Goal: Task Accomplishment & Management: Manage account settings

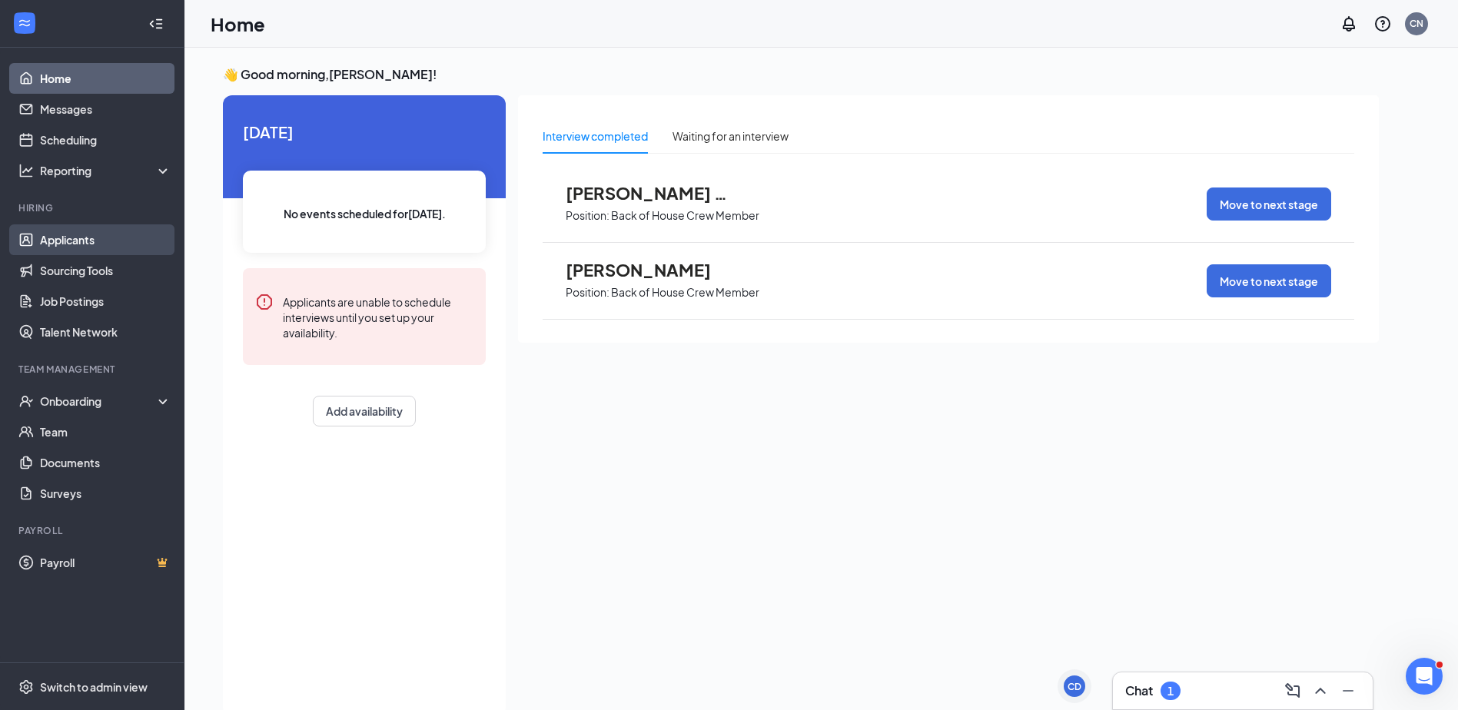
click at [95, 241] on link "Applicants" at bounding box center [105, 239] width 131 height 31
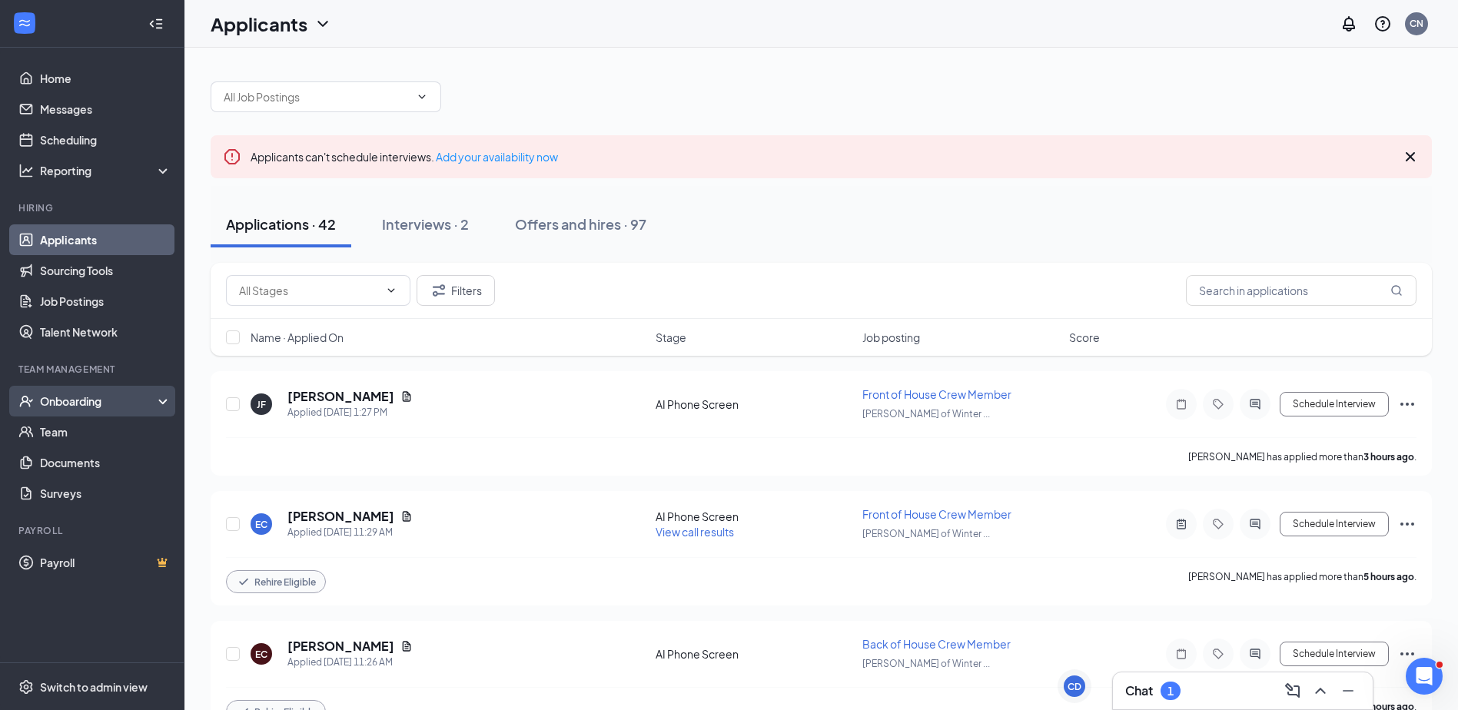
click at [70, 410] on div "Onboarding" at bounding box center [92, 401] width 184 height 31
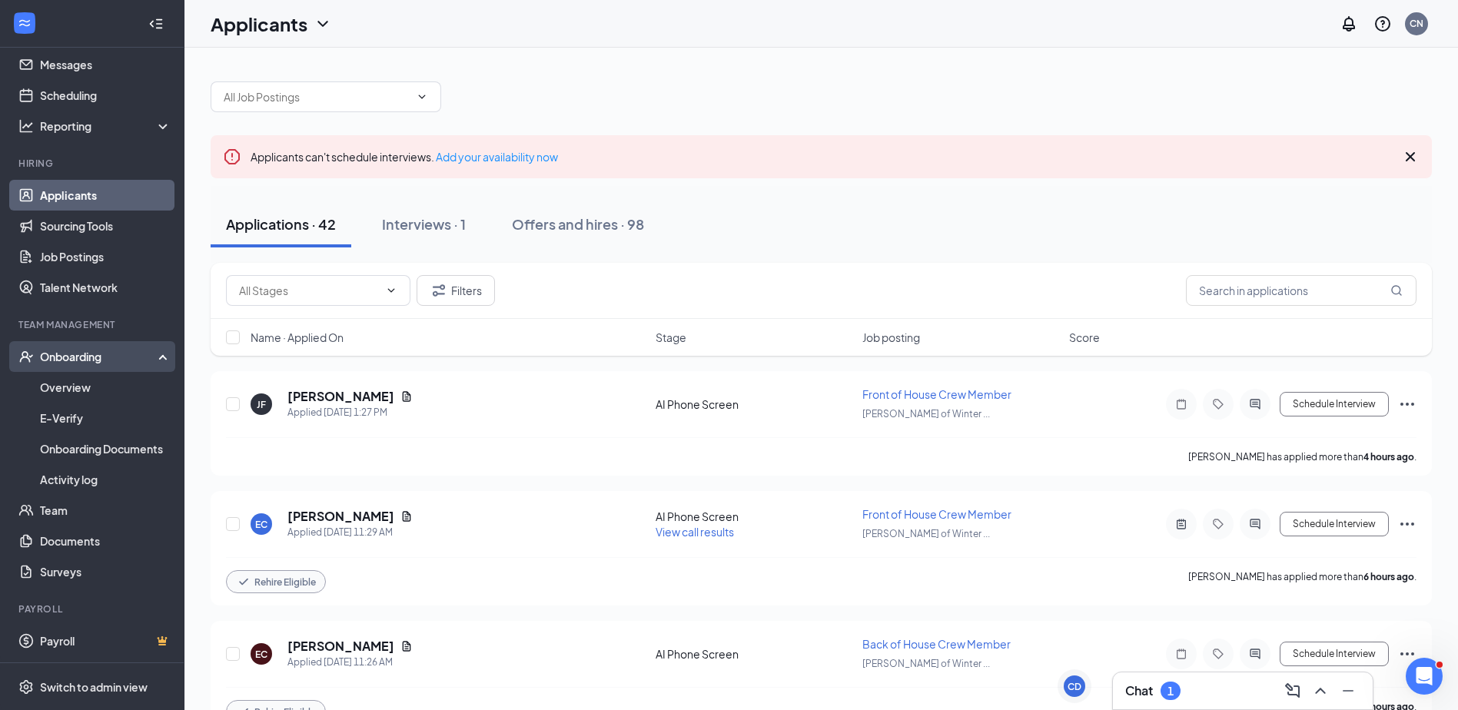
click at [98, 360] on div "Onboarding" at bounding box center [99, 356] width 118 height 15
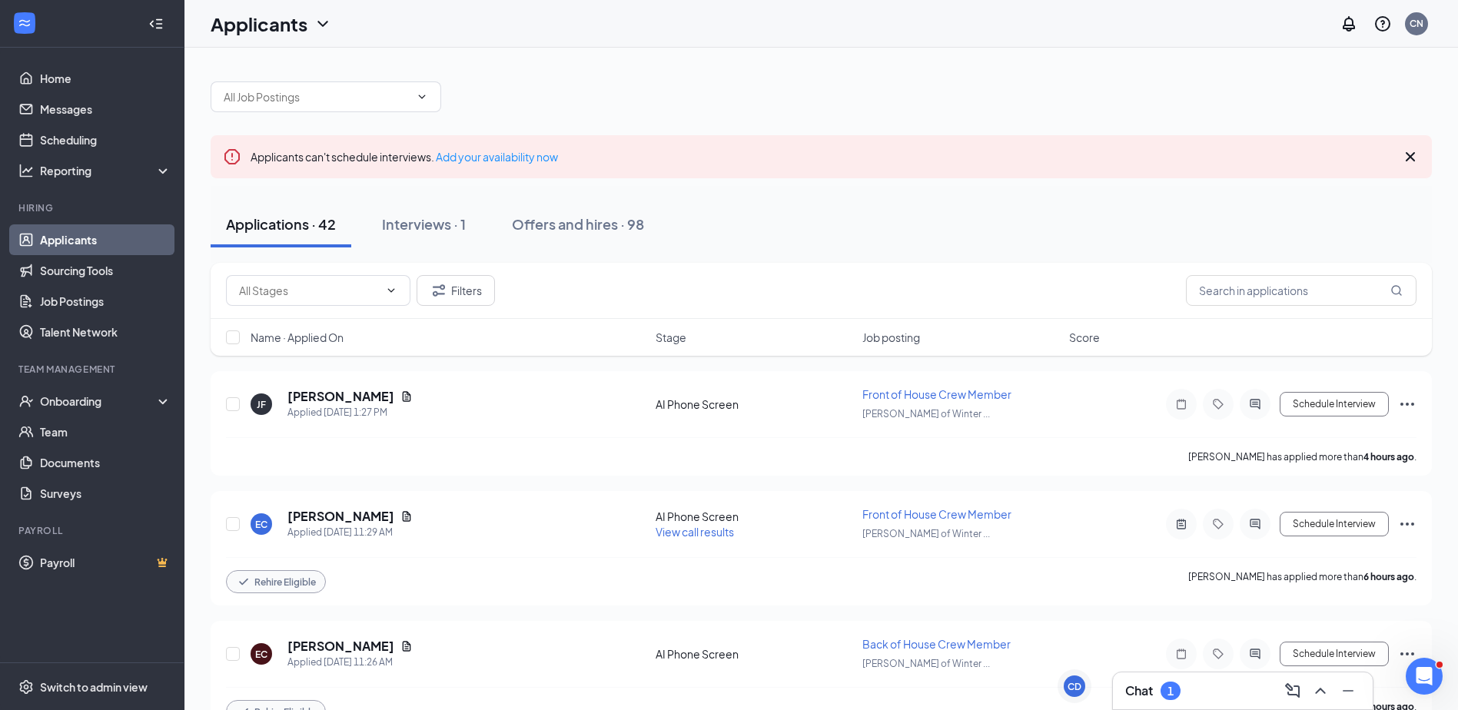
click at [76, 240] on link "Applicants" at bounding box center [105, 239] width 131 height 31
click at [429, 224] on div "Interviews · 1" at bounding box center [424, 223] width 84 height 19
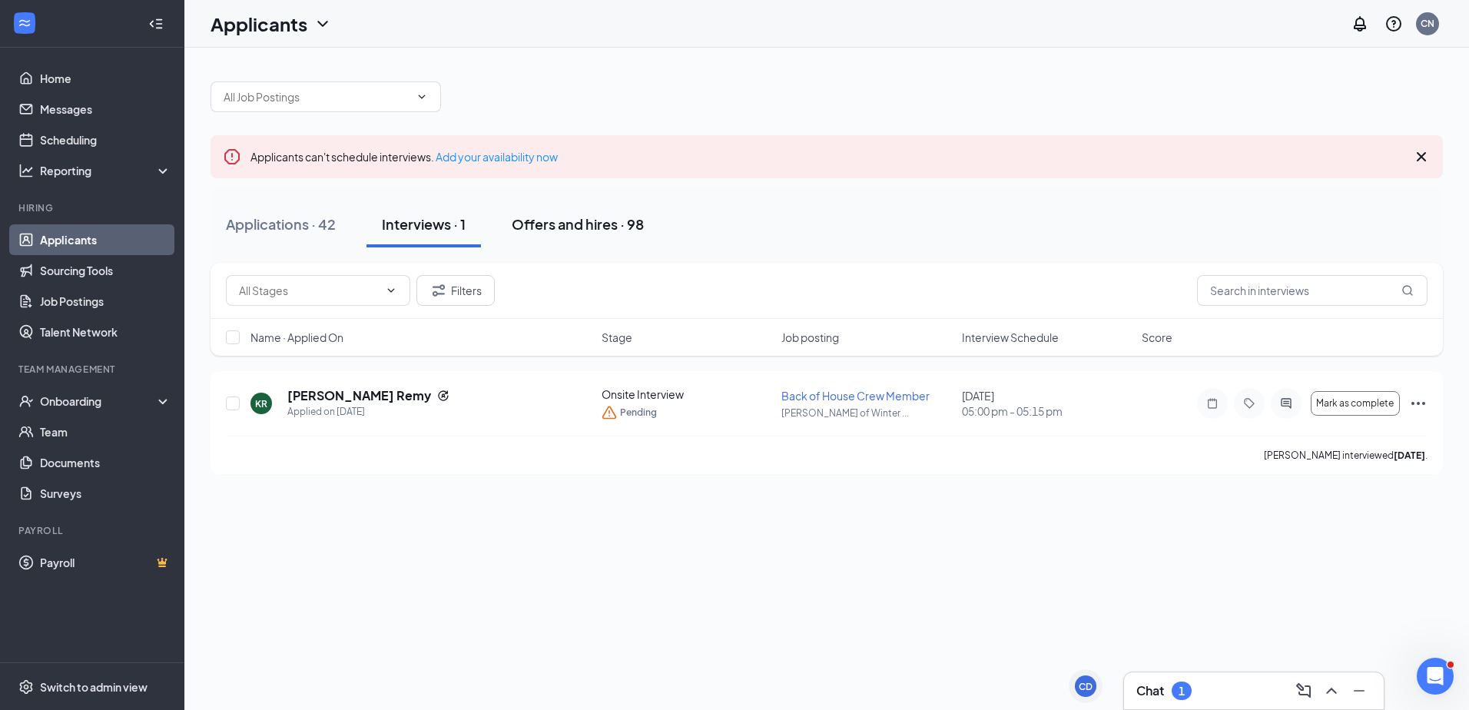
click at [594, 223] on div "Offers and hires · 98" at bounding box center [578, 223] width 132 height 19
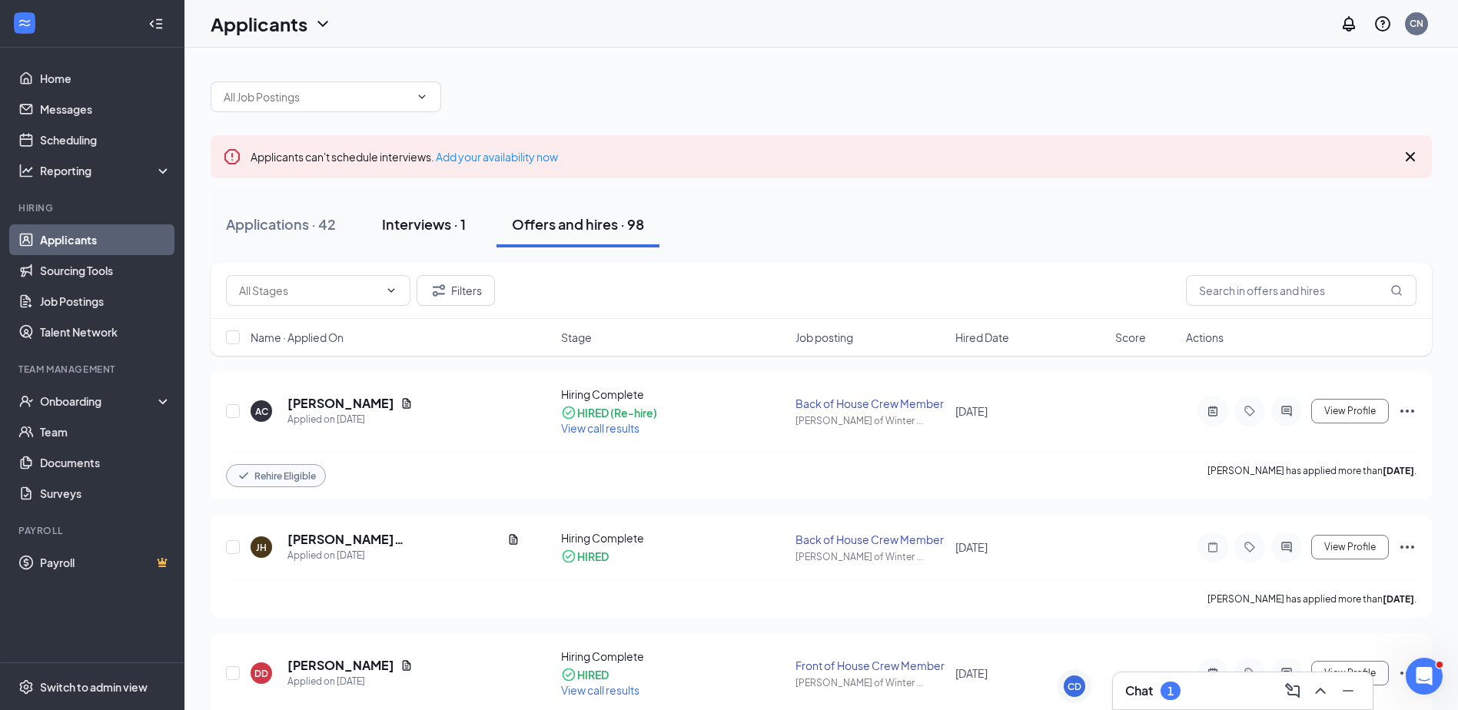
click at [462, 230] on div "Interviews · 1" at bounding box center [424, 223] width 84 height 19
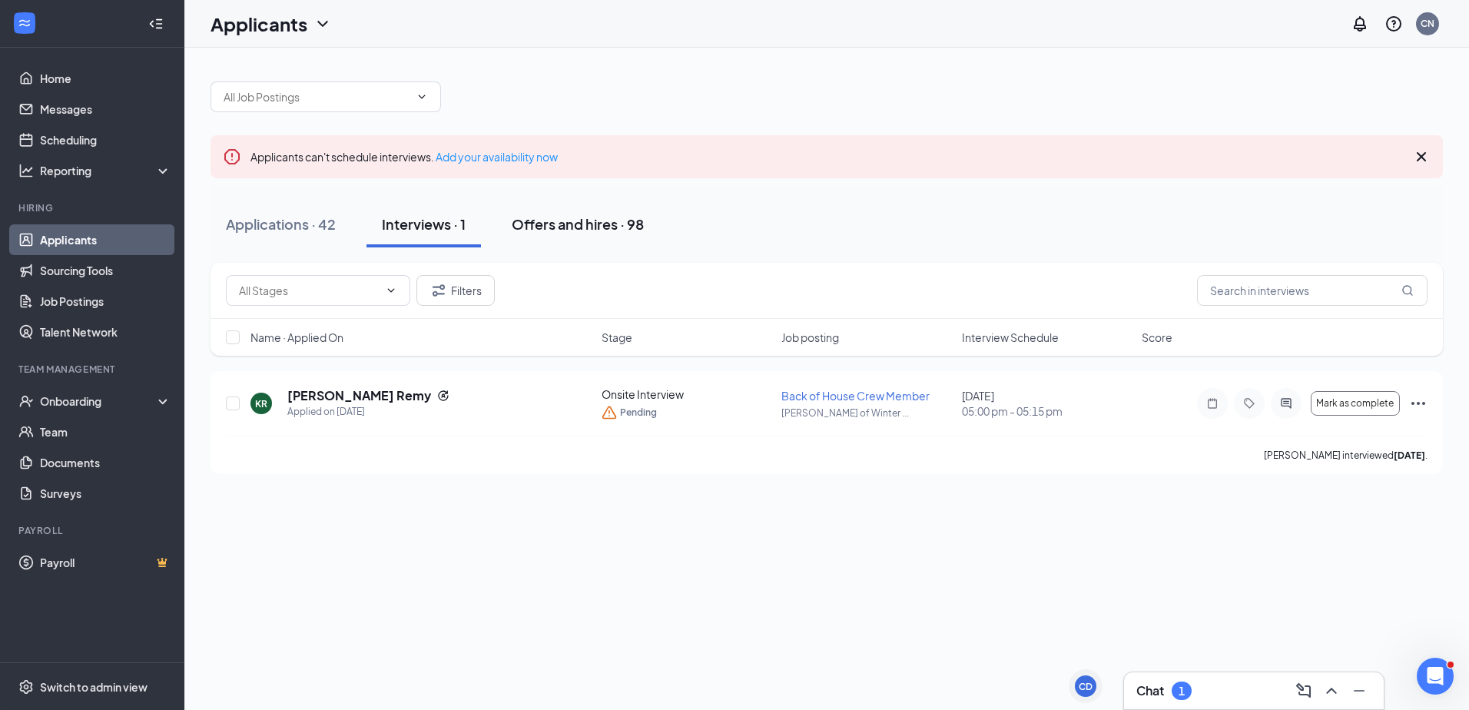
click at [578, 228] on div "Offers and hires · 98" at bounding box center [578, 223] width 132 height 19
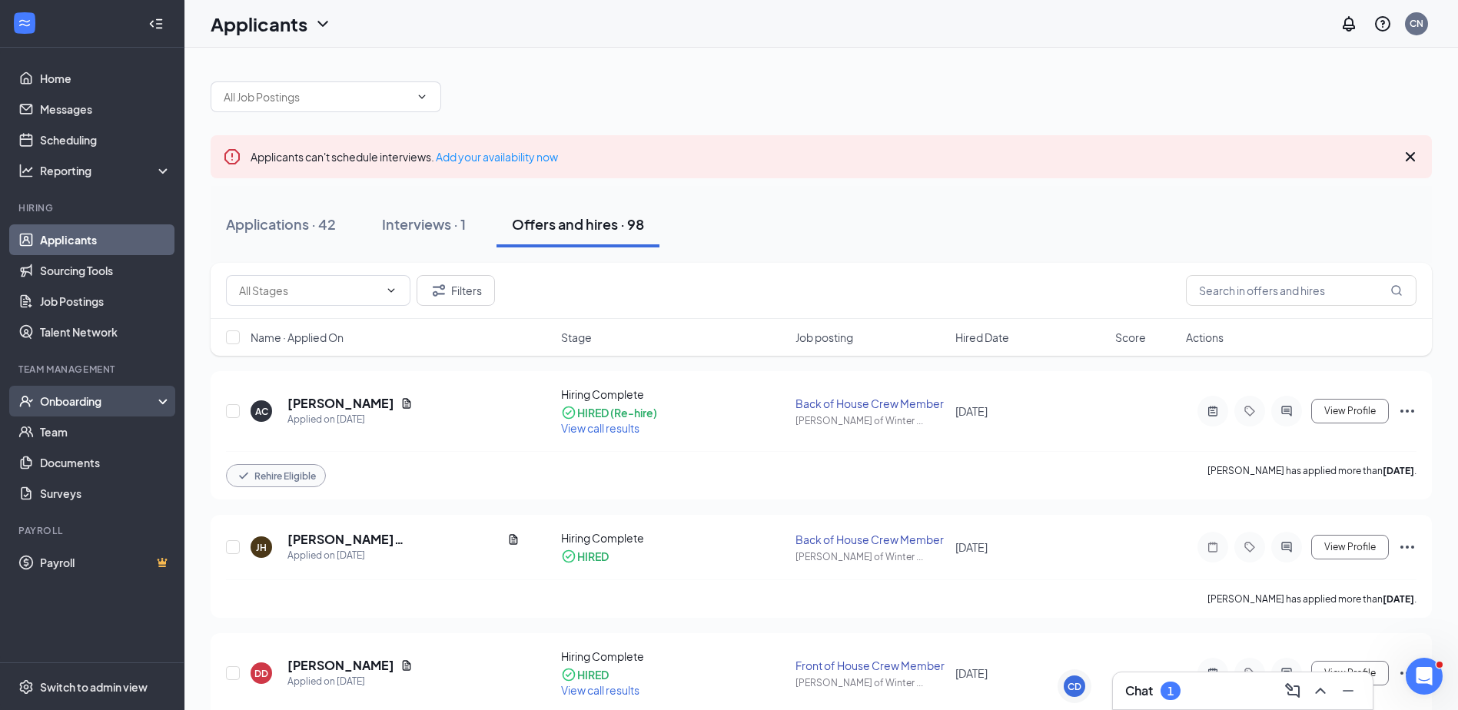
click at [63, 408] on div "Onboarding" at bounding box center [99, 400] width 118 height 15
click at [75, 396] on div "Onboarding" at bounding box center [99, 400] width 118 height 15
click at [75, 398] on div "Onboarding" at bounding box center [99, 400] width 118 height 15
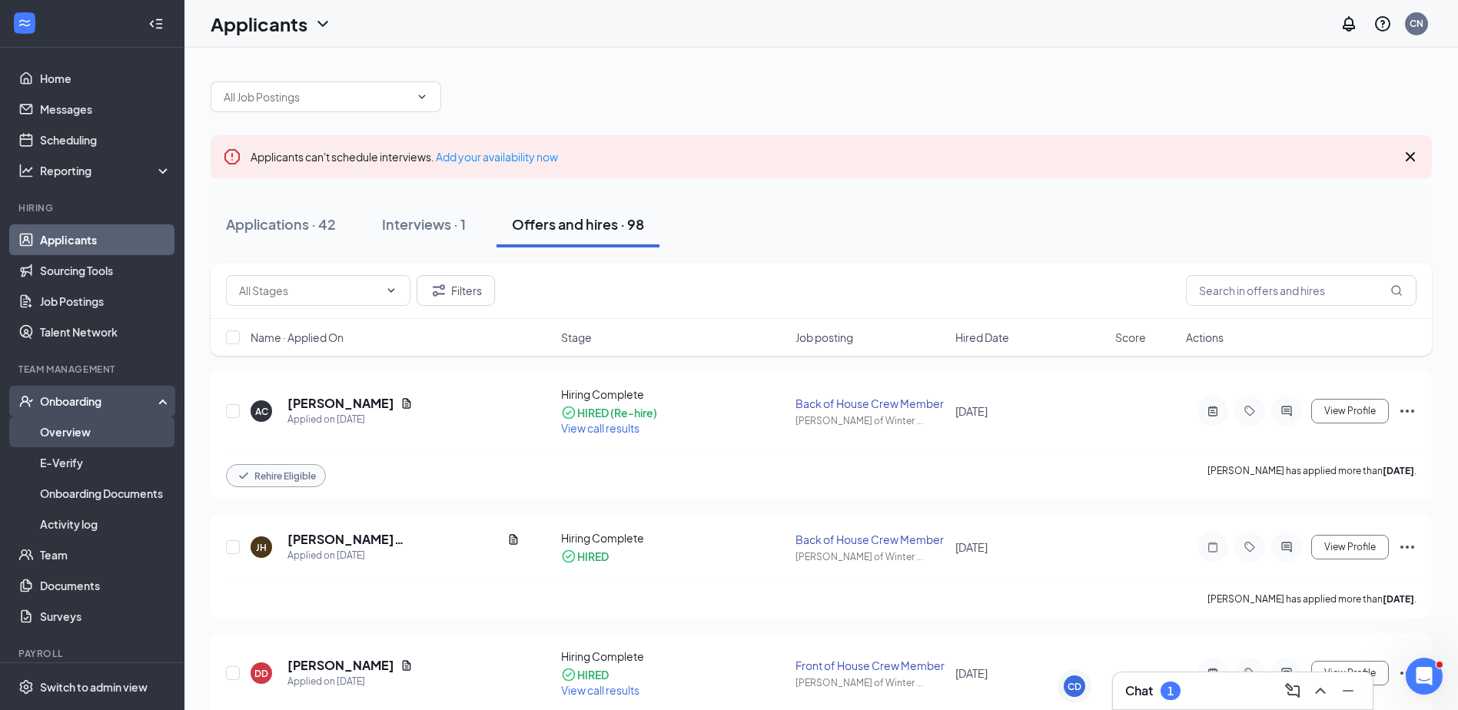
click at [77, 426] on link "Overview" at bounding box center [105, 431] width 131 height 31
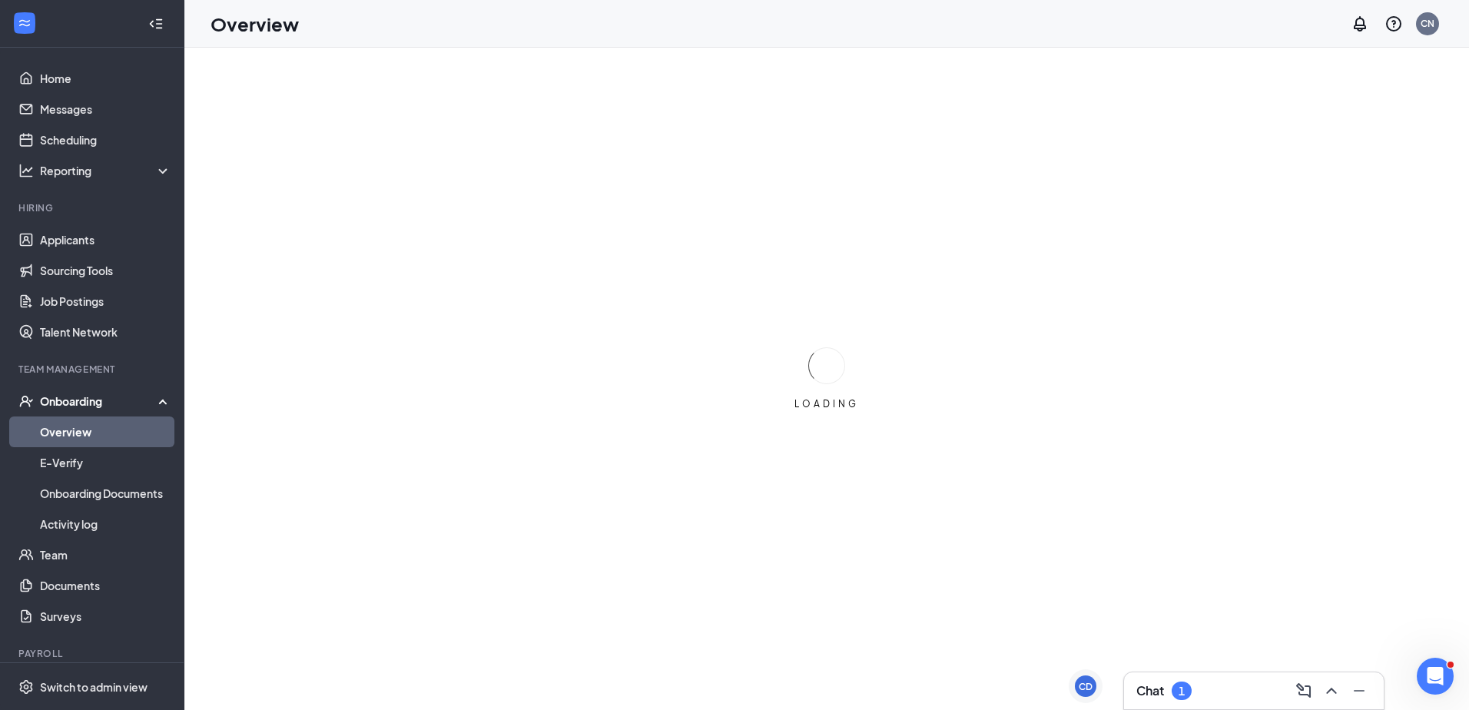
click at [80, 404] on div "Onboarding" at bounding box center [99, 400] width 118 height 15
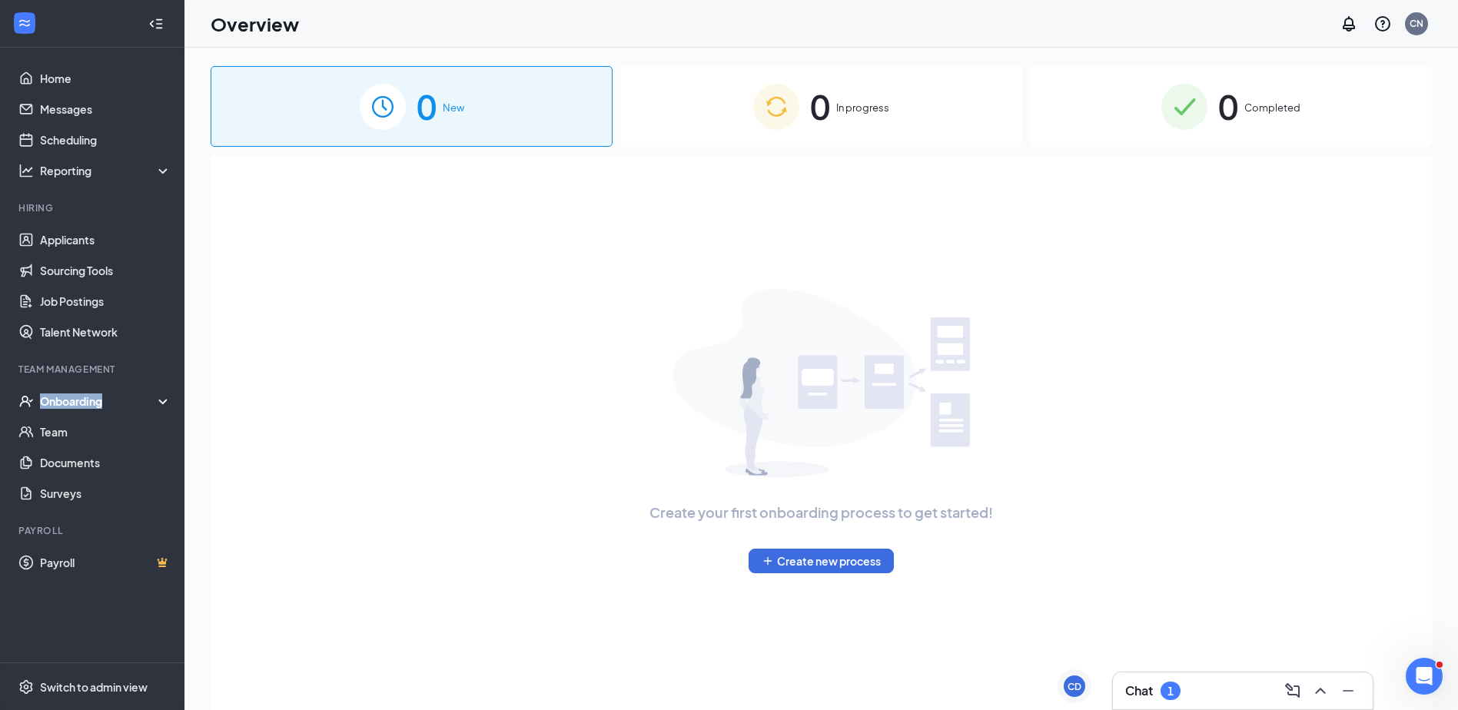
click at [80, 404] on div "Onboarding" at bounding box center [99, 400] width 118 height 15
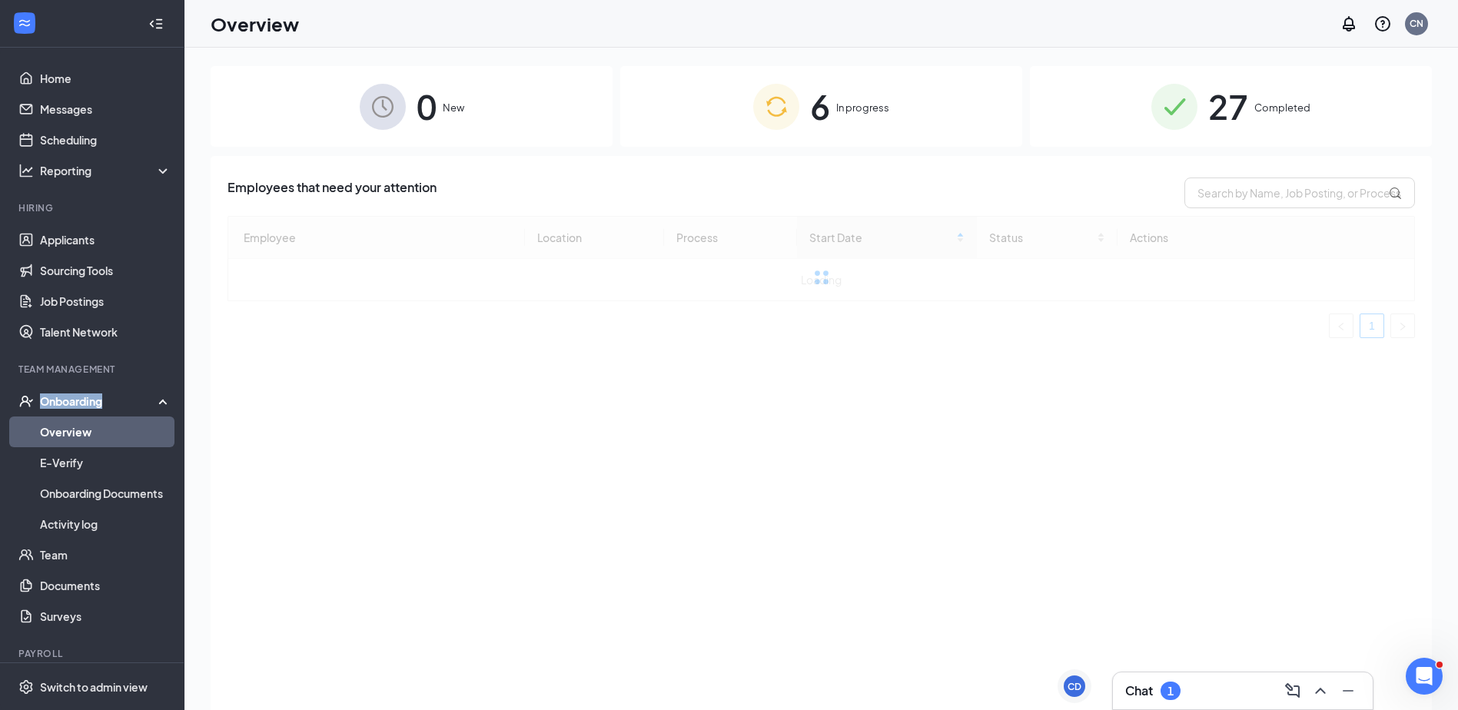
click at [80, 404] on div "Onboarding" at bounding box center [99, 400] width 118 height 15
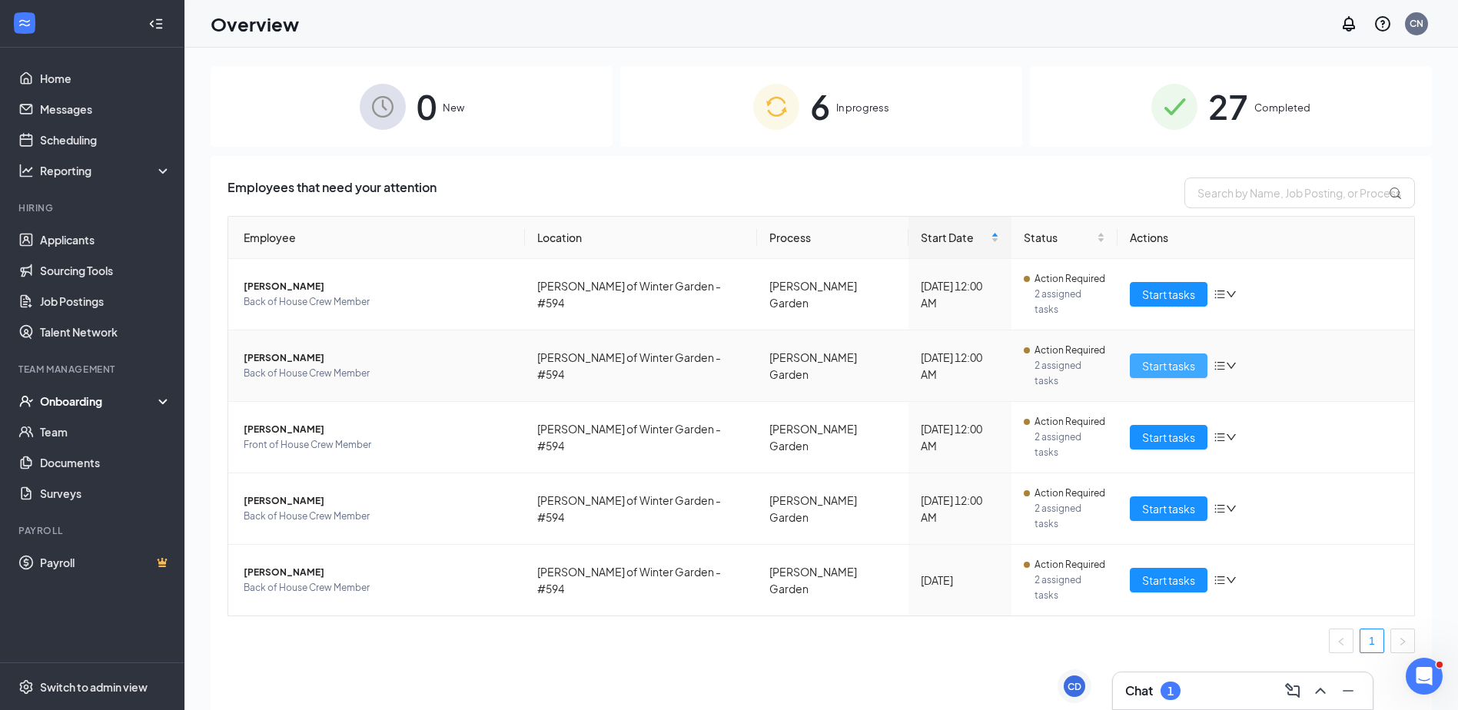
click at [1191, 357] on span "Start tasks" at bounding box center [1168, 365] width 53 height 17
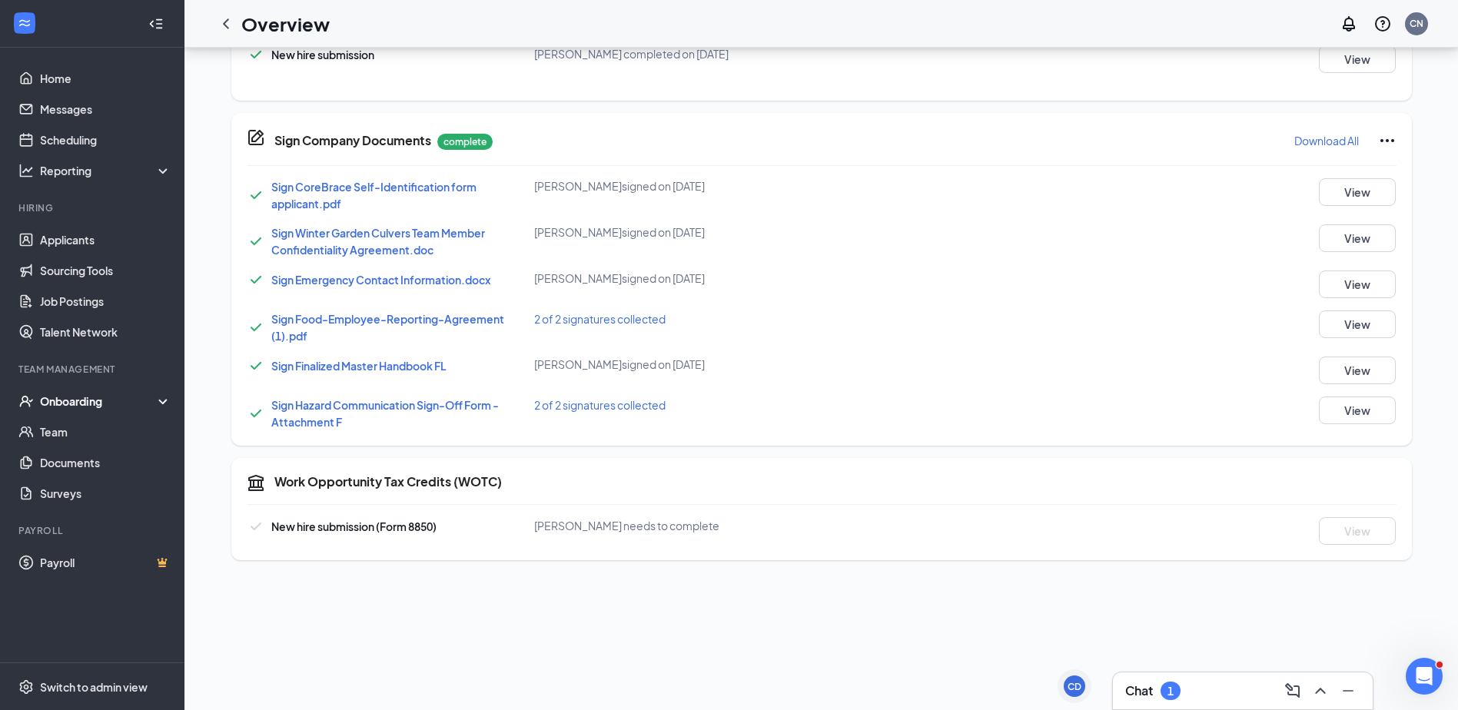
scroll to position [69, 0]
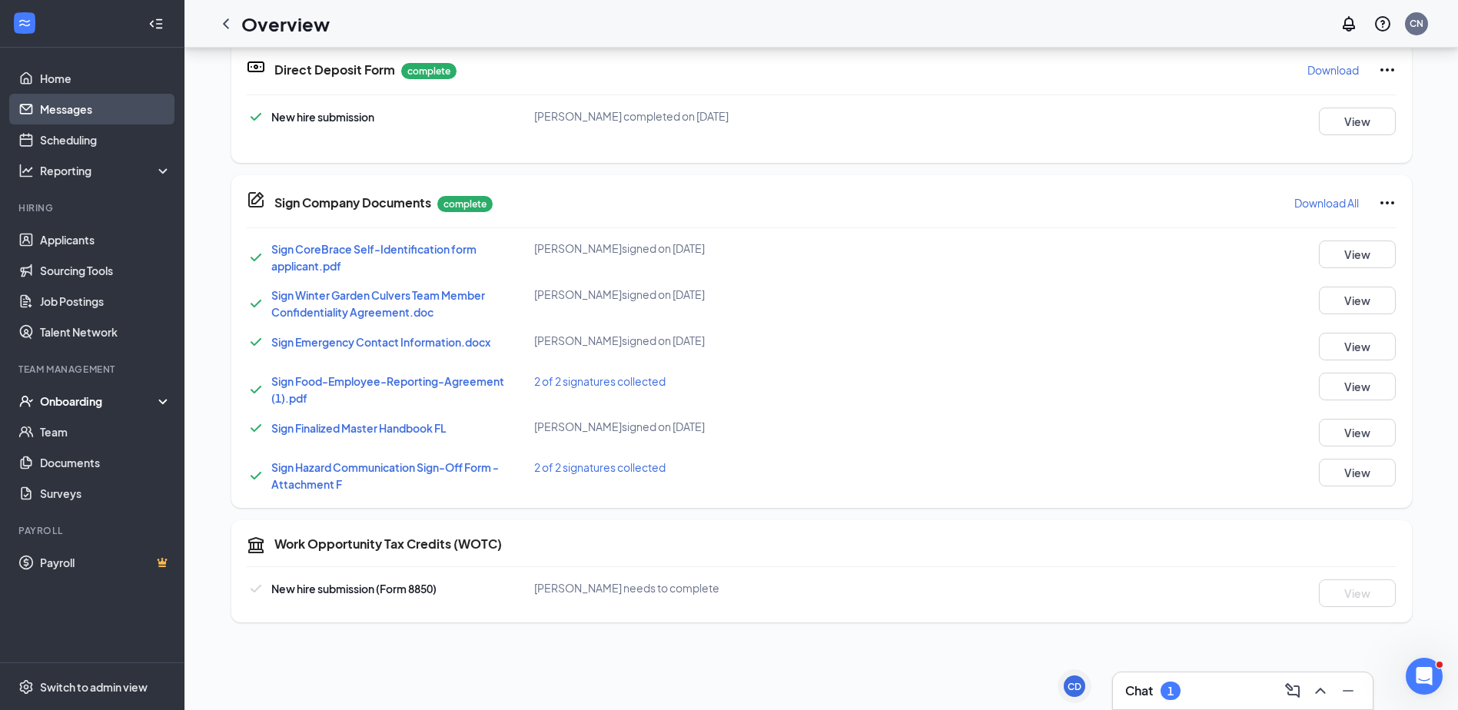
click at [84, 101] on link "Messages" at bounding box center [105, 109] width 131 height 31
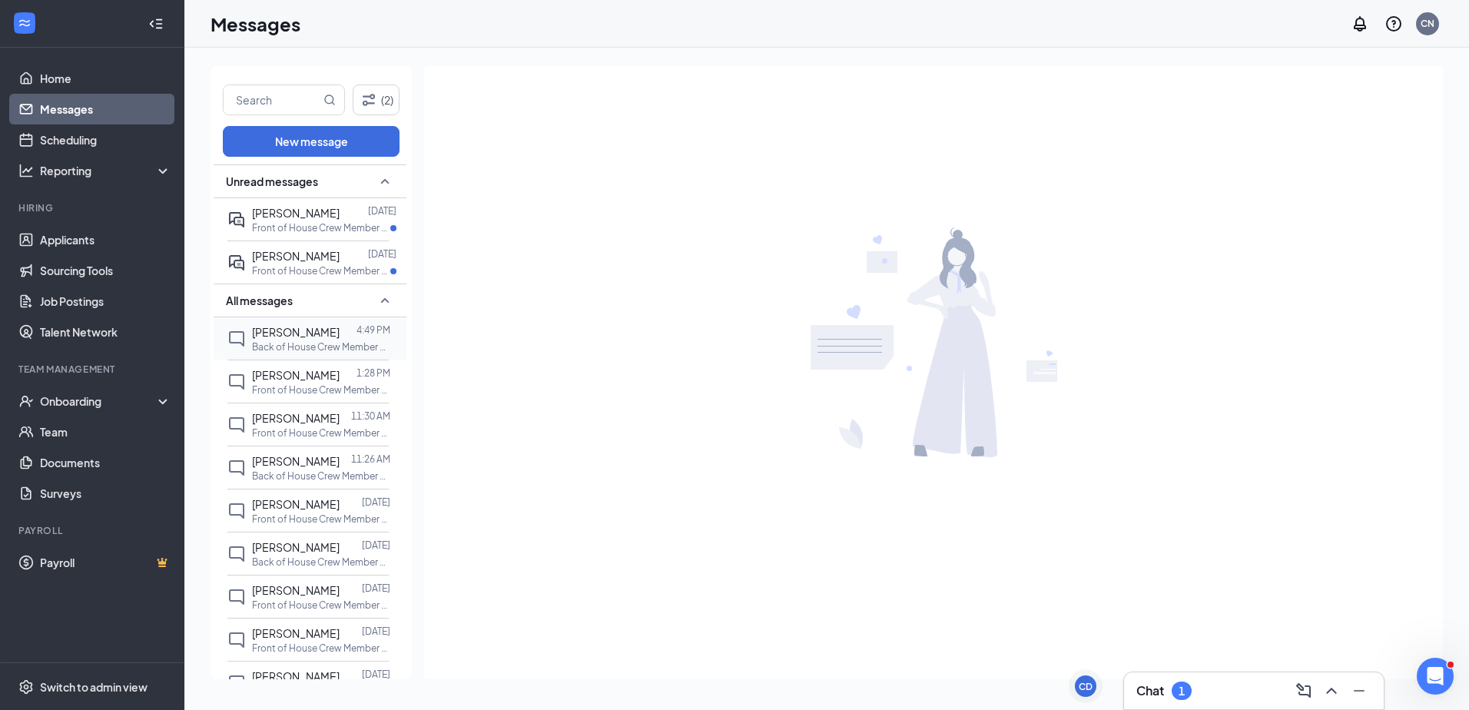
click at [345, 336] on div at bounding box center [348, 331] width 17 height 17
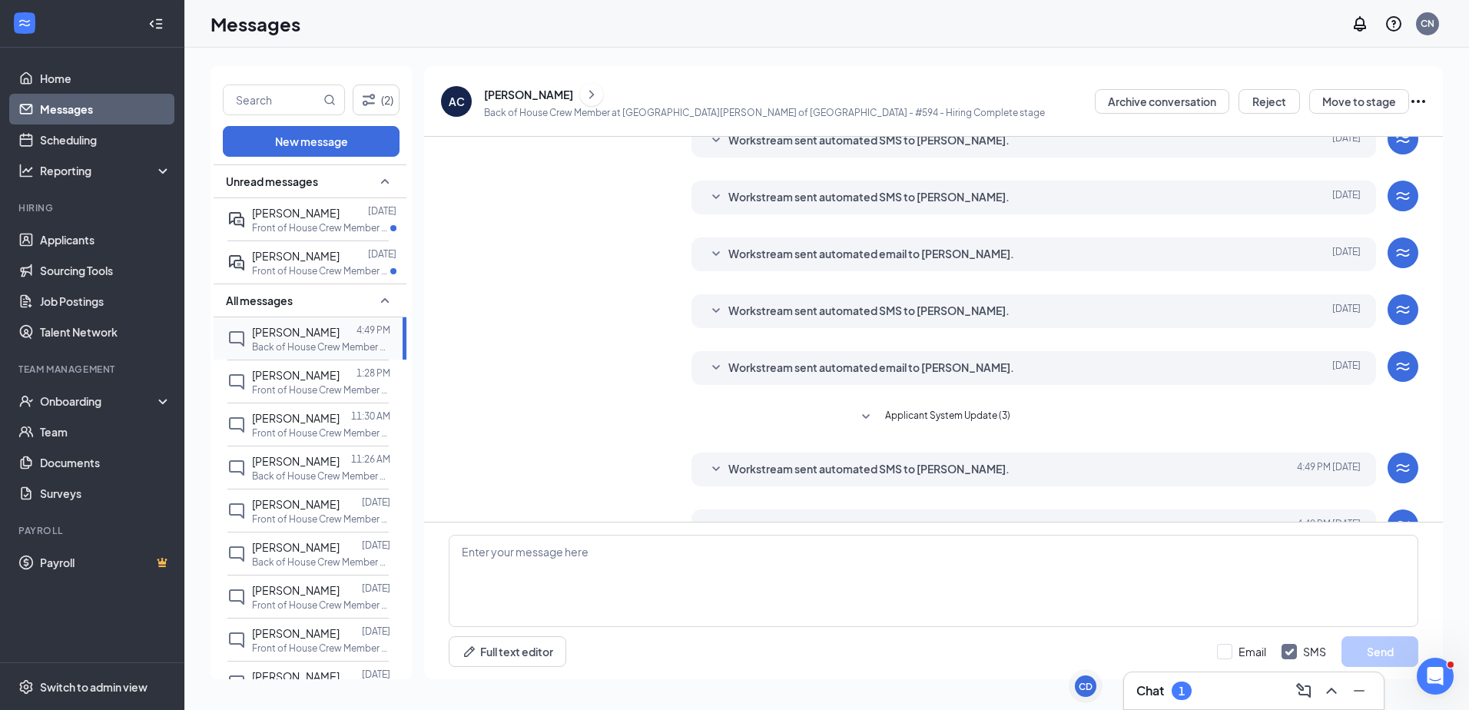
scroll to position [107, 0]
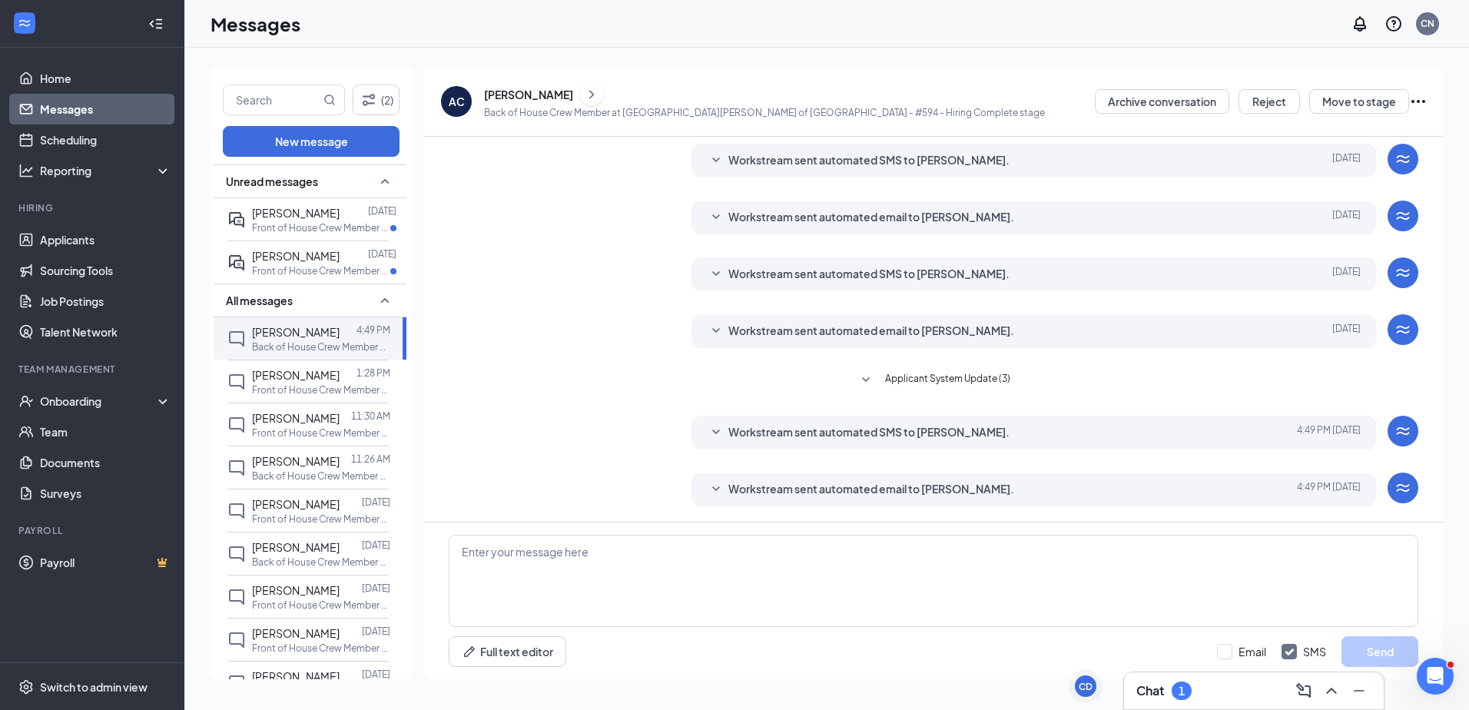
click at [851, 499] on div "Workstream sent automated email to [PERSON_NAME]. [DATE] 4:49 PM [PERSON_NAME] …" at bounding box center [1034, 490] width 685 height 34
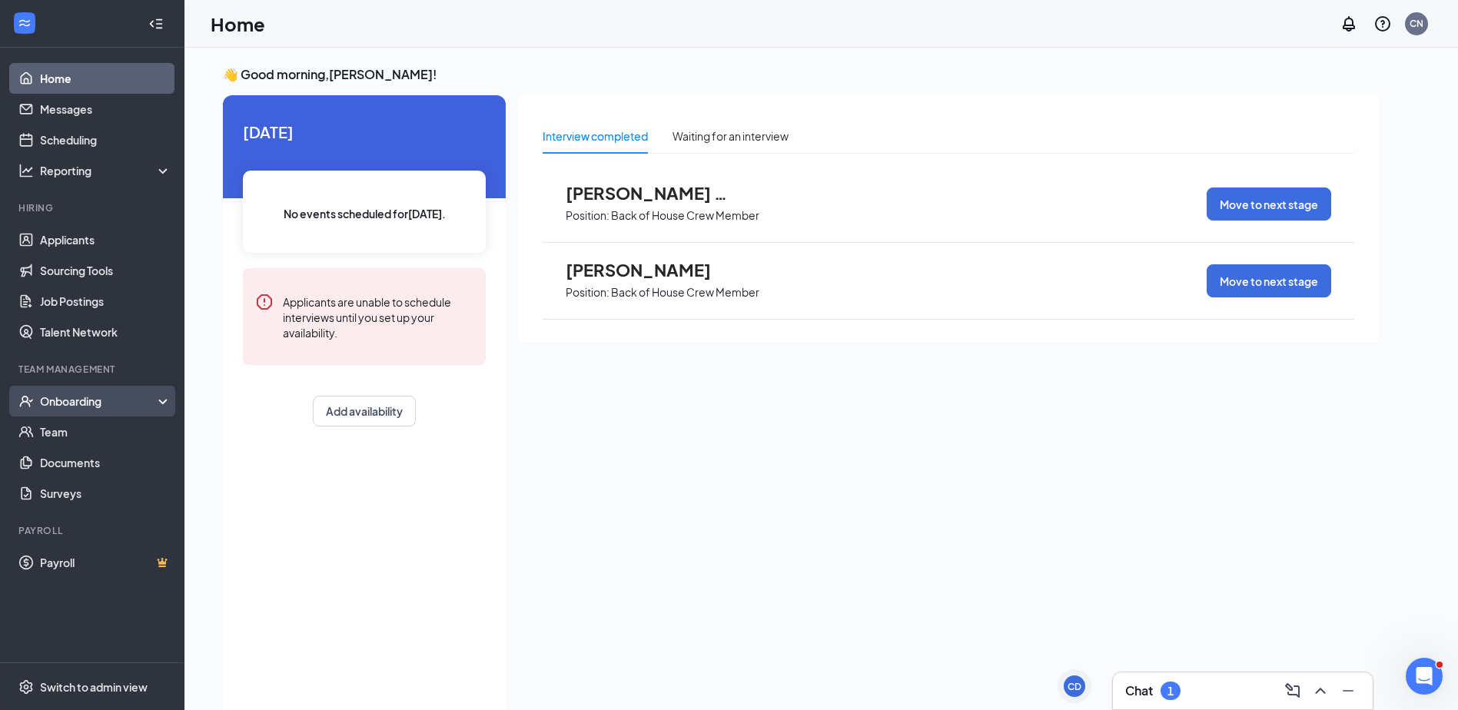
click at [91, 407] on div "Onboarding" at bounding box center [99, 400] width 118 height 15
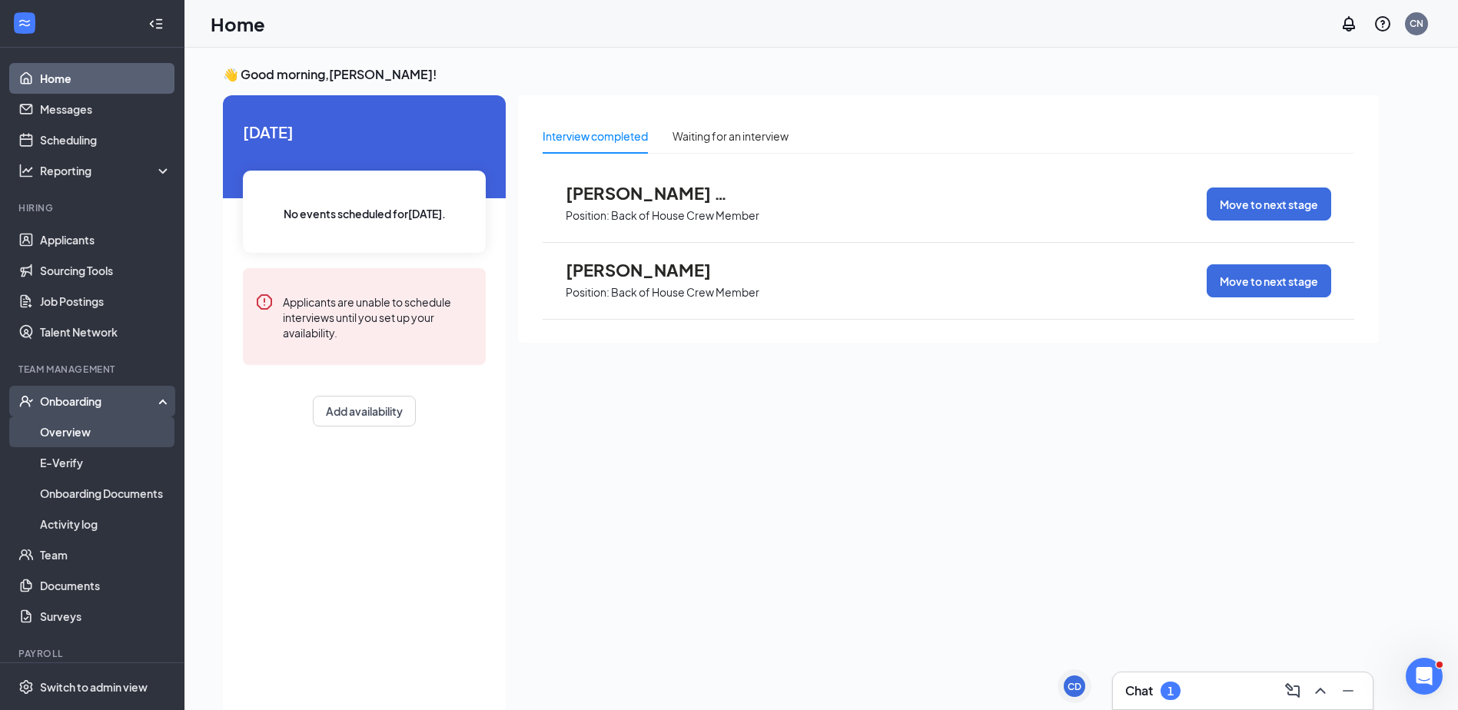
click at [86, 431] on link "Overview" at bounding box center [105, 431] width 131 height 31
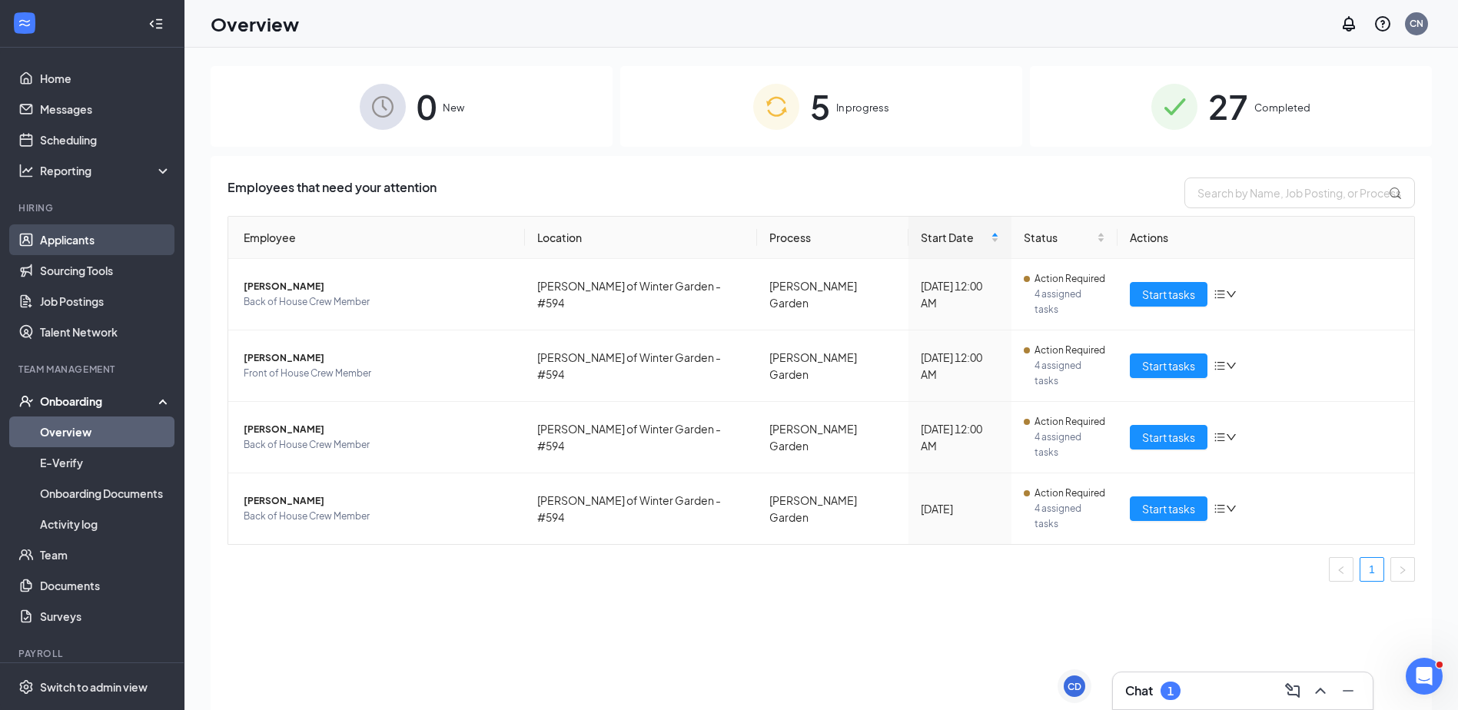
click at [95, 233] on link "Applicants" at bounding box center [105, 239] width 131 height 31
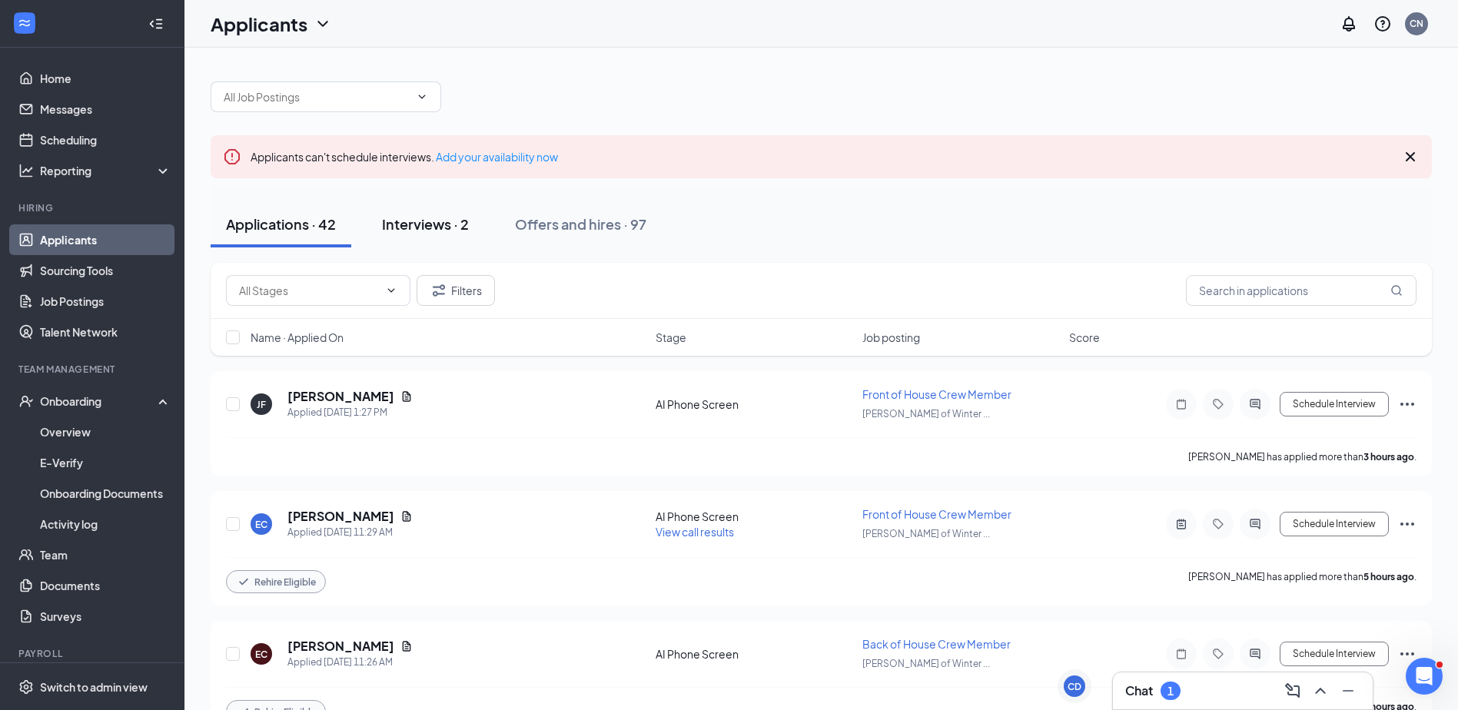
click at [457, 221] on div "Interviews · 2" at bounding box center [425, 223] width 87 height 19
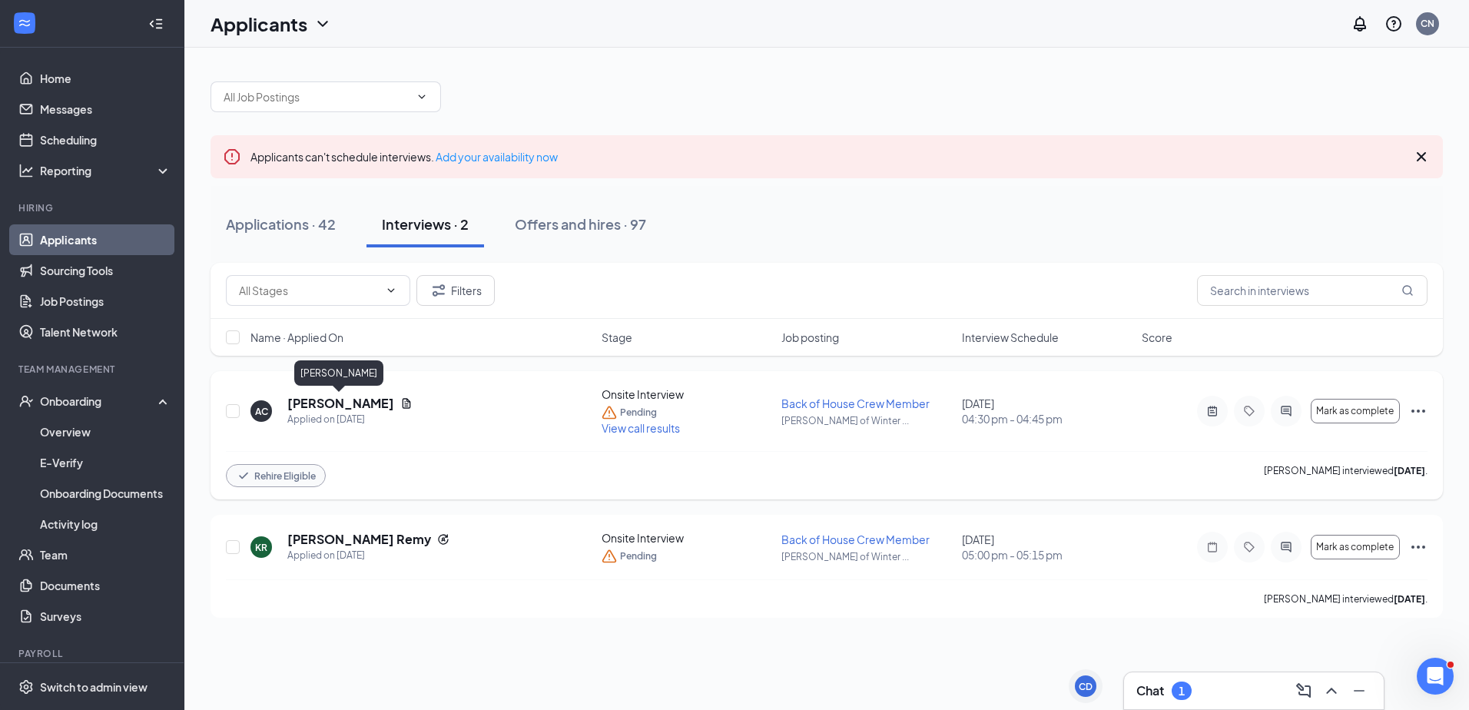
click at [329, 396] on h5 "[PERSON_NAME]" at bounding box center [340, 403] width 107 height 17
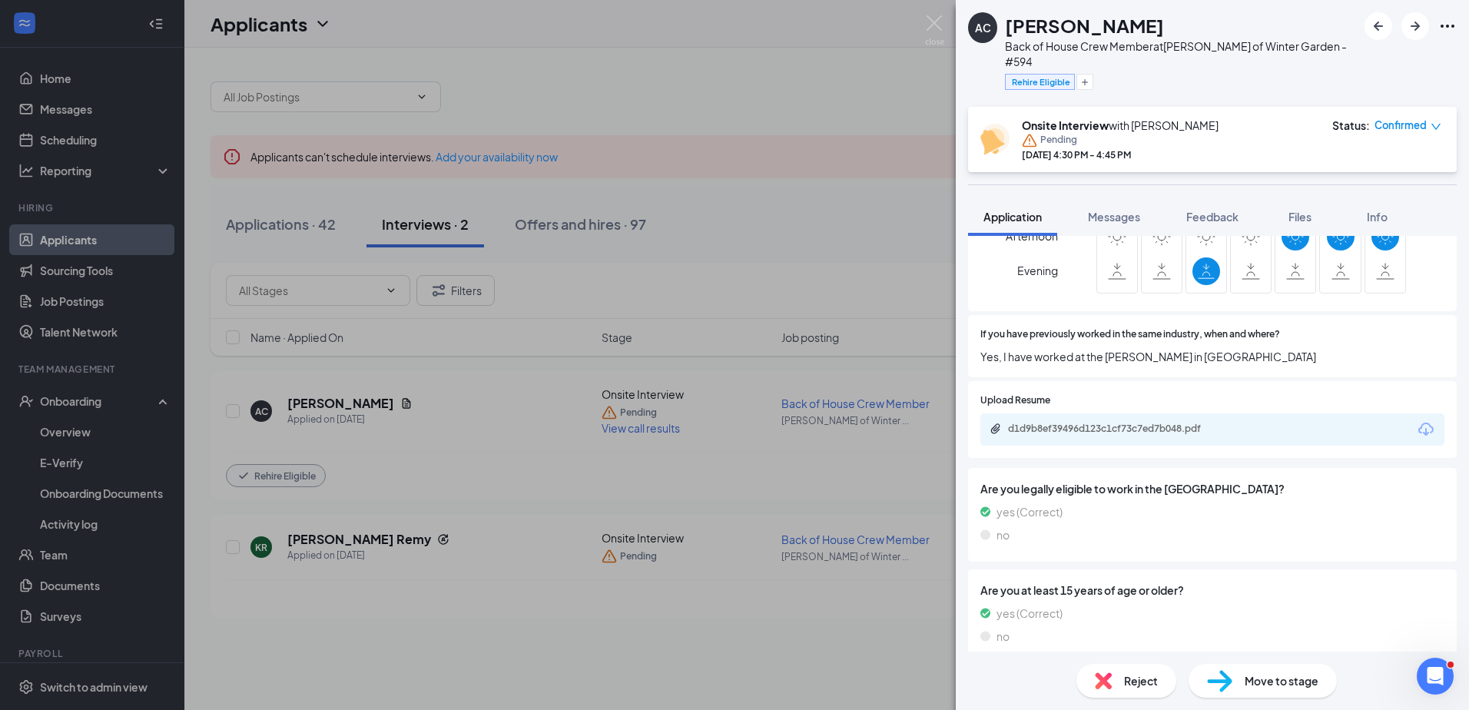
click at [1265, 692] on div "Move to stage" at bounding box center [1263, 681] width 148 height 34
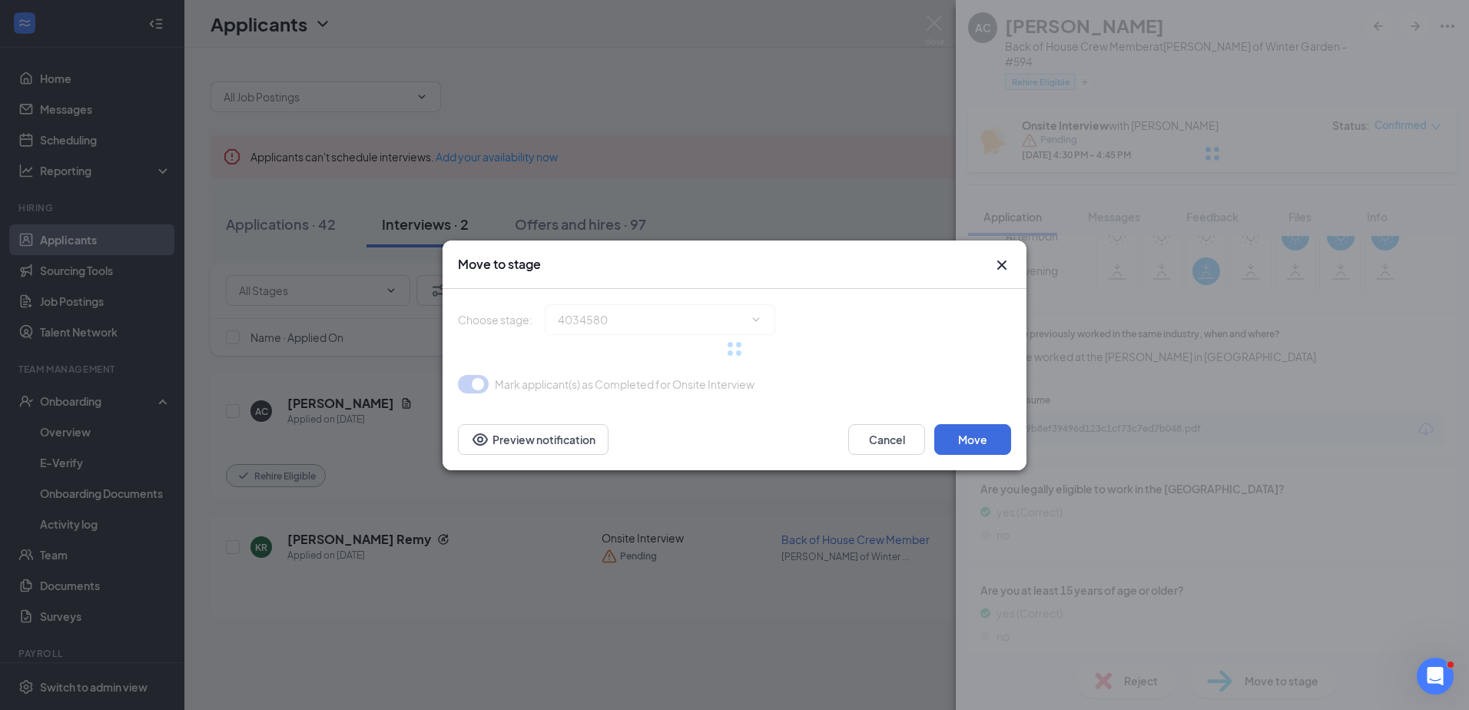
scroll to position [569, 0]
type input "Hiring Complete (final stage)"
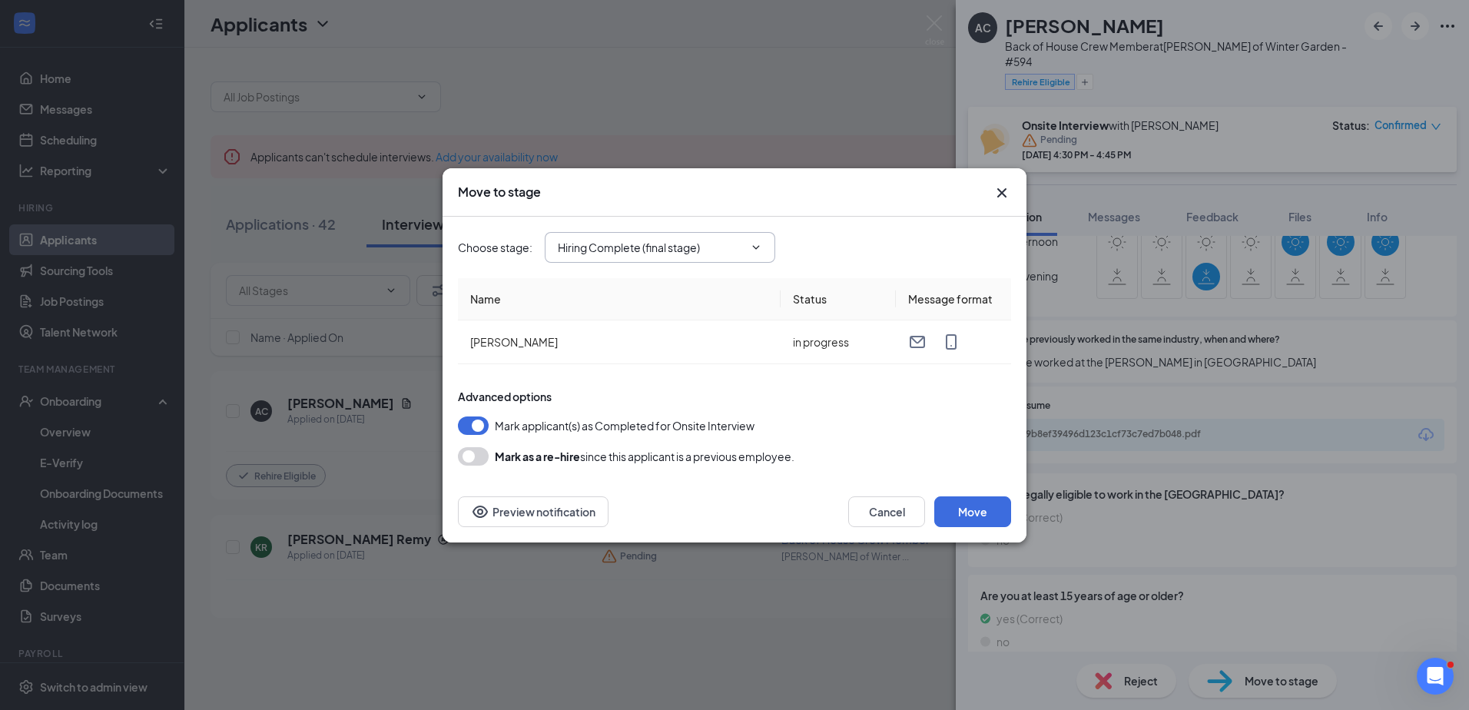
click at [752, 245] on icon "ChevronDown" at bounding box center [756, 247] width 12 height 12
click at [461, 460] on button "button" at bounding box center [473, 456] width 31 height 18
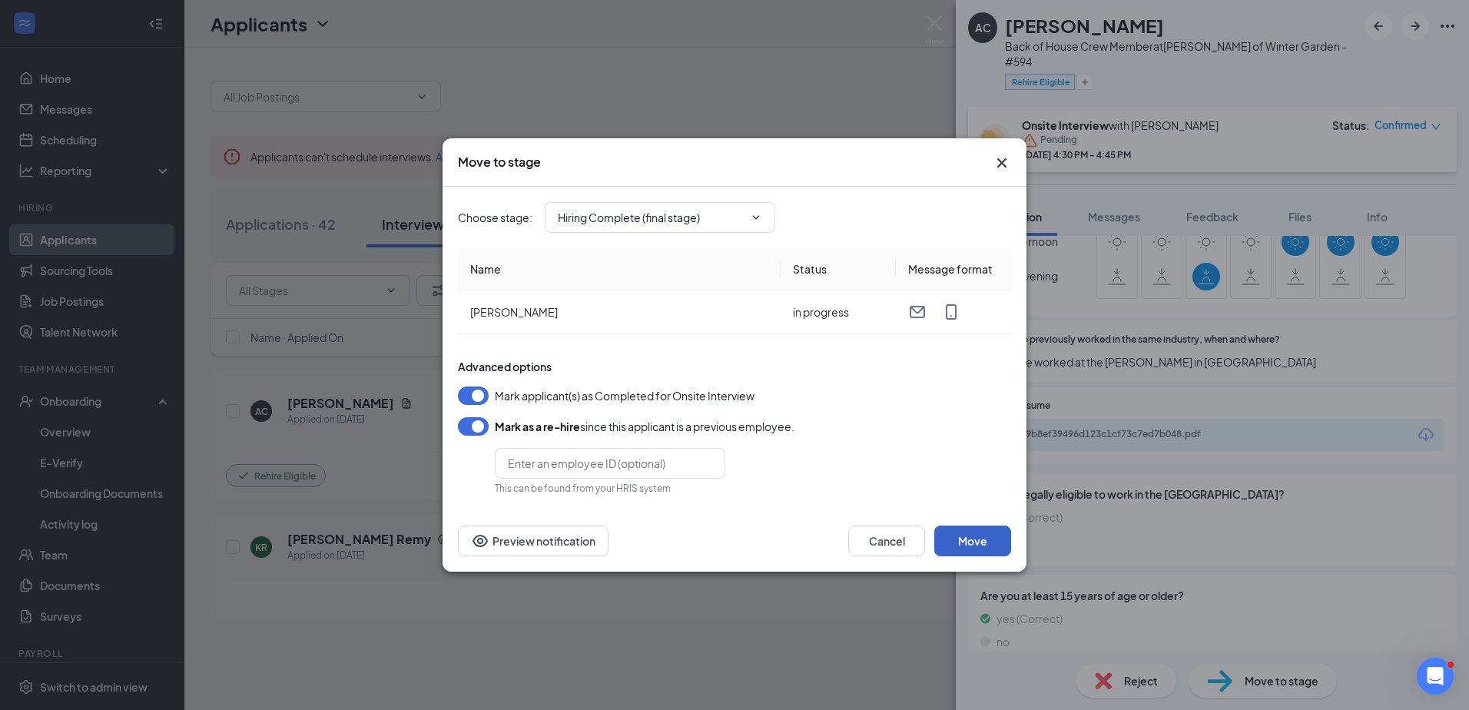
click at [990, 538] on button "Move" at bounding box center [972, 541] width 77 height 31
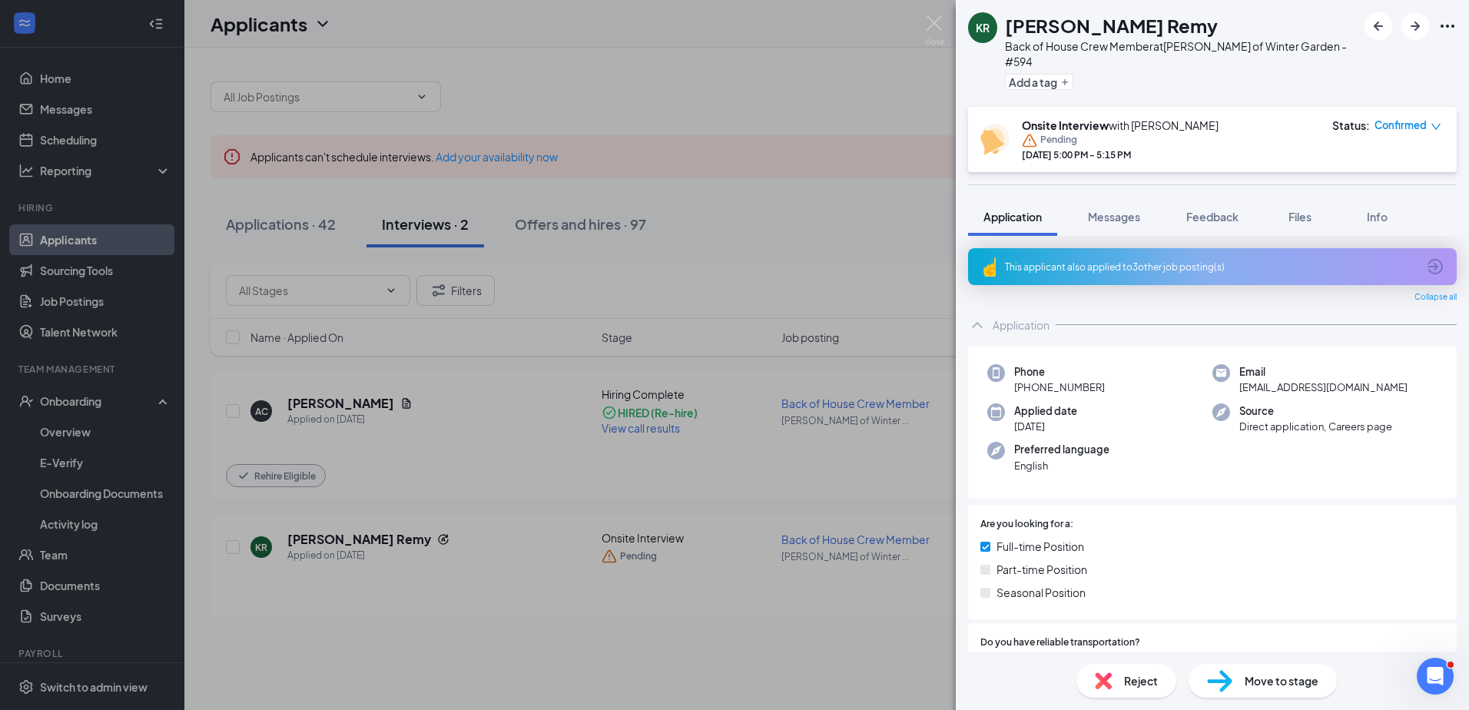
click at [1298, 692] on div "Move to stage" at bounding box center [1263, 681] width 148 height 34
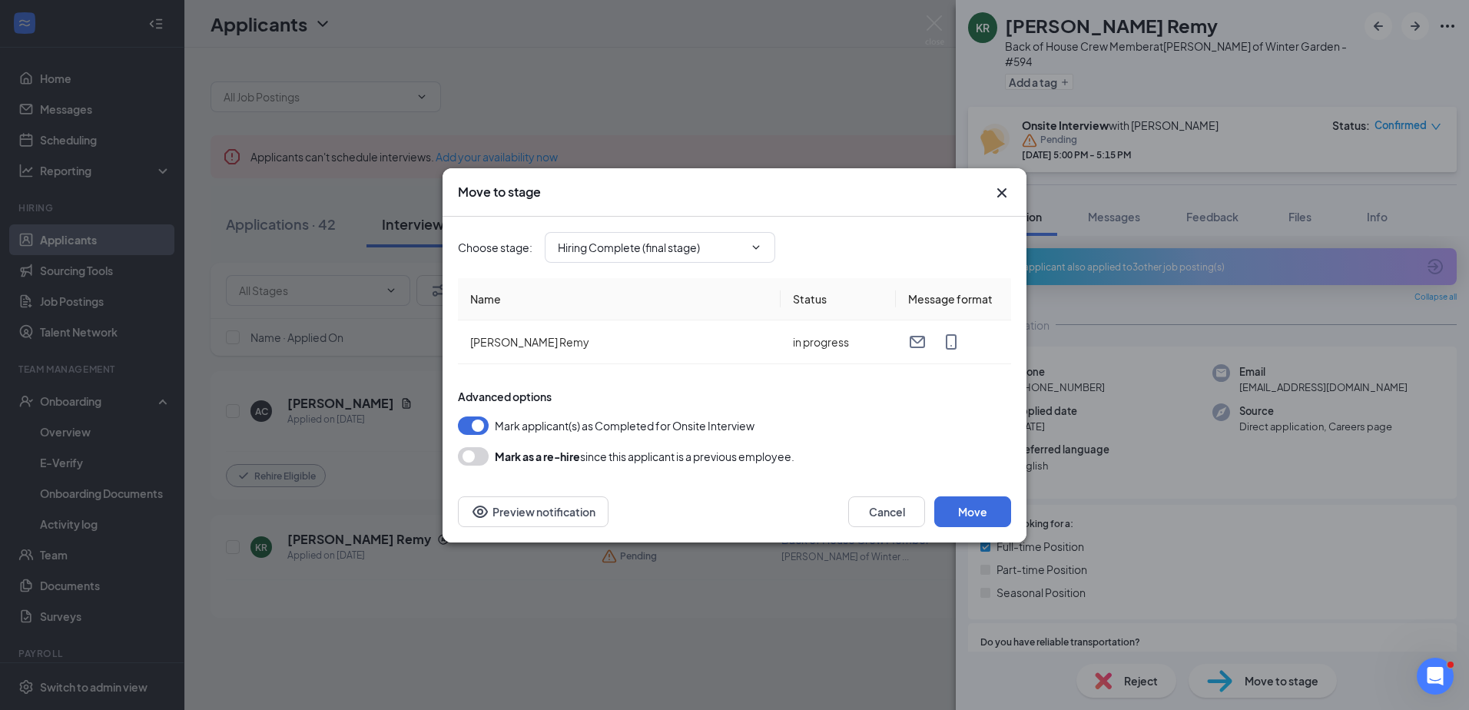
click at [997, 194] on icon "Cross" at bounding box center [1002, 193] width 18 height 18
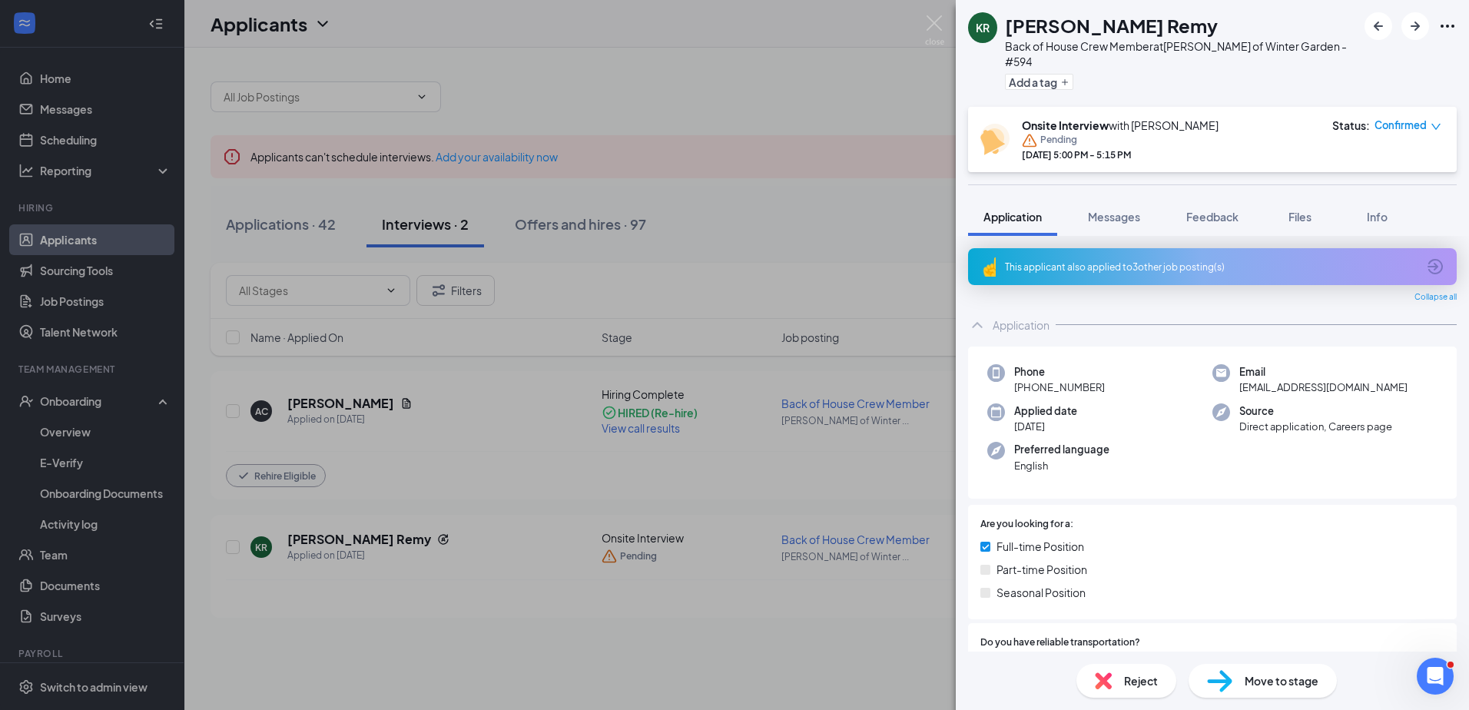
click at [98, 396] on div "KR Kesner Fils Remy Back of House Crew Member at Culver's of Winter Garden - #5…" at bounding box center [734, 355] width 1469 height 710
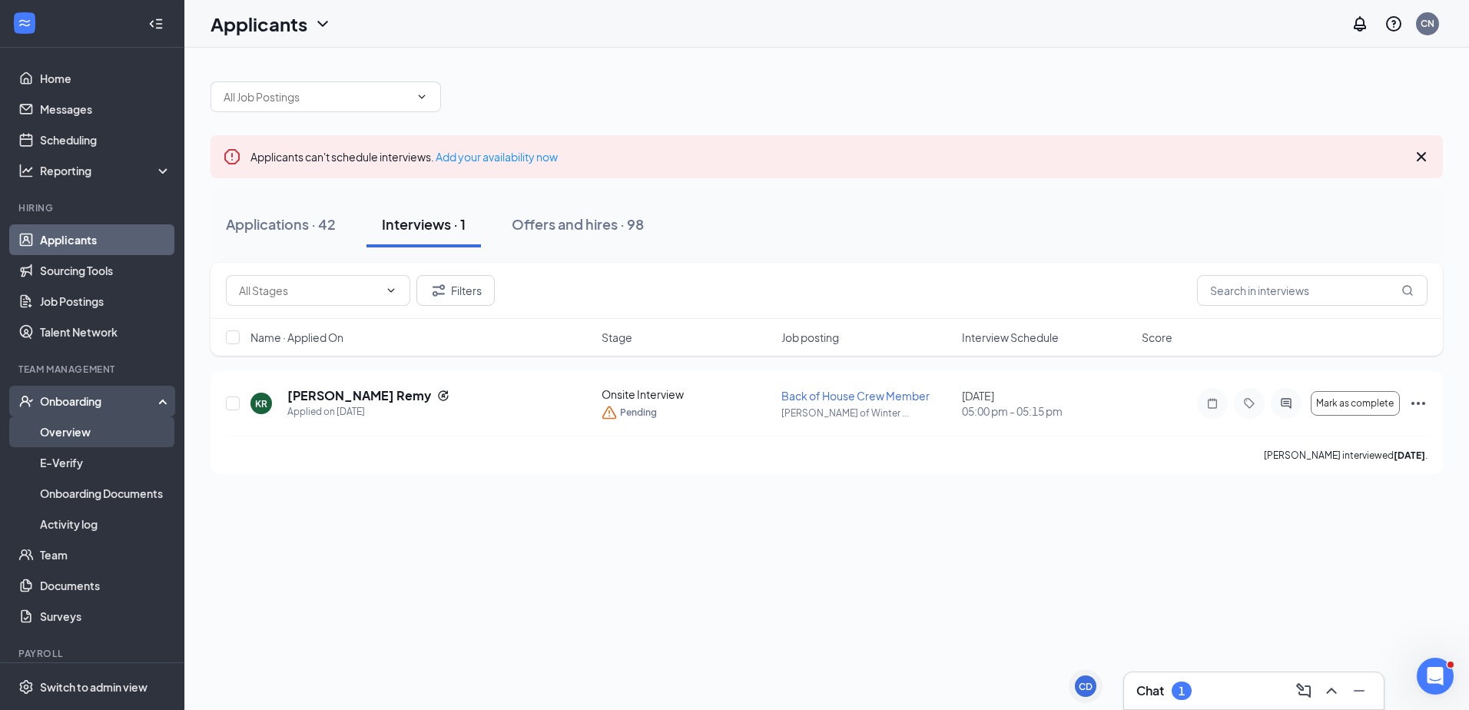
click at [76, 429] on link "Overview" at bounding box center [105, 431] width 131 height 31
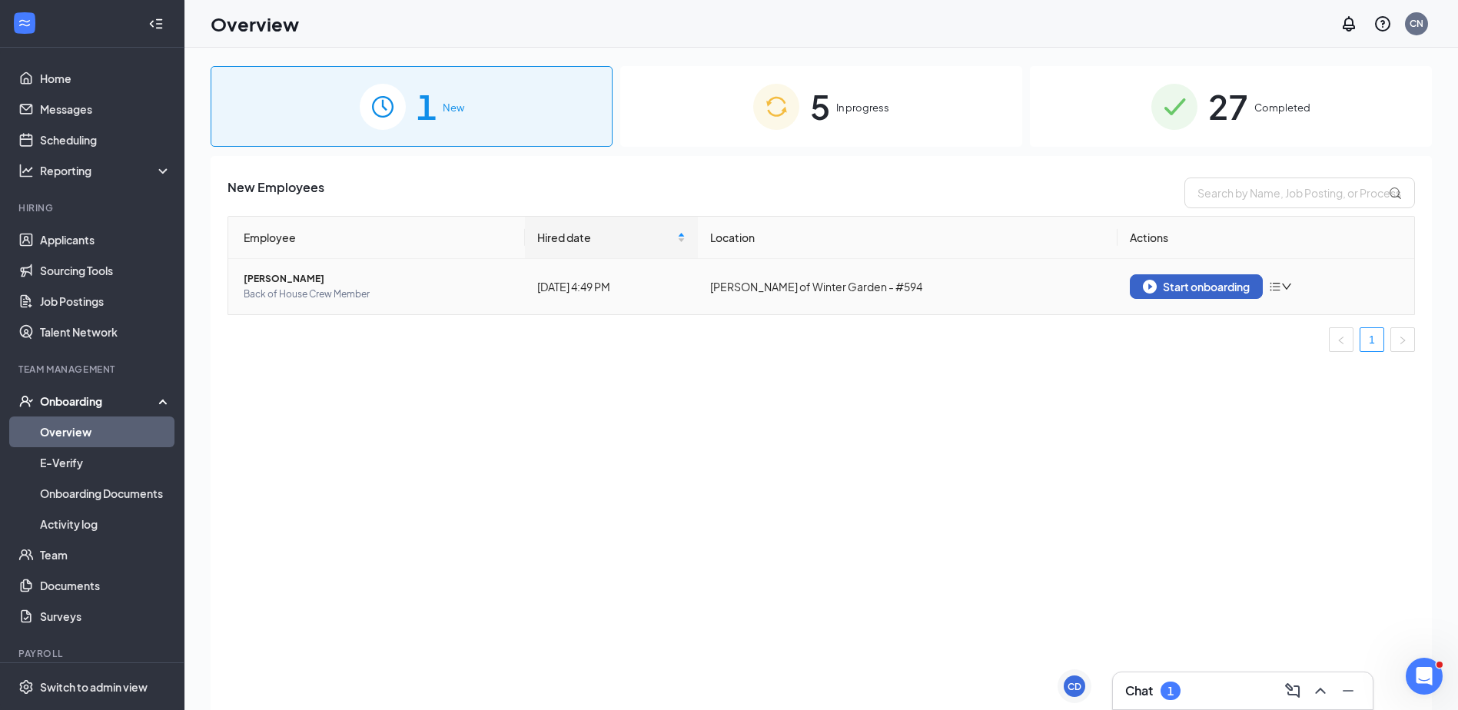
click at [1192, 287] on div "Start onboarding" at bounding box center [1196, 287] width 107 height 14
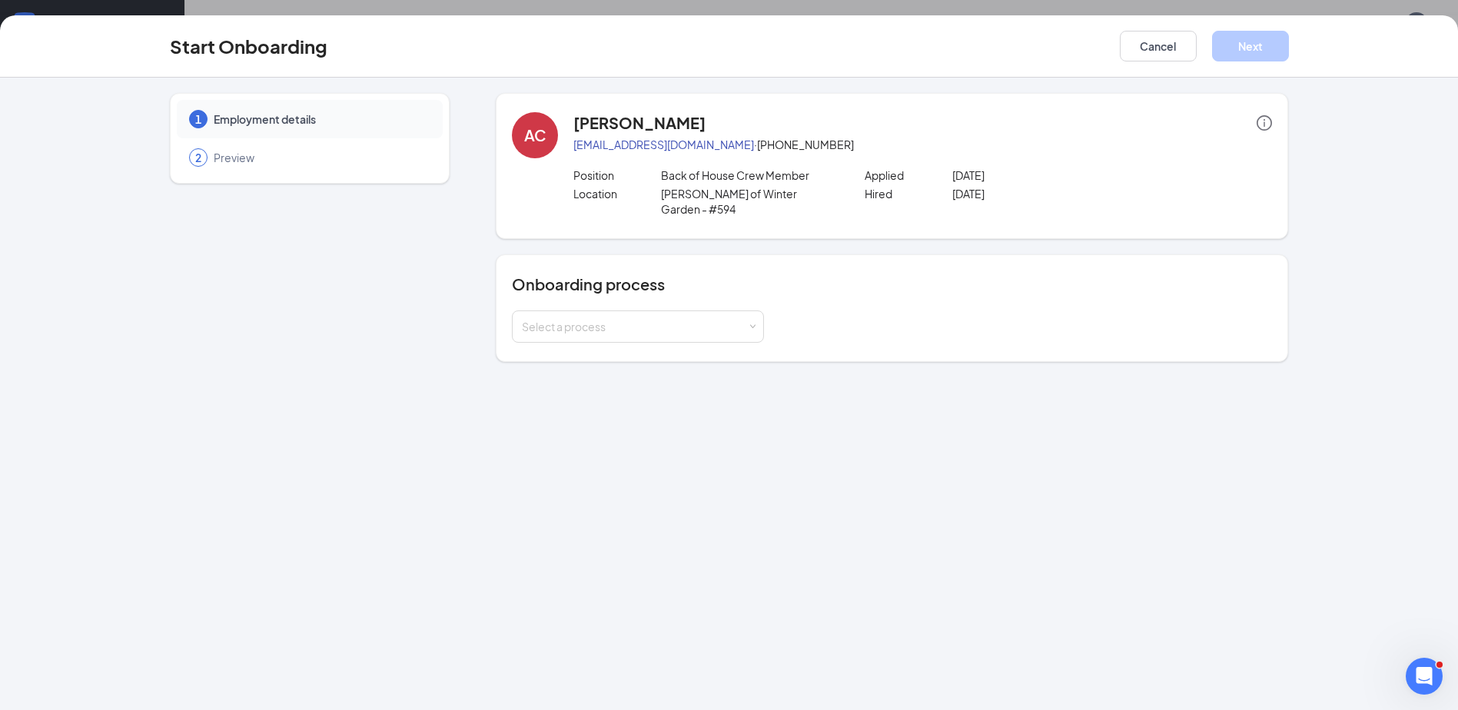
click at [655, 120] on h4 "[PERSON_NAME]" at bounding box center [639, 123] width 132 height 22
click at [627, 138] on div "Ariyanah Carter ariyanahcarter17@gmail.com · (321) 278-2568 Position Back of Ho…" at bounding box center [922, 166] width 698 height 108
drag, startPoint x: 782, startPoint y: 325, endPoint x: 770, endPoint y: 318, distance: 14.1
click at [778, 324] on div "Select a process" at bounding box center [892, 326] width 760 height 32
click at [759, 310] on div "Select a process" at bounding box center [638, 326] width 252 height 32
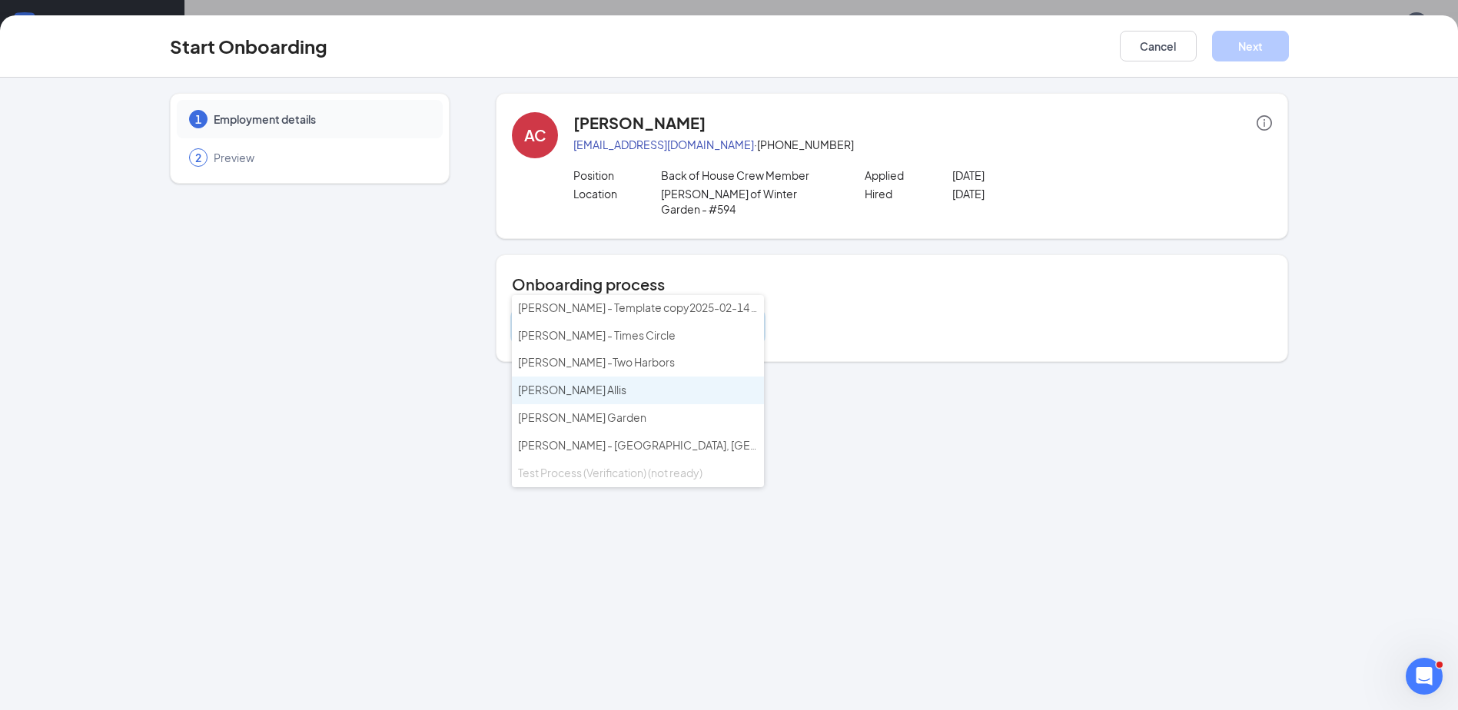
scroll to position [69, 0]
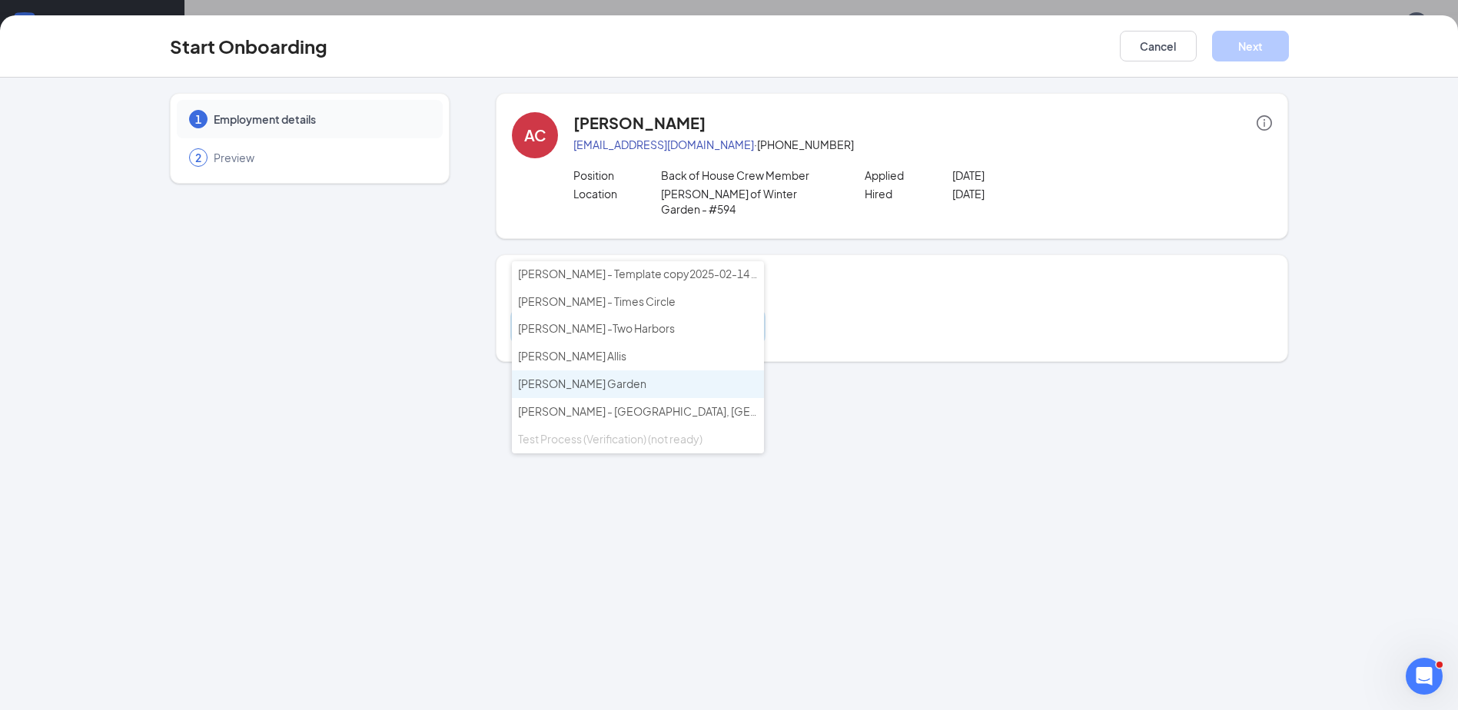
click at [639, 385] on span "[PERSON_NAME] Garden" at bounding box center [582, 383] width 128 height 14
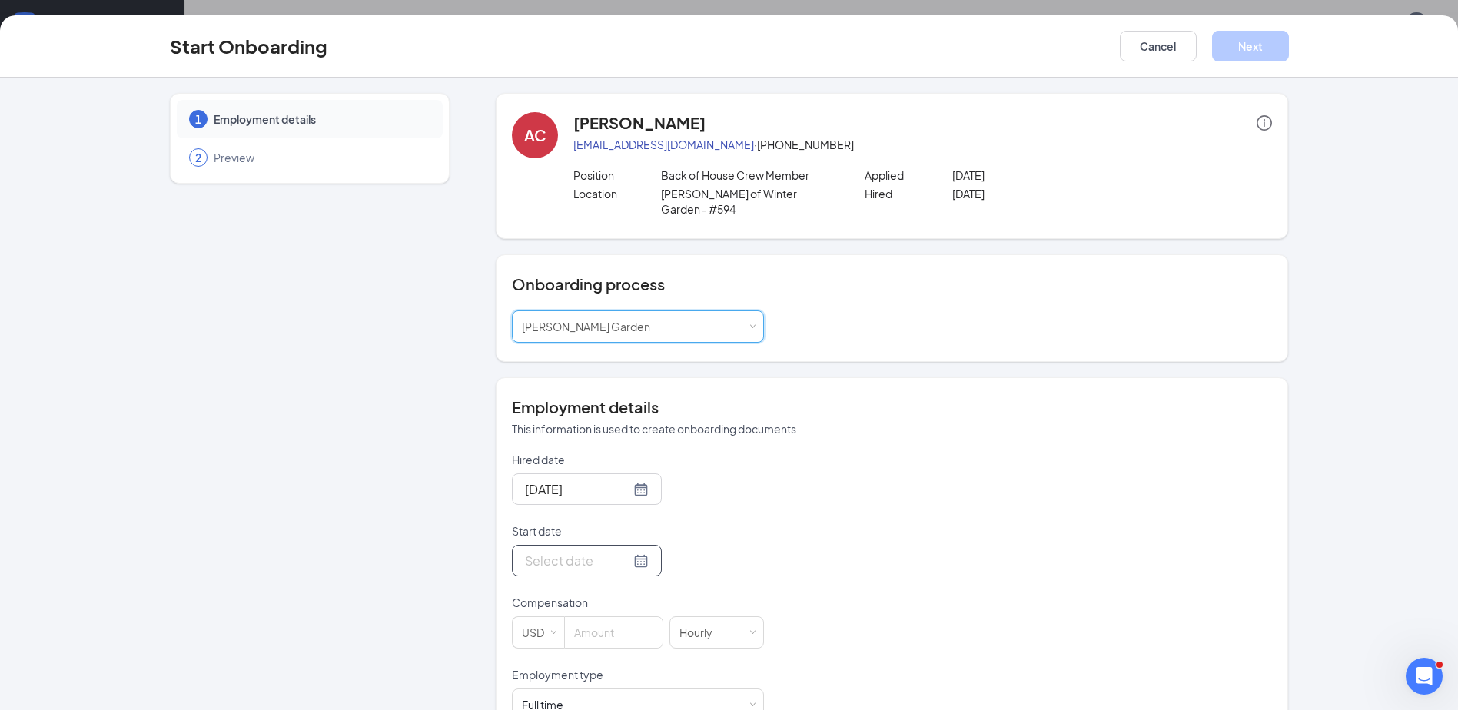
click at [625, 551] on div at bounding box center [587, 560] width 124 height 19
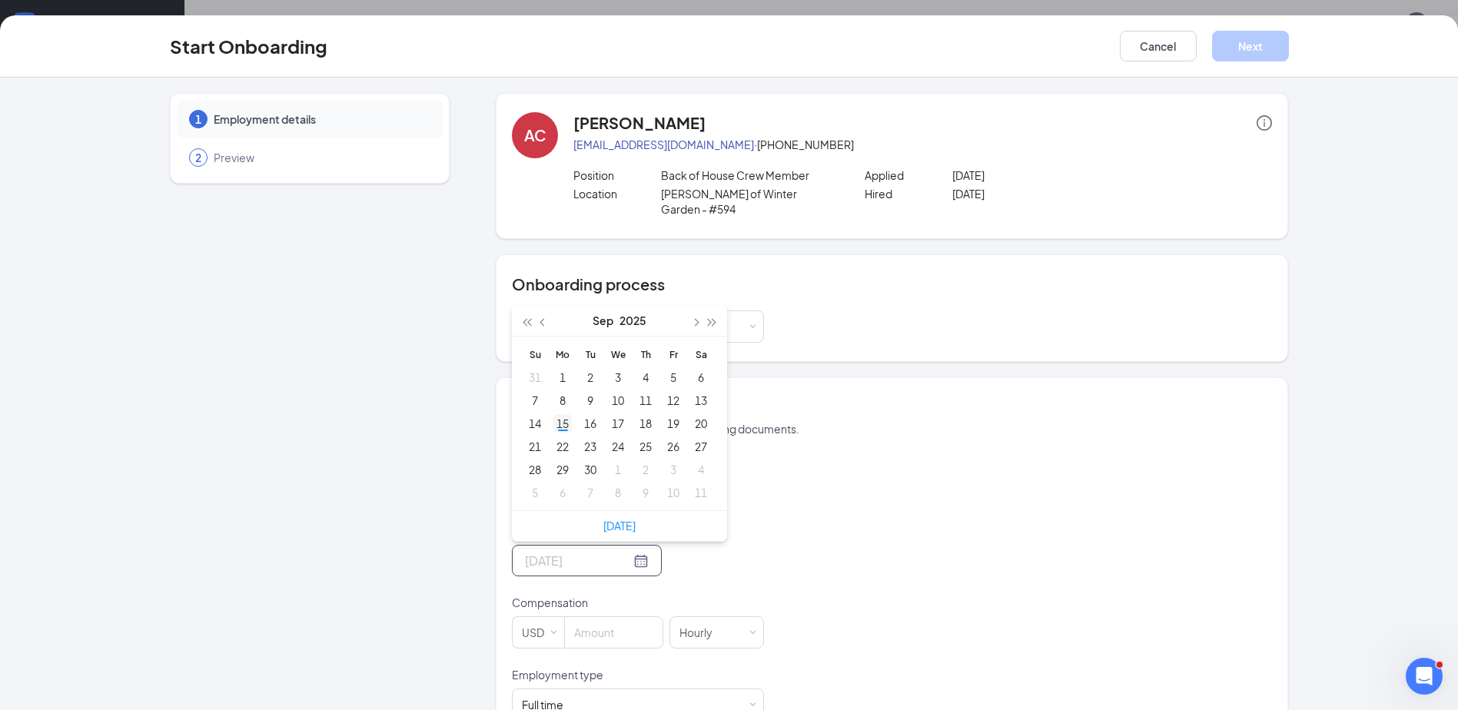
type input "[DATE]"
click at [554, 414] on div "15" at bounding box center [562, 423] width 18 height 18
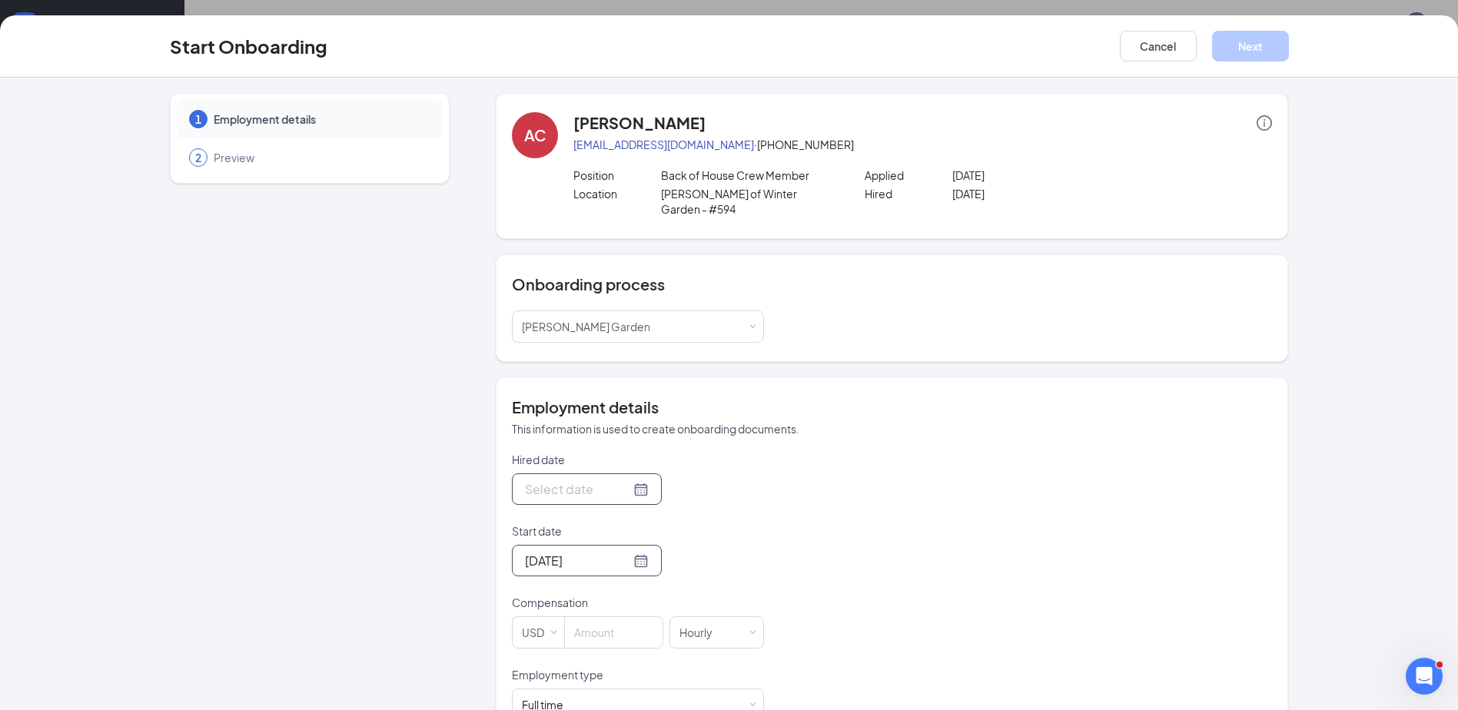
click at [616, 479] on div at bounding box center [587, 488] width 124 height 19
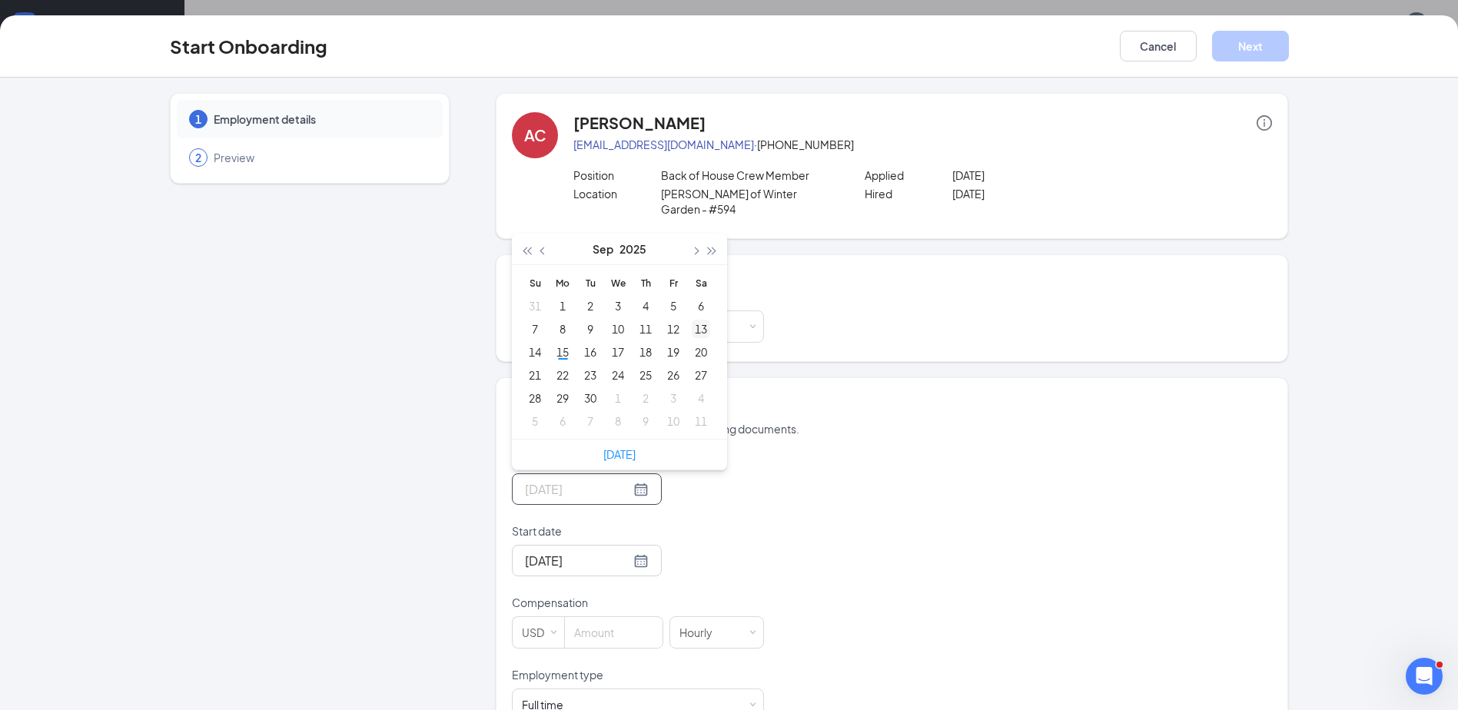
type input "Sep 13, 2025"
click at [697, 320] on div "13" at bounding box center [701, 329] width 18 height 18
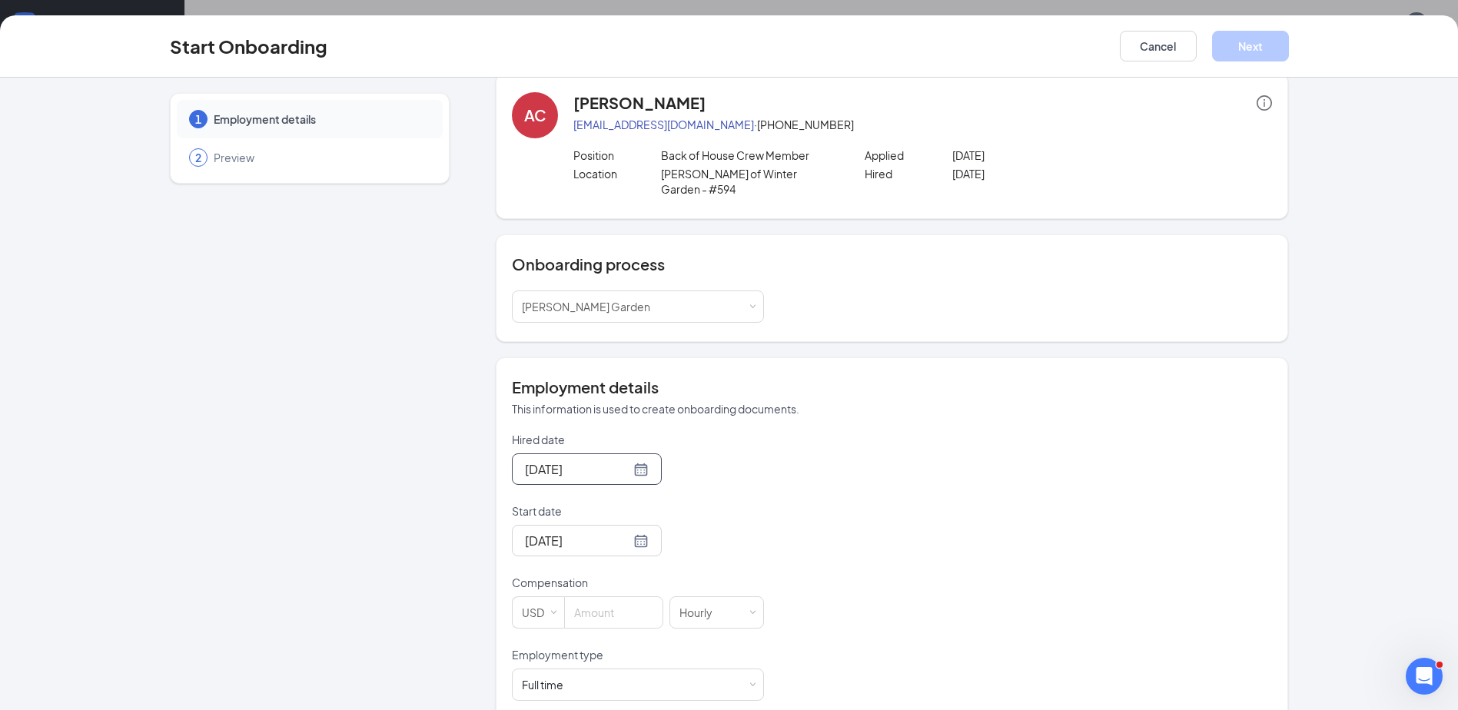
scroll to position [30, 0]
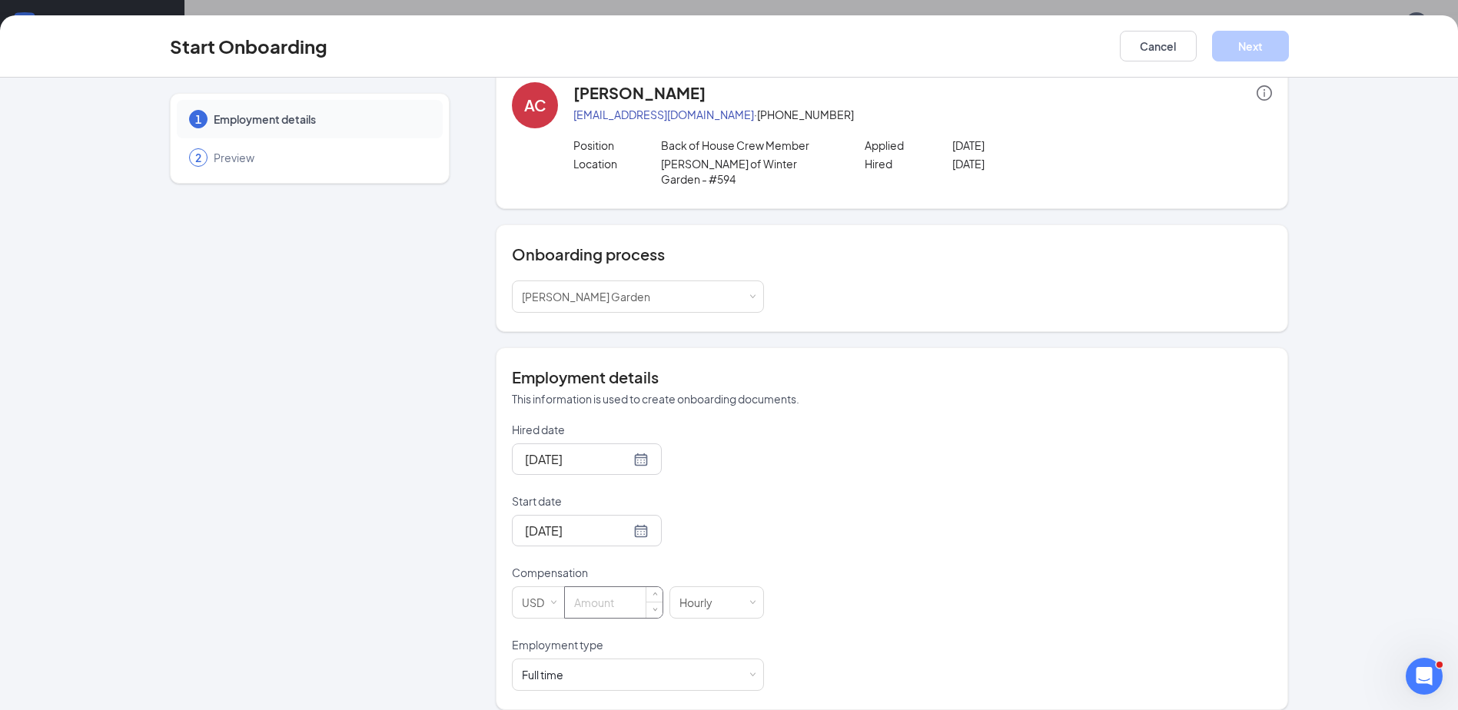
click at [635, 587] on input at bounding box center [614, 602] width 98 height 31
type input "14"
click at [627, 659] on div "Full time Works 30+ hours per week and is reasonably expected to work" at bounding box center [638, 674] width 232 height 31
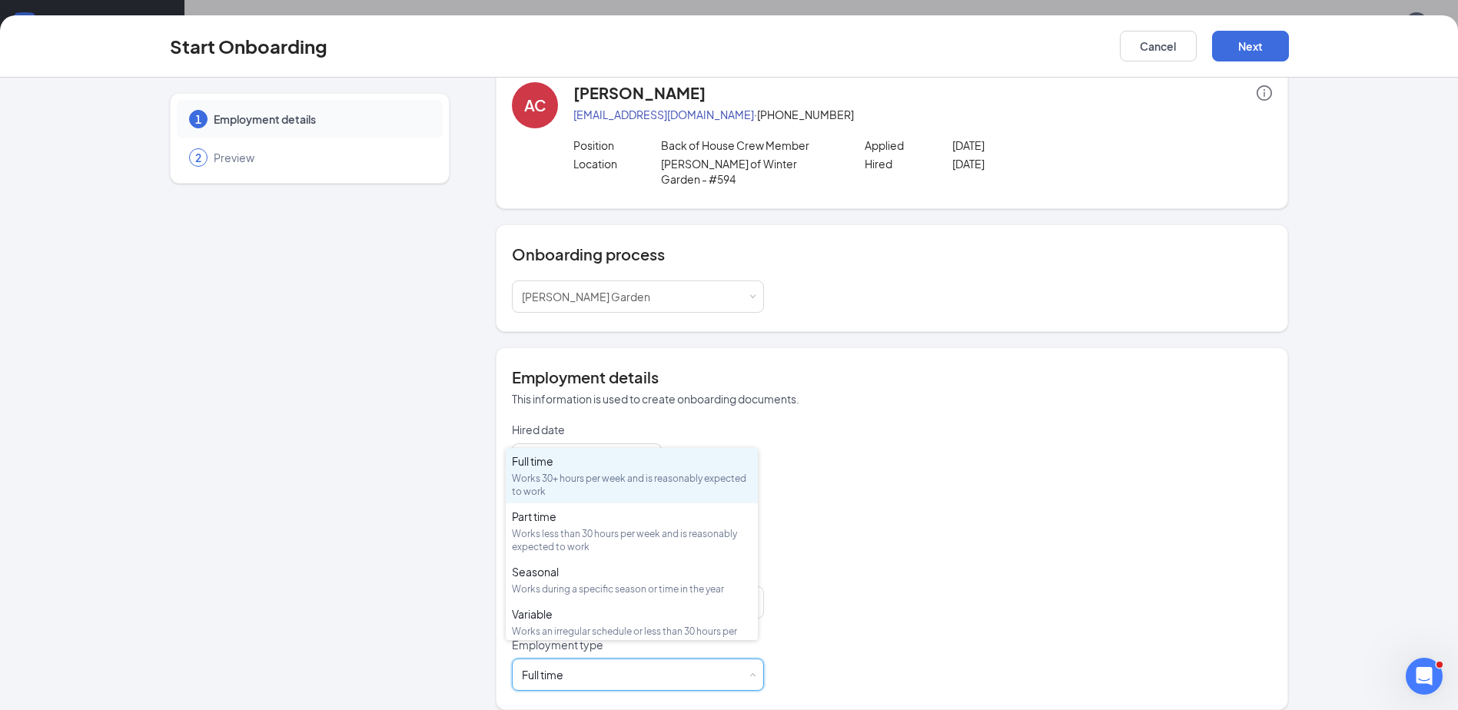
click at [895, 632] on div "Hired date Sep 13, 2025 Sep 2025 Su Mo Tu We Th Fr Sa 31 1 2 3 4 5 6 7 8 9 10 1…" at bounding box center [892, 556] width 760 height 269
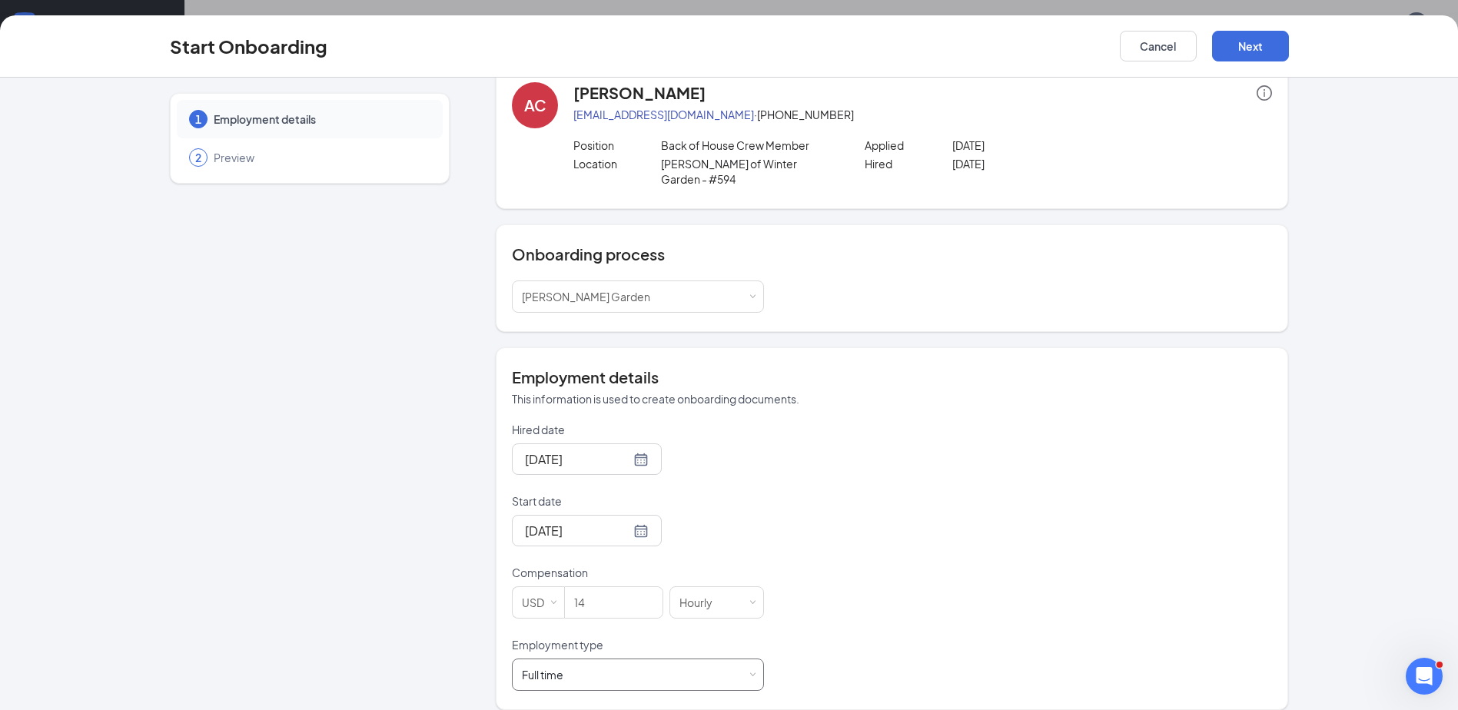
click at [736, 666] on div "Full time Works 30+ hours per week and is reasonably expected to work" at bounding box center [638, 674] width 232 height 31
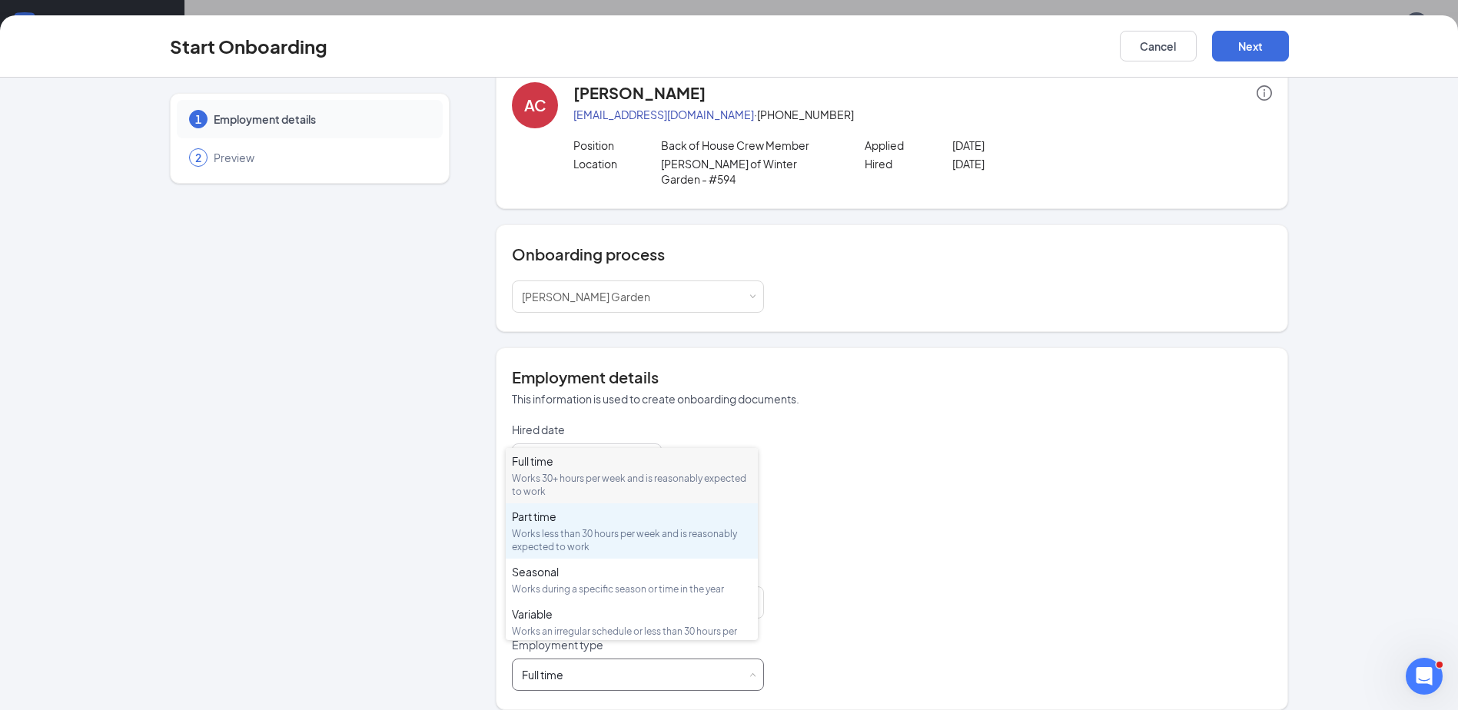
click at [723, 540] on div "Works less than 30 hours per week and is reasonably expected to work" at bounding box center [632, 540] width 240 height 26
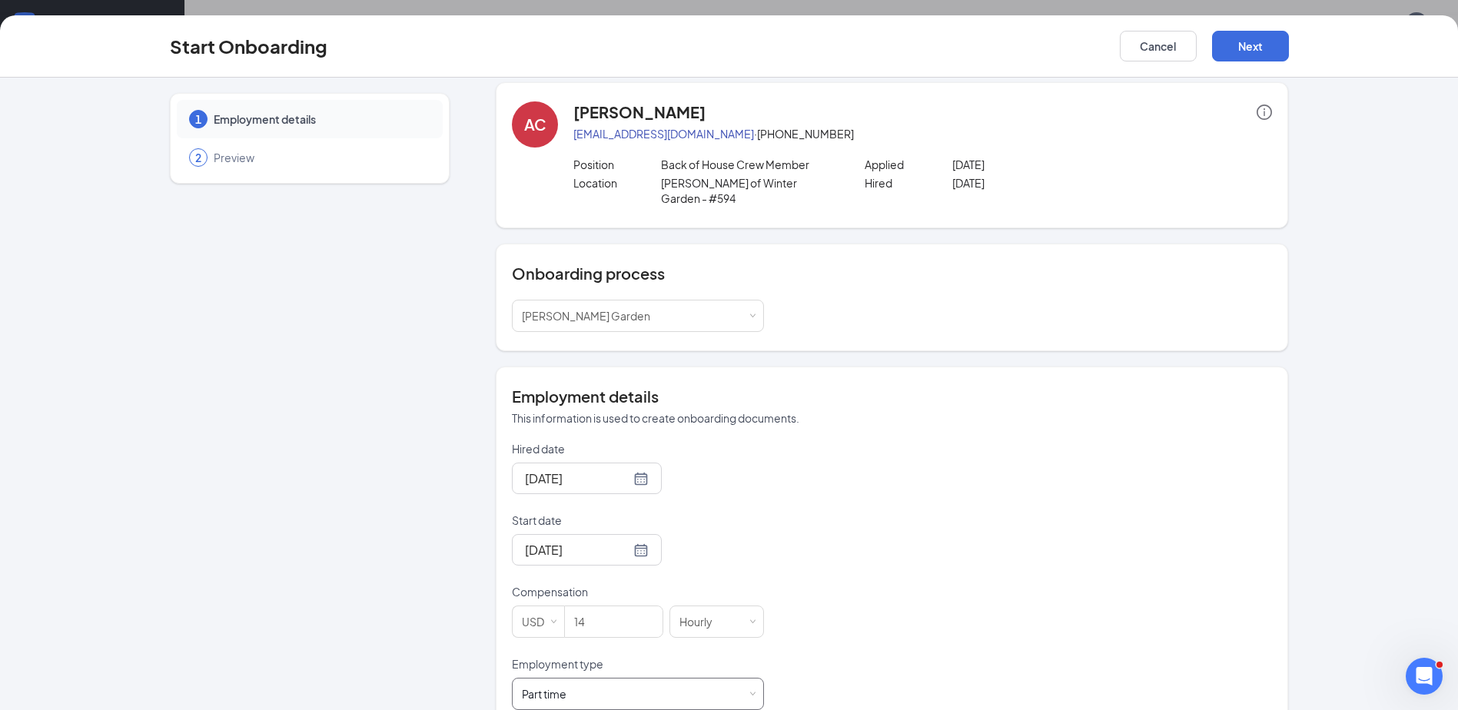
scroll to position [0, 0]
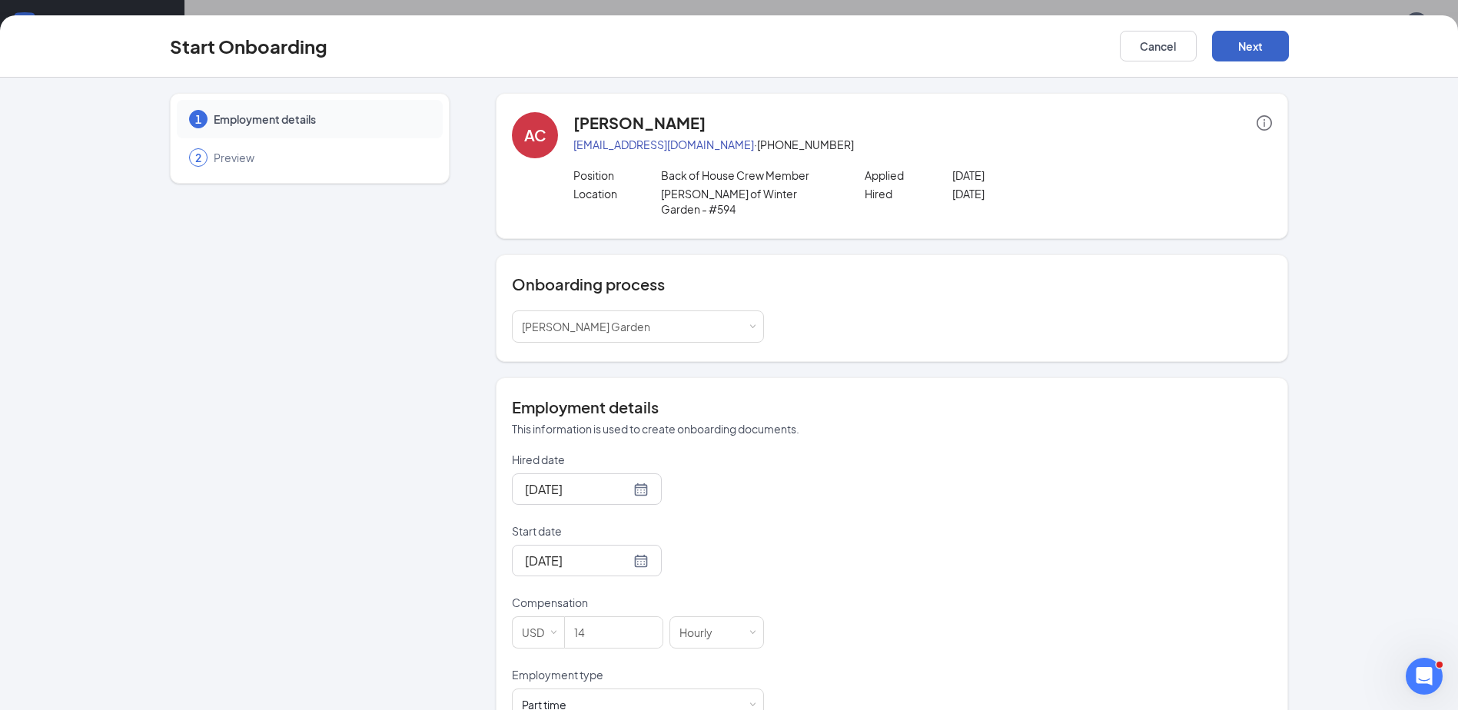
click at [1255, 42] on button "Next" at bounding box center [1250, 46] width 77 height 31
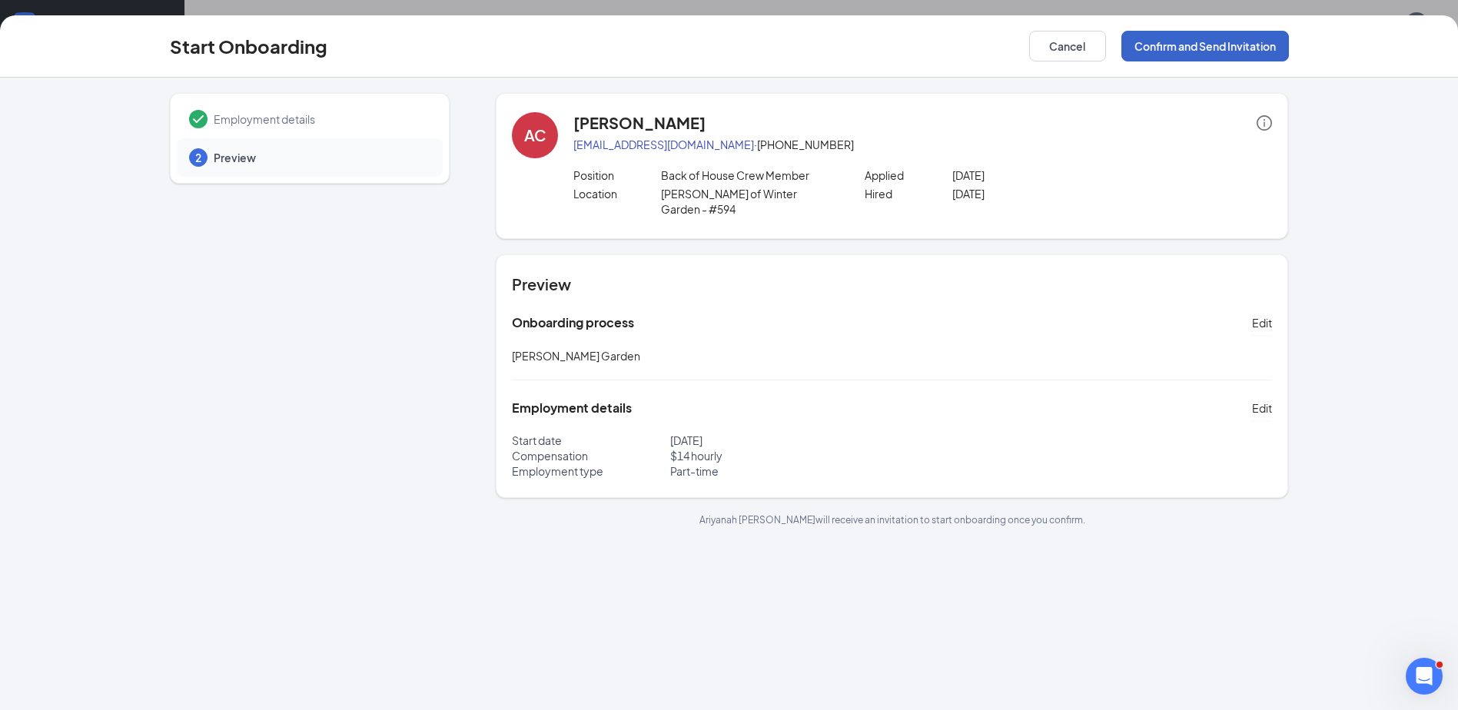
click at [1209, 41] on button "Confirm and Send Invitation" at bounding box center [1204, 46] width 167 height 31
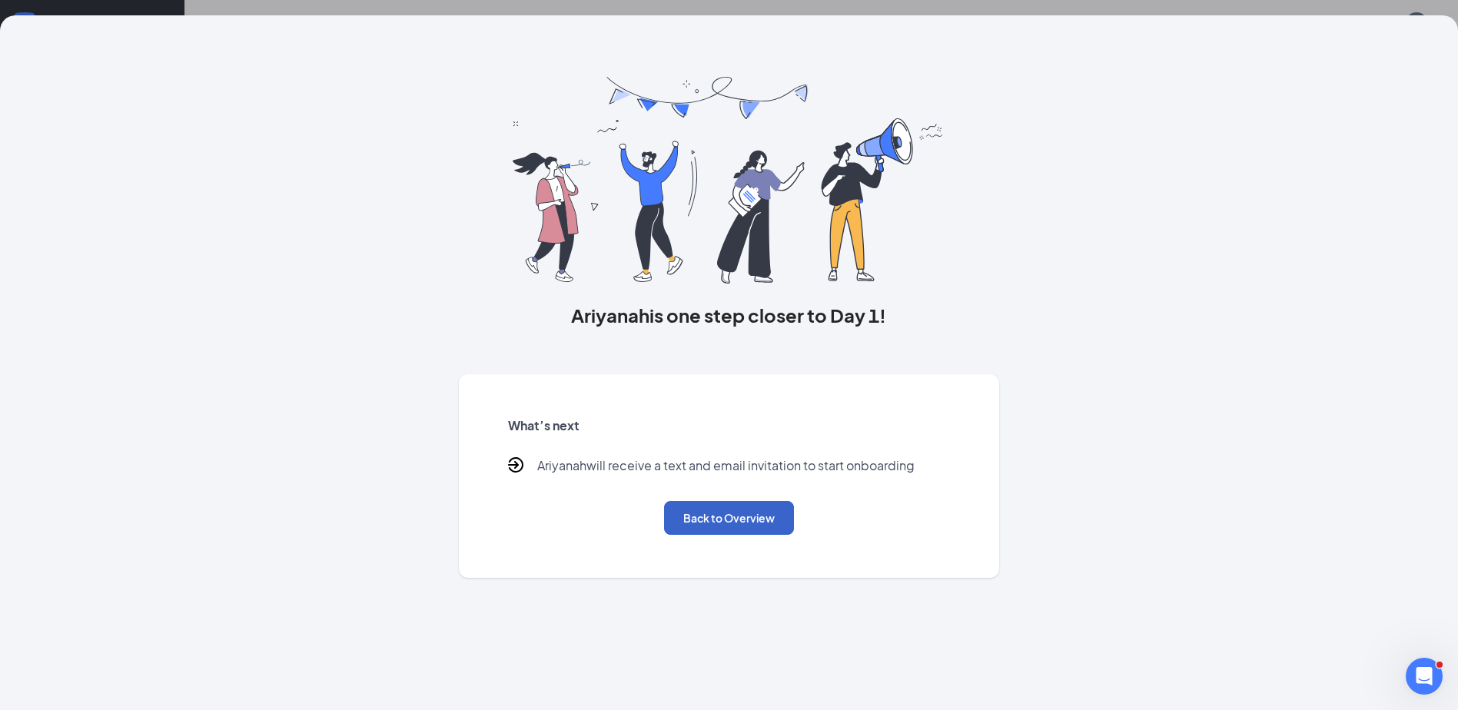
click at [753, 517] on button "Back to Overview" at bounding box center [729, 518] width 130 height 34
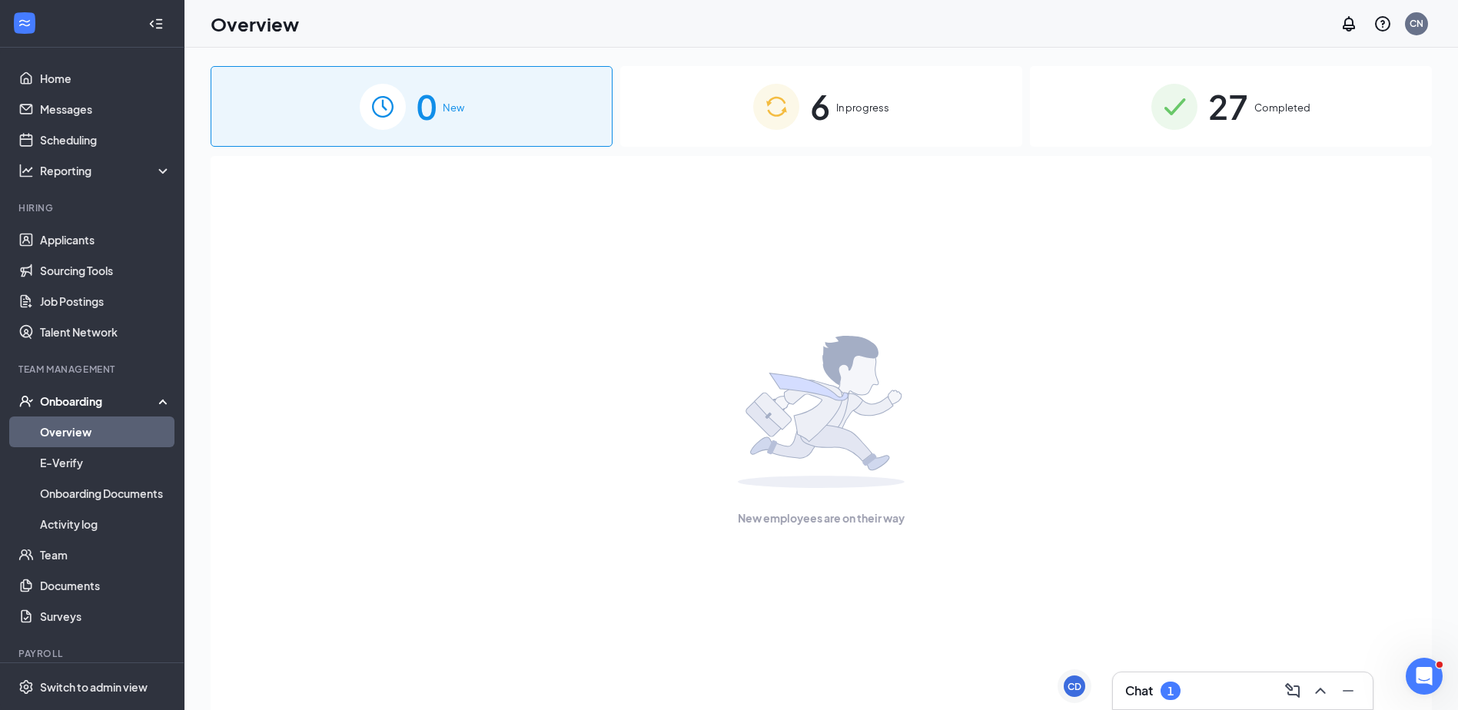
click at [817, 98] on span "6" at bounding box center [820, 106] width 20 height 53
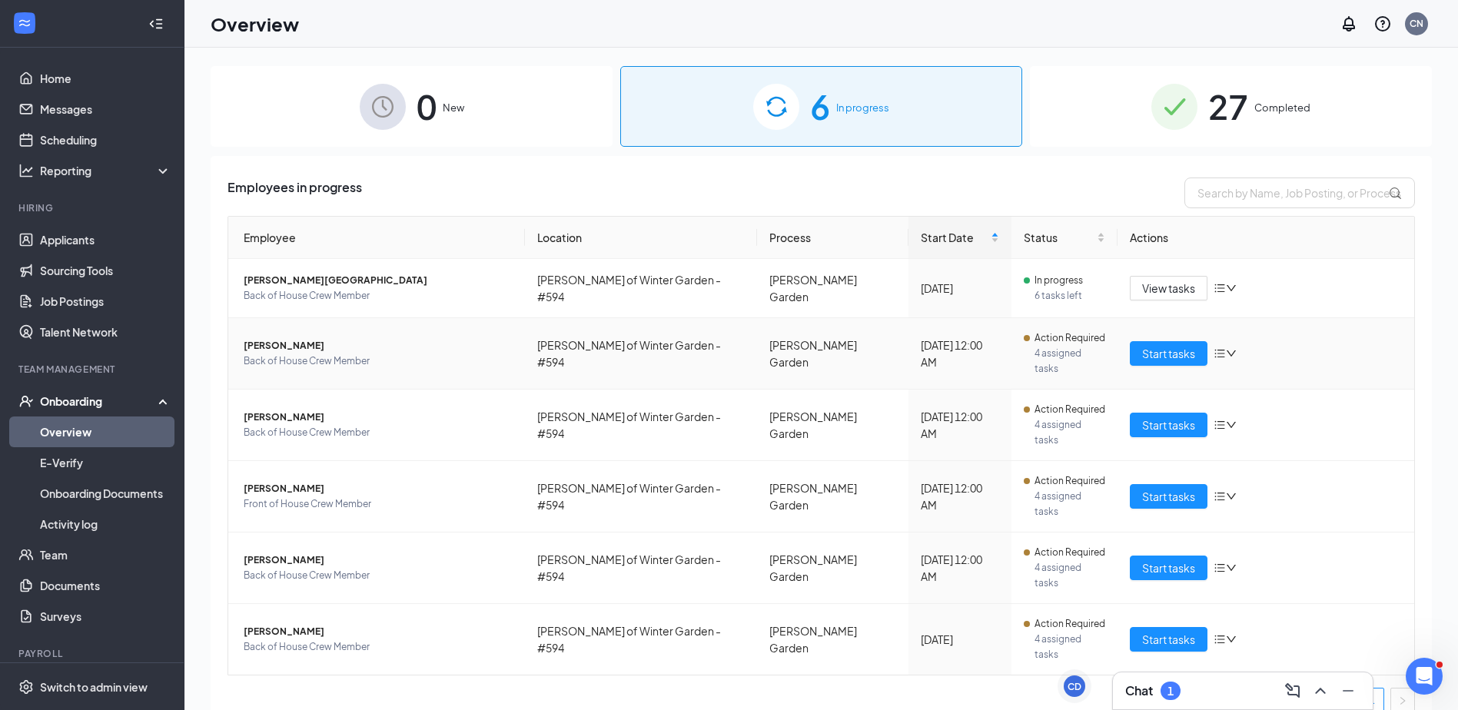
click at [1073, 333] on span "Action Required" at bounding box center [1069, 337] width 71 height 15
click at [1066, 350] on span "4 assigned tasks" at bounding box center [1069, 361] width 71 height 31
click at [1149, 345] on span "Start tasks" at bounding box center [1168, 353] width 53 height 17
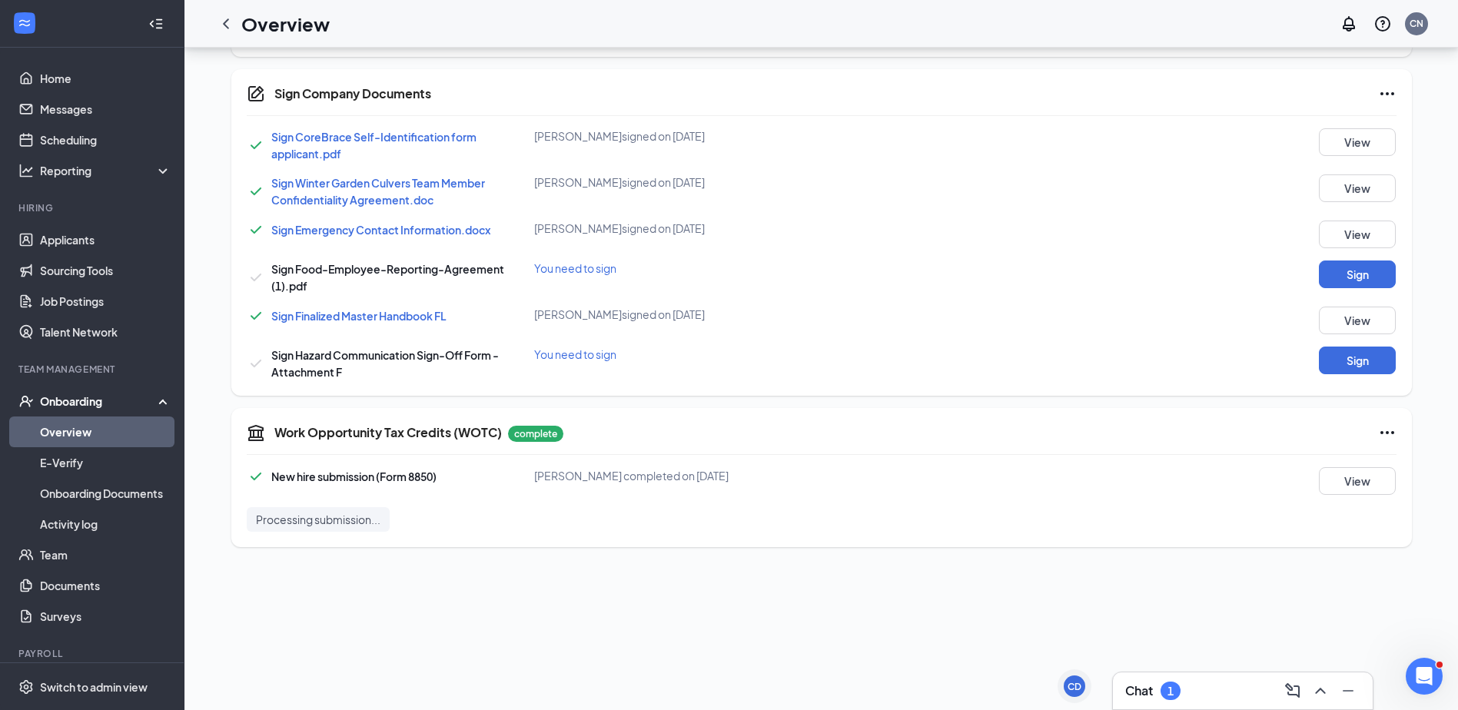
scroll to position [384, 0]
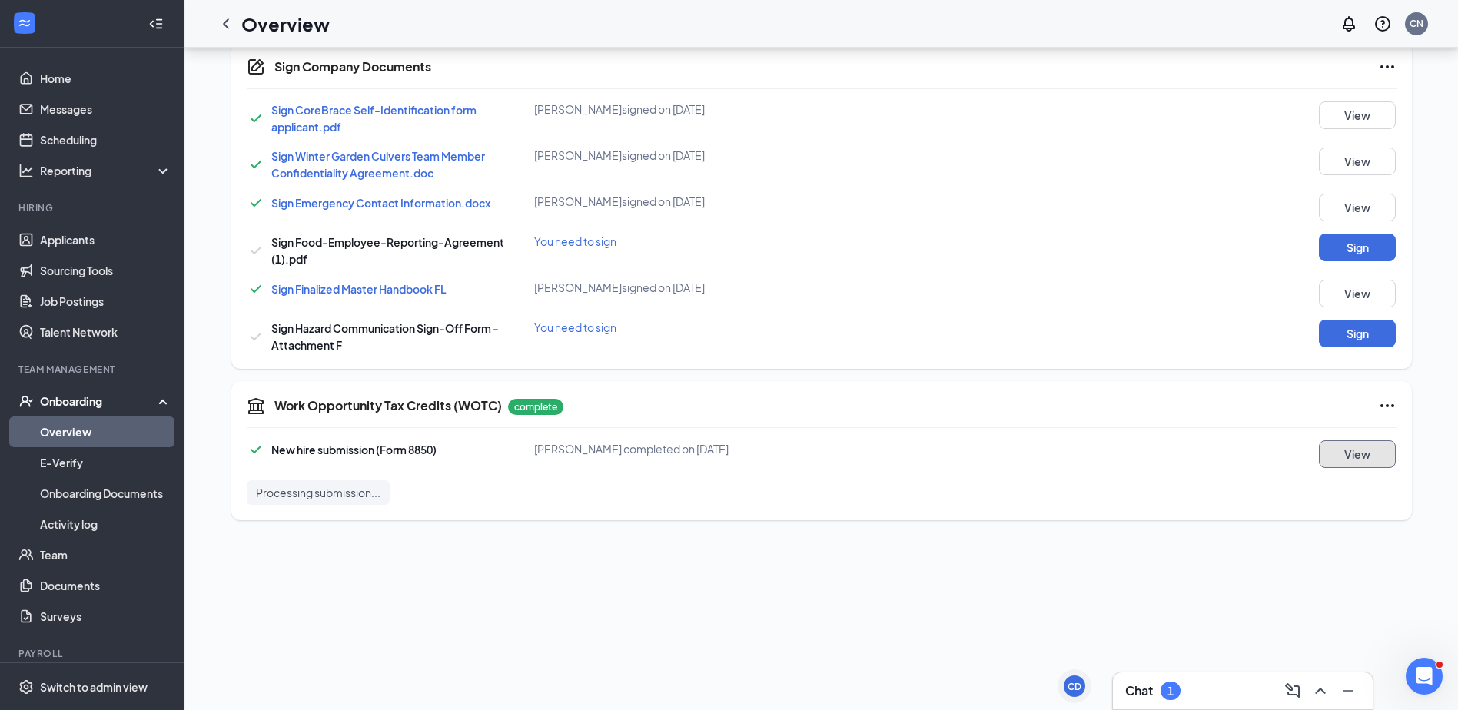
click at [1370, 460] on button "View" at bounding box center [1356, 454] width 77 height 28
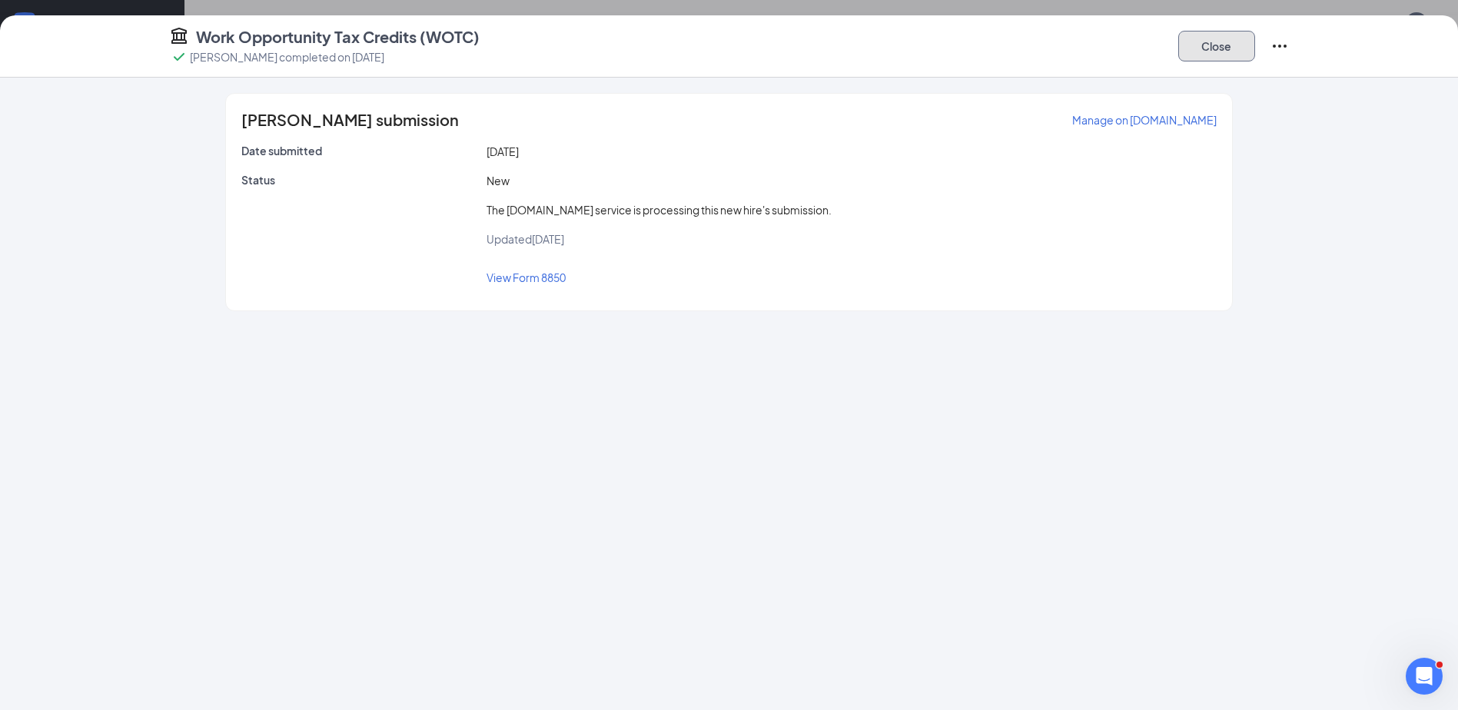
click at [1210, 52] on button "Close" at bounding box center [1216, 46] width 77 height 31
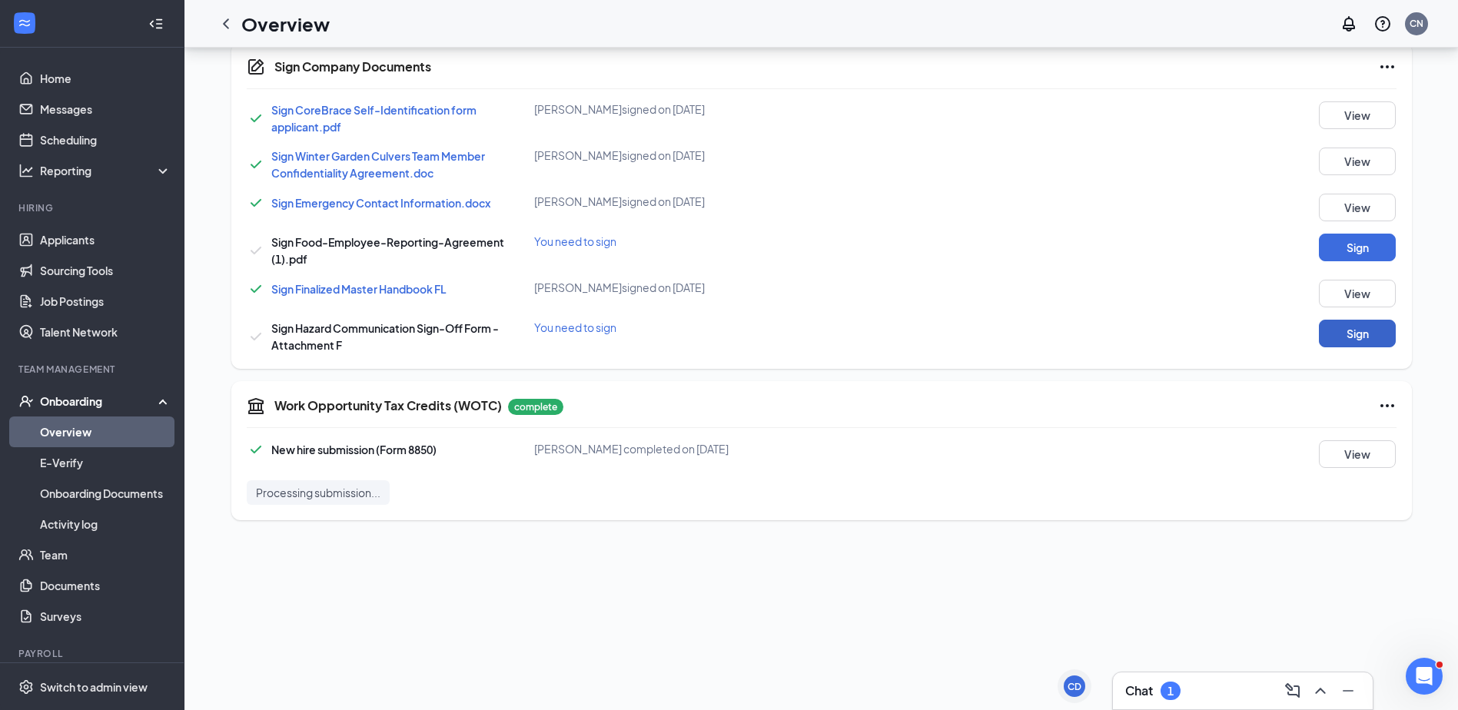
click at [1364, 327] on button "Sign" at bounding box center [1356, 334] width 77 height 28
click at [1374, 251] on button "Sign" at bounding box center [1356, 248] width 77 height 28
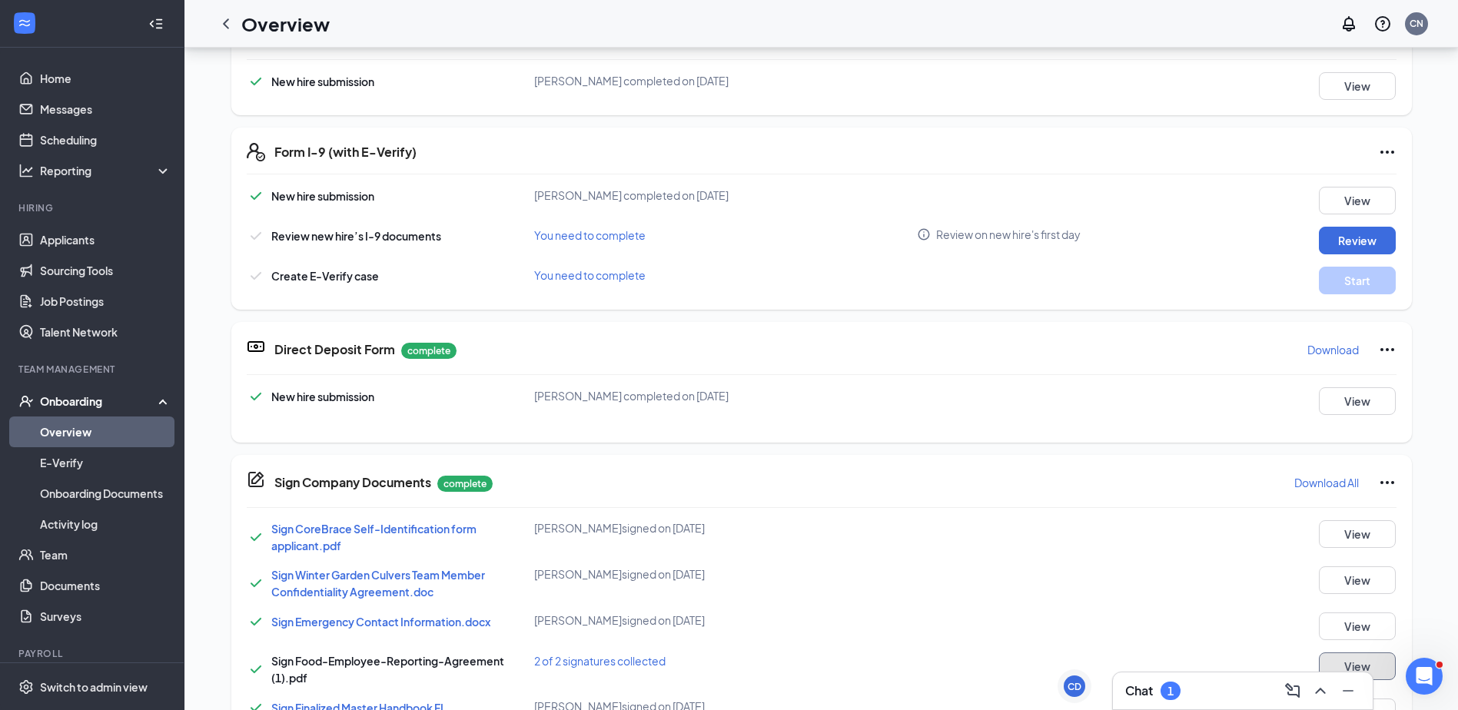
scroll to position [0, 0]
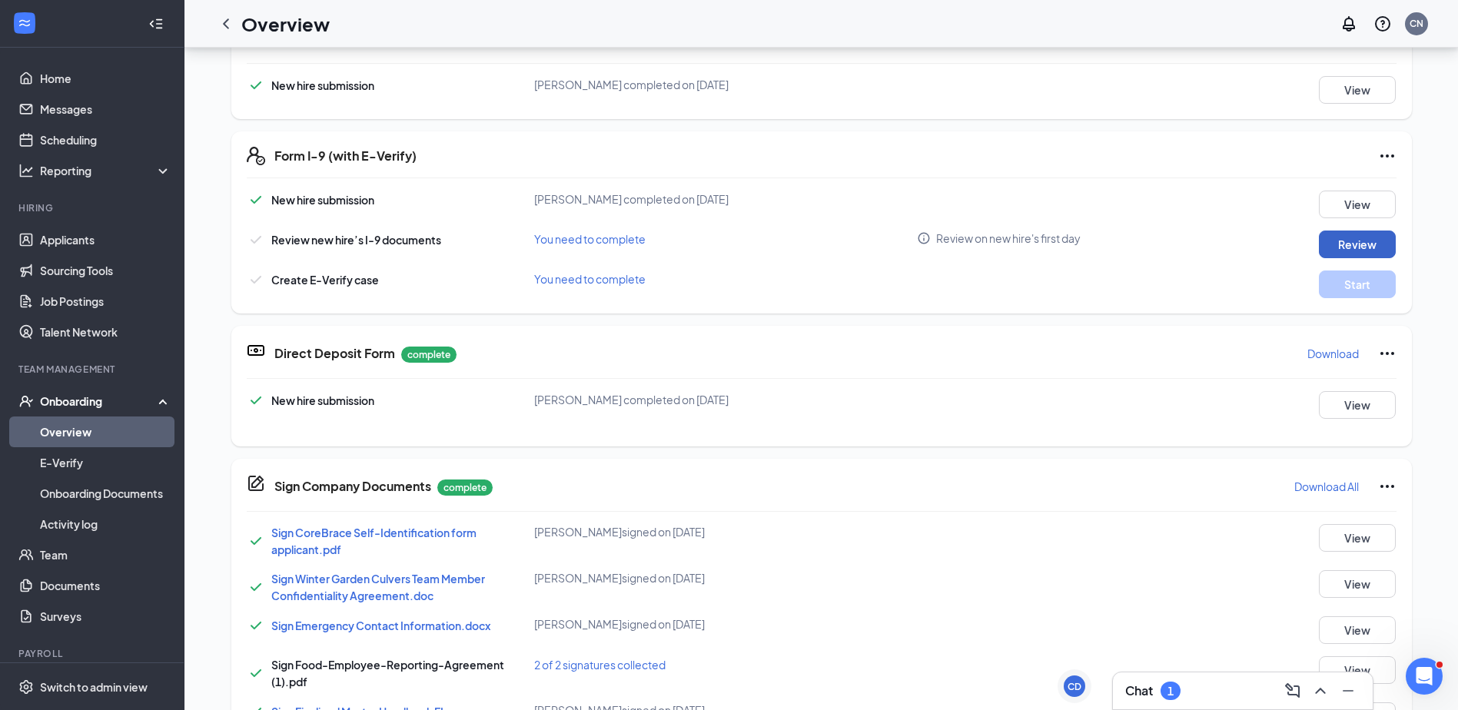
click at [1342, 244] on button "Review" at bounding box center [1356, 245] width 77 height 28
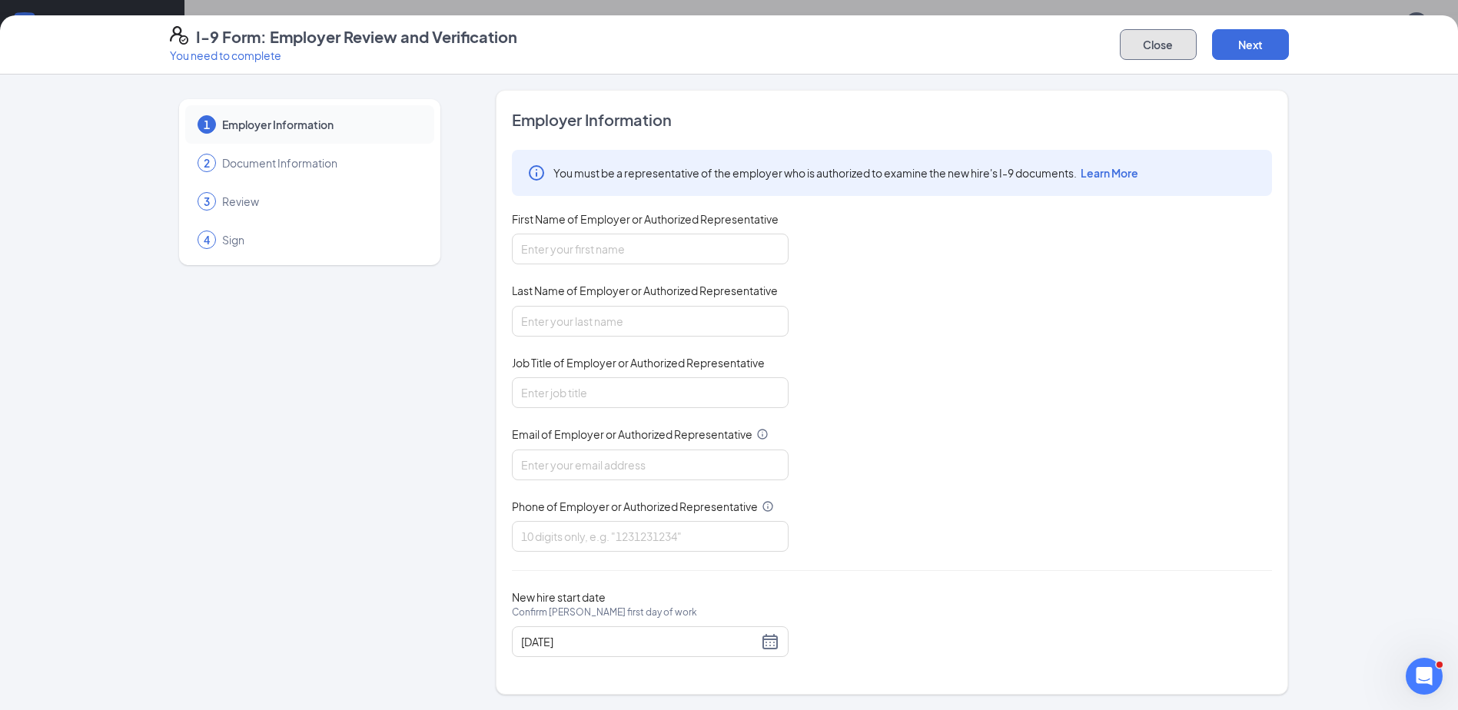
click at [1146, 45] on button "Close" at bounding box center [1157, 44] width 77 height 31
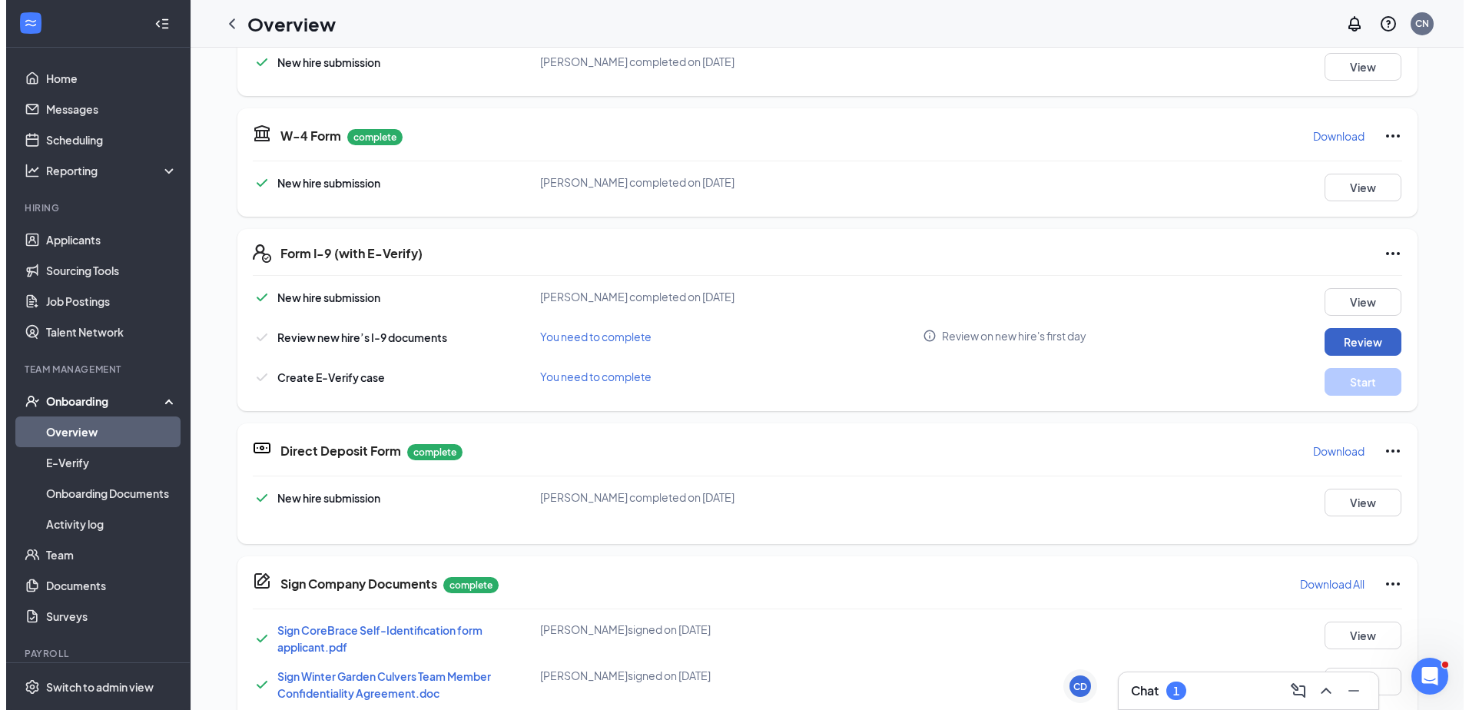
scroll to position [32, 0]
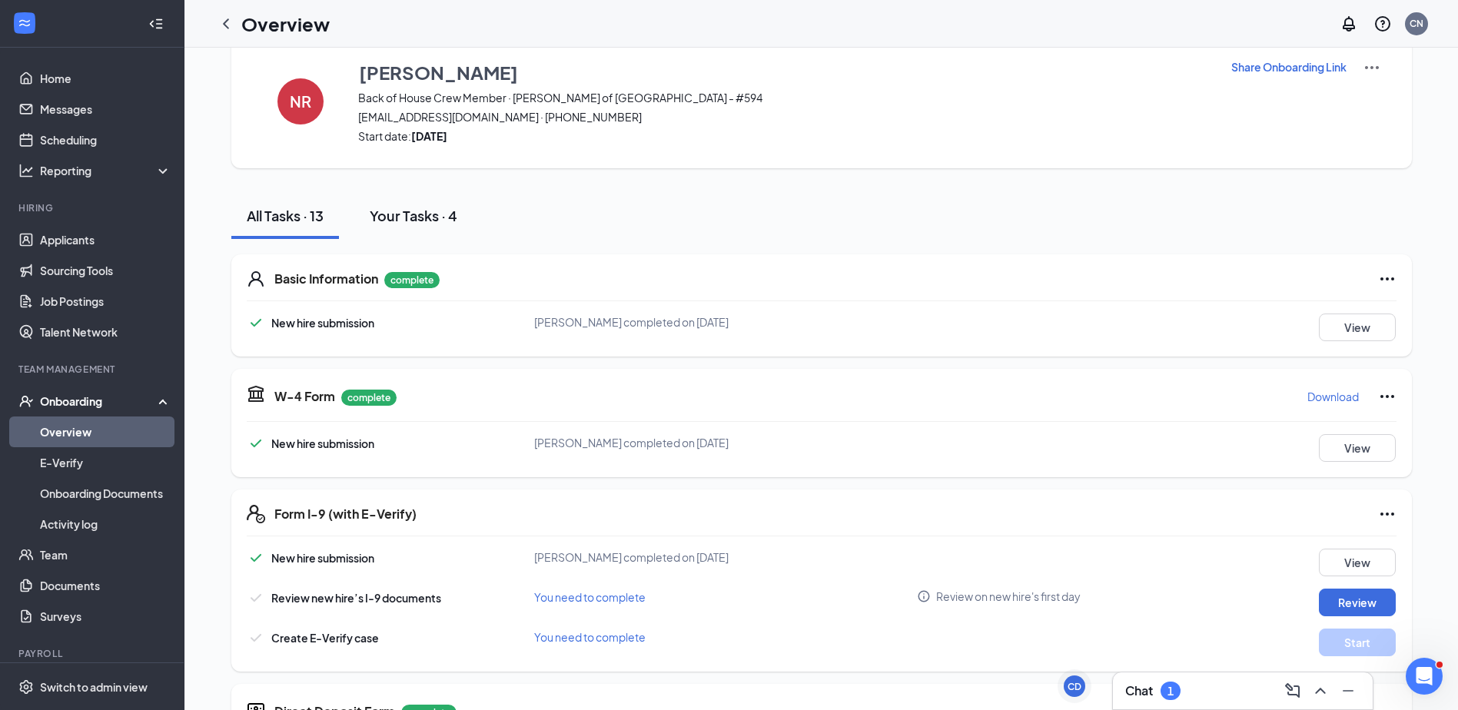
click at [403, 217] on div "Your Tasks · 4" at bounding box center [414, 215] width 88 height 19
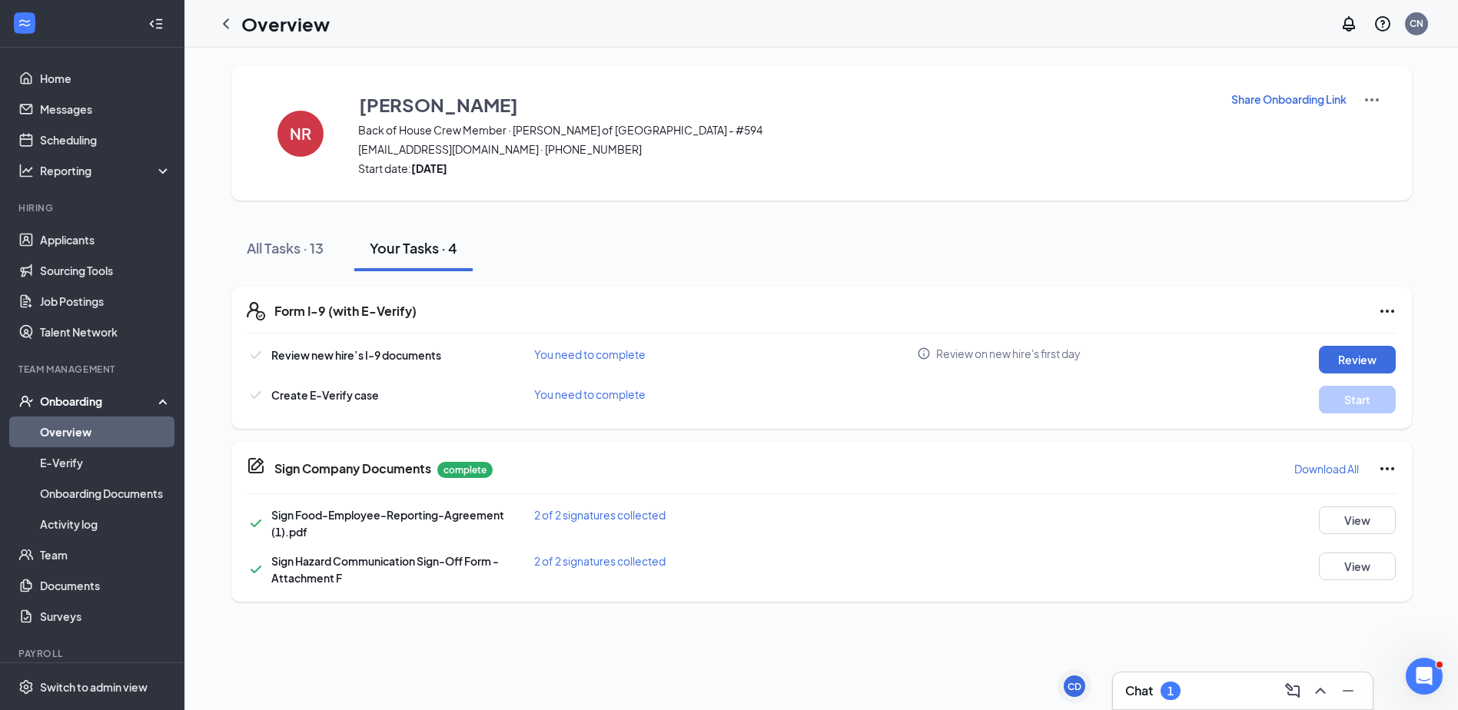
scroll to position [0, 0]
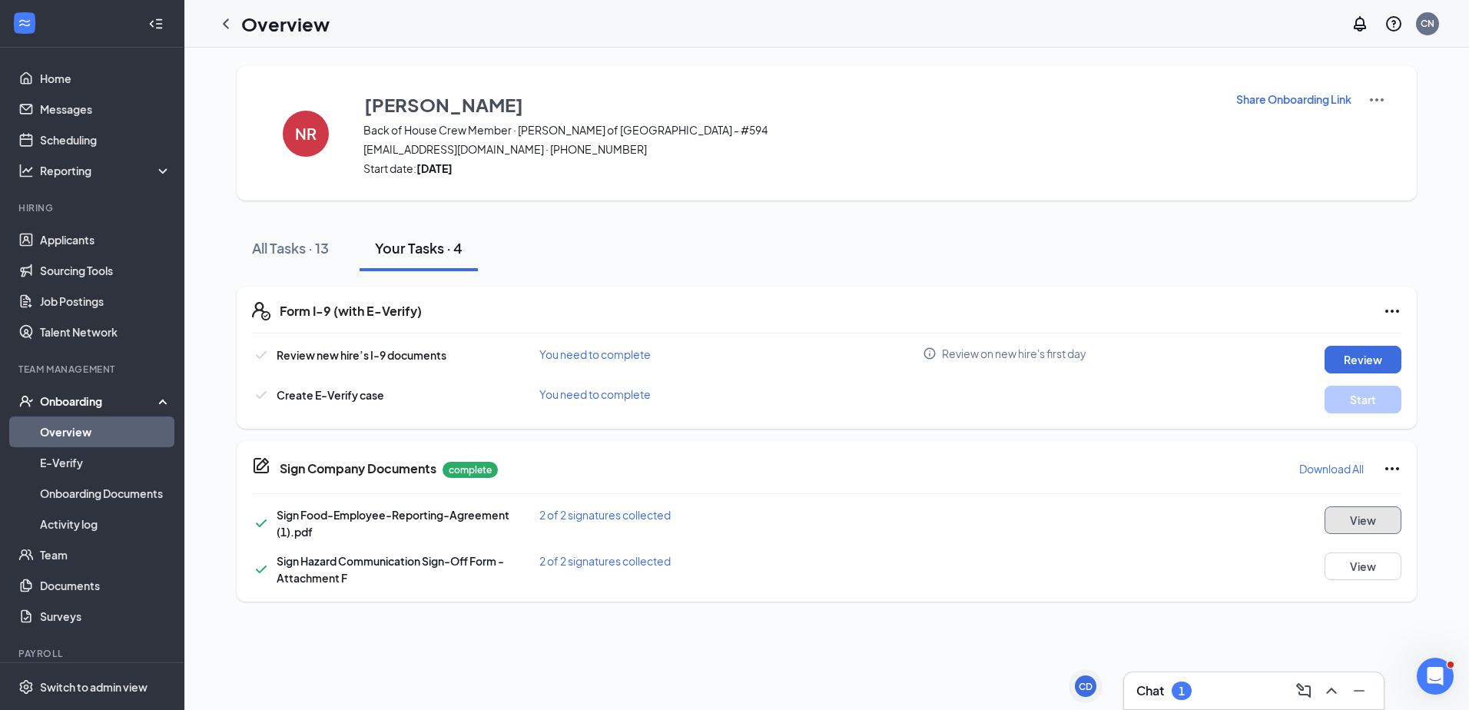
click at [1345, 525] on button "View" at bounding box center [1363, 520] width 77 height 28
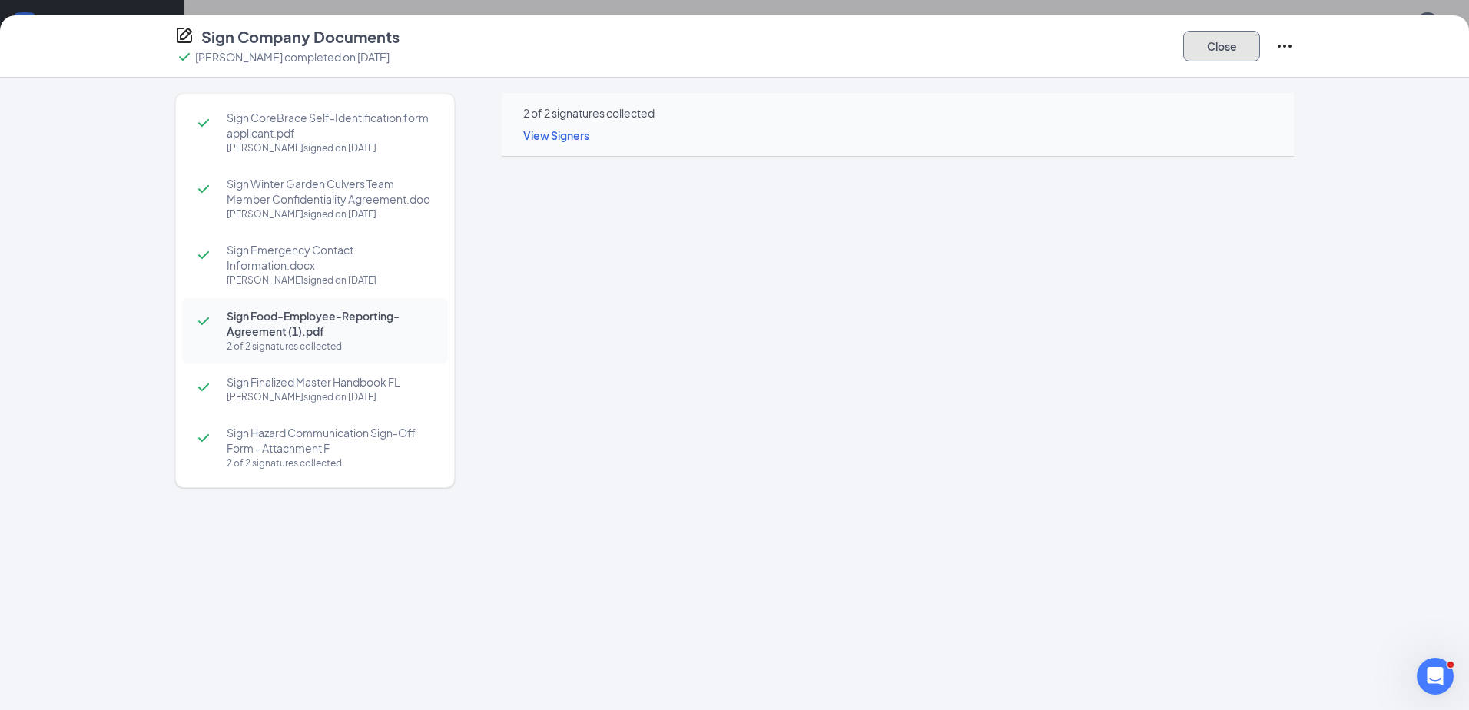
click at [1209, 44] on button "Close" at bounding box center [1221, 46] width 77 height 31
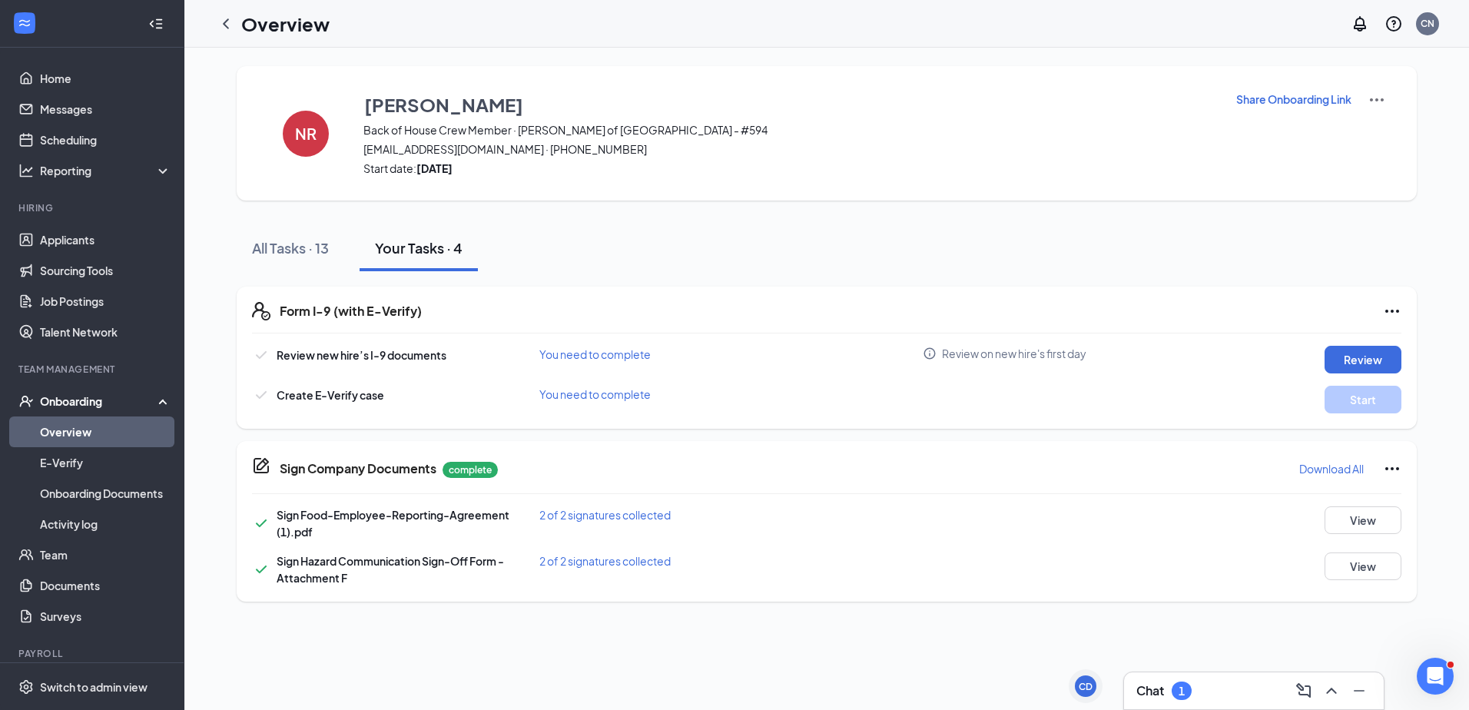
click at [1378, 581] on div "Sign Hazard Communication Sign-Off Form - Attachment F 2 of 2 signatures collec…" at bounding box center [826, 569] width 1149 height 34
click at [1388, 559] on button "View" at bounding box center [1363, 566] width 77 height 28
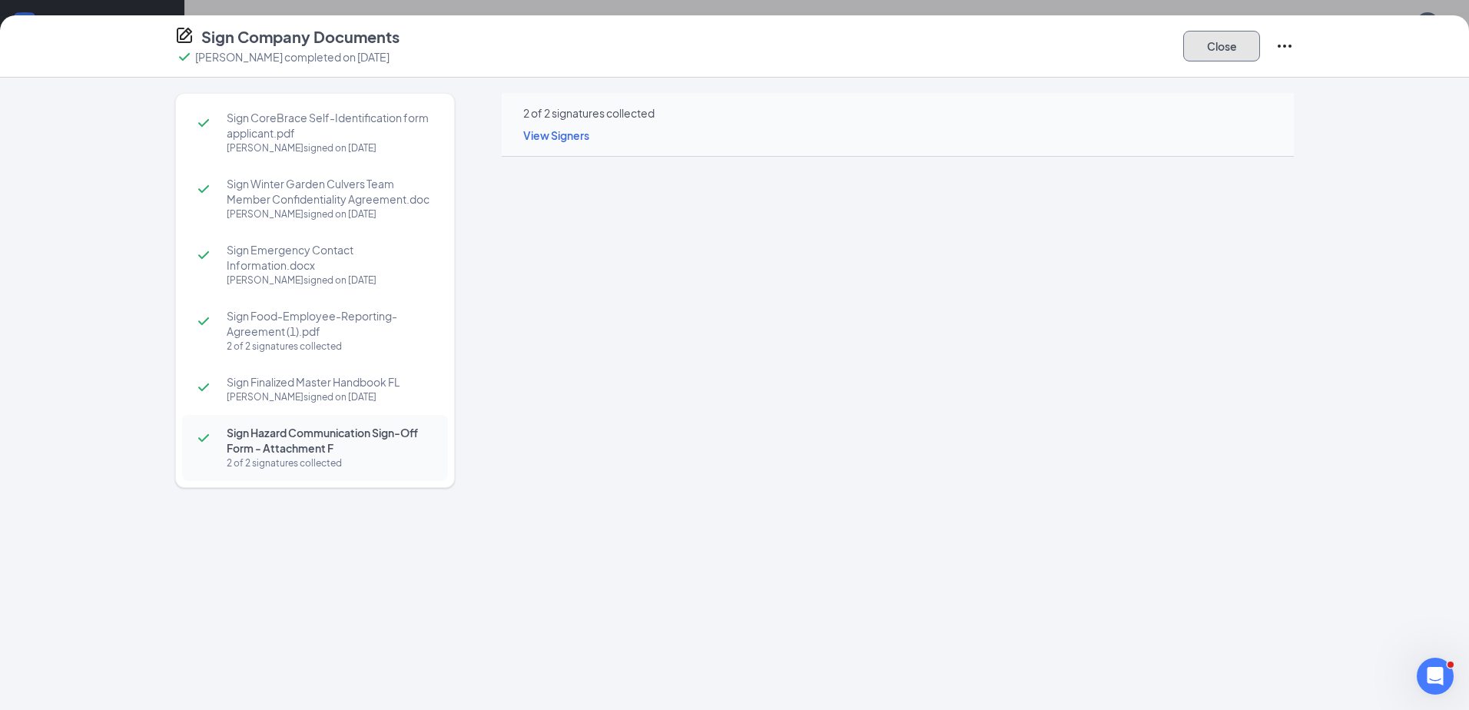
click at [1232, 45] on button "Close" at bounding box center [1221, 46] width 77 height 31
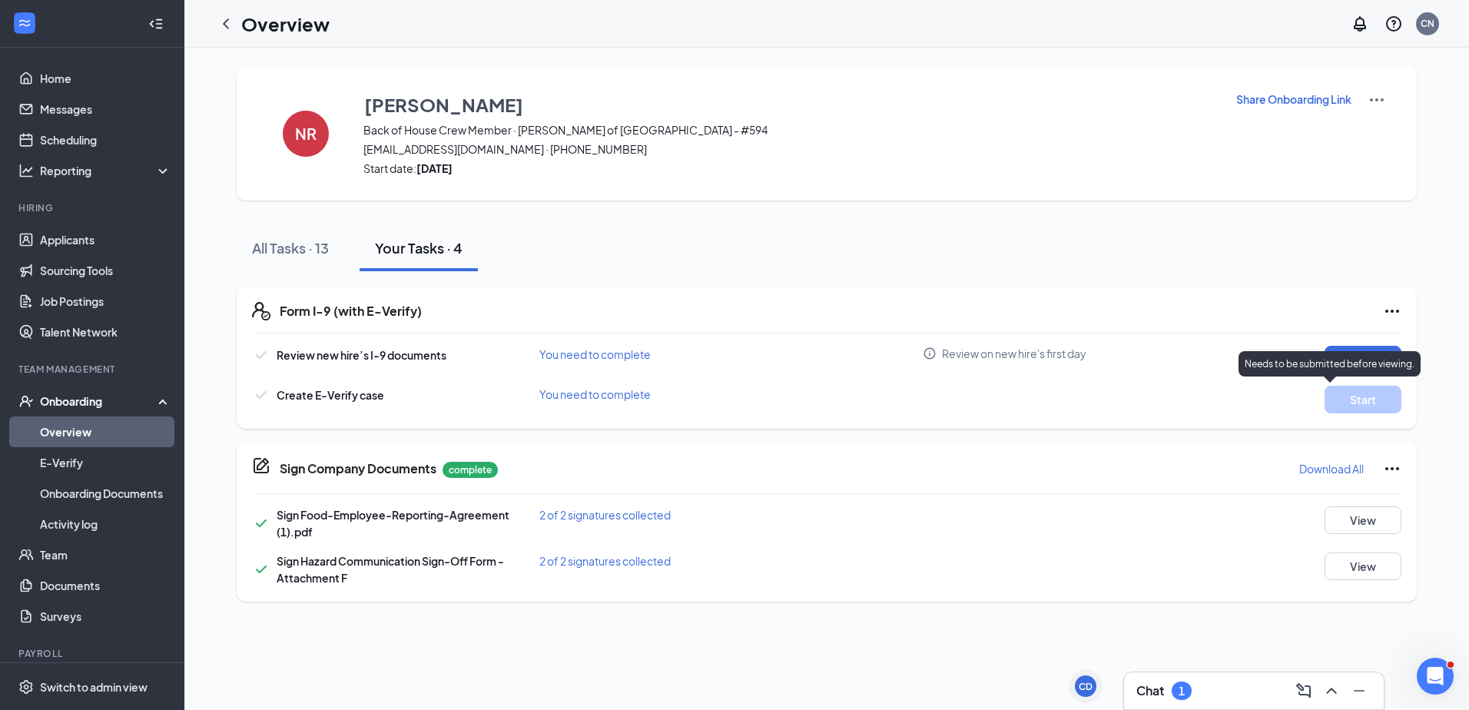
click at [1361, 360] on p "Needs to be submitted before viewing." at bounding box center [1330, 363] width 170 height 13
click at [1282, 406] on div "Start" at bounding box center [1330, 400] width 144 height 28
click at [1354, 358] on button "Review" at bounding box center [1363, 360] width 77 height 28
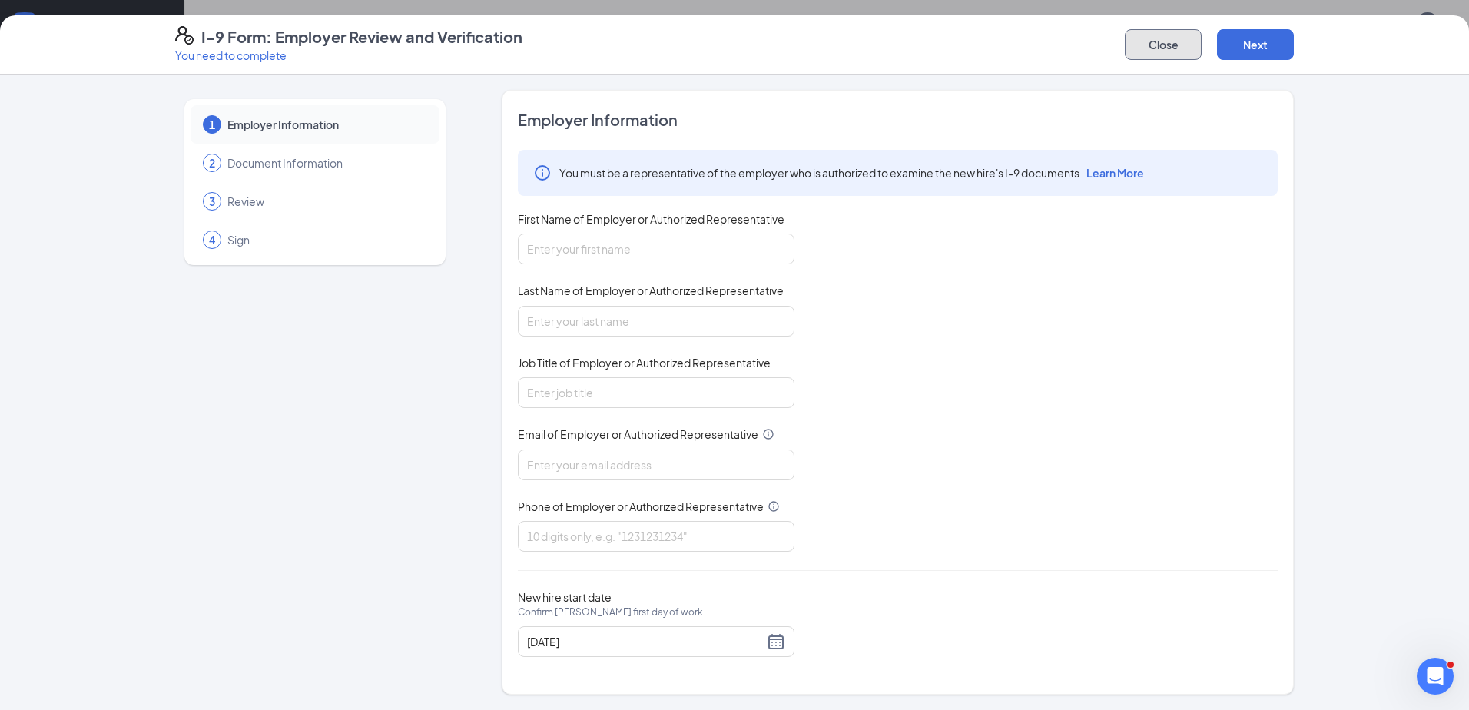
click at [1169, 45] on button "Close" at bounding box center [1163, 44] width 77 height 31
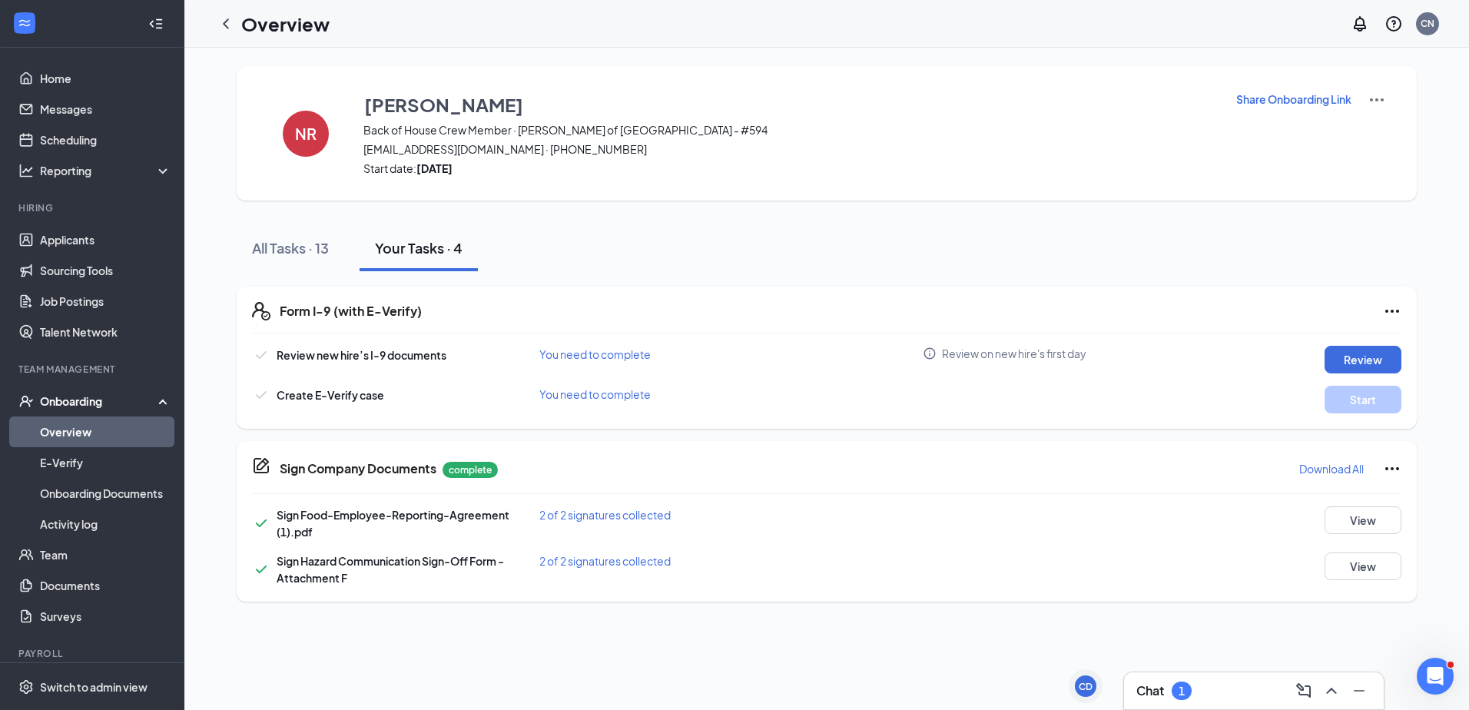
click at [84, 404] on div "Onboarding" at bounding box center [99, 400] width 118 height 15
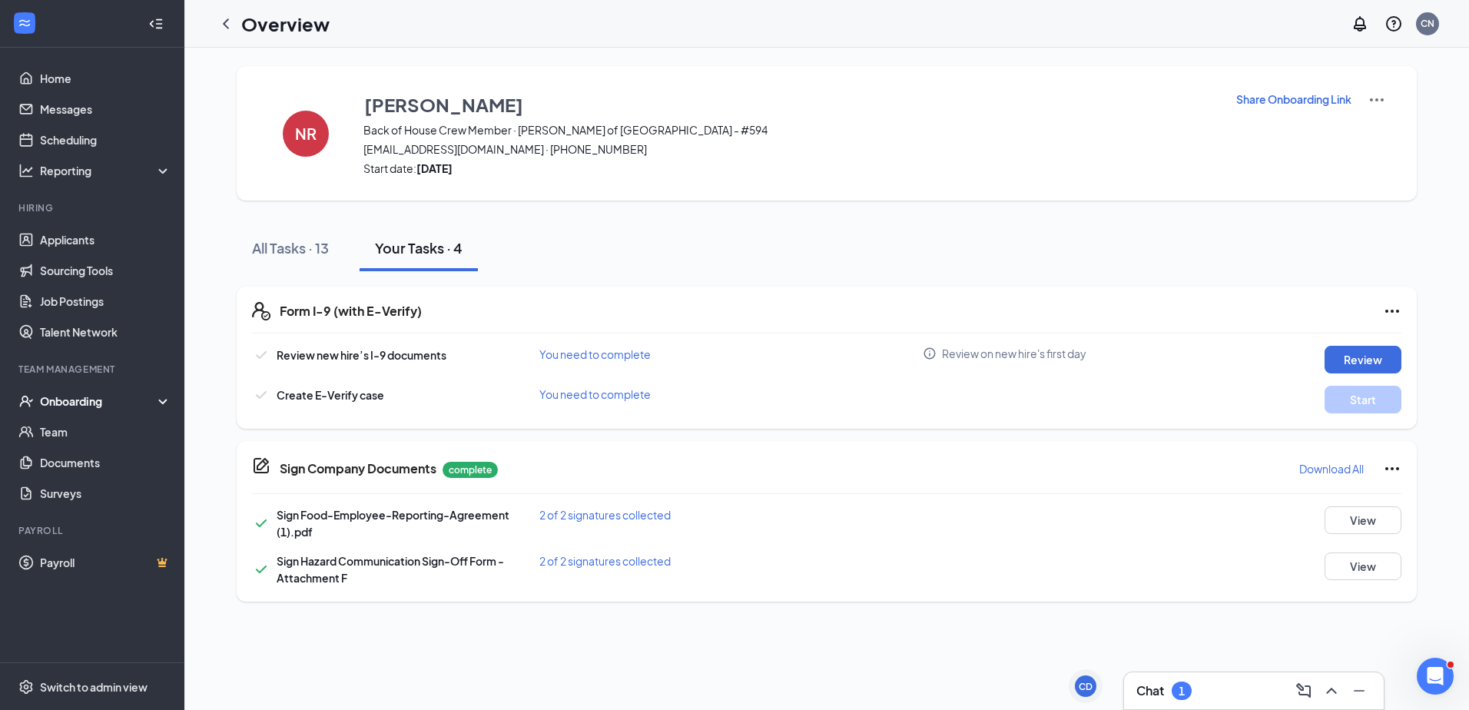
click at [83, 404] on div "Onboarding" at bounding box center [99, 400] width 118 height 15
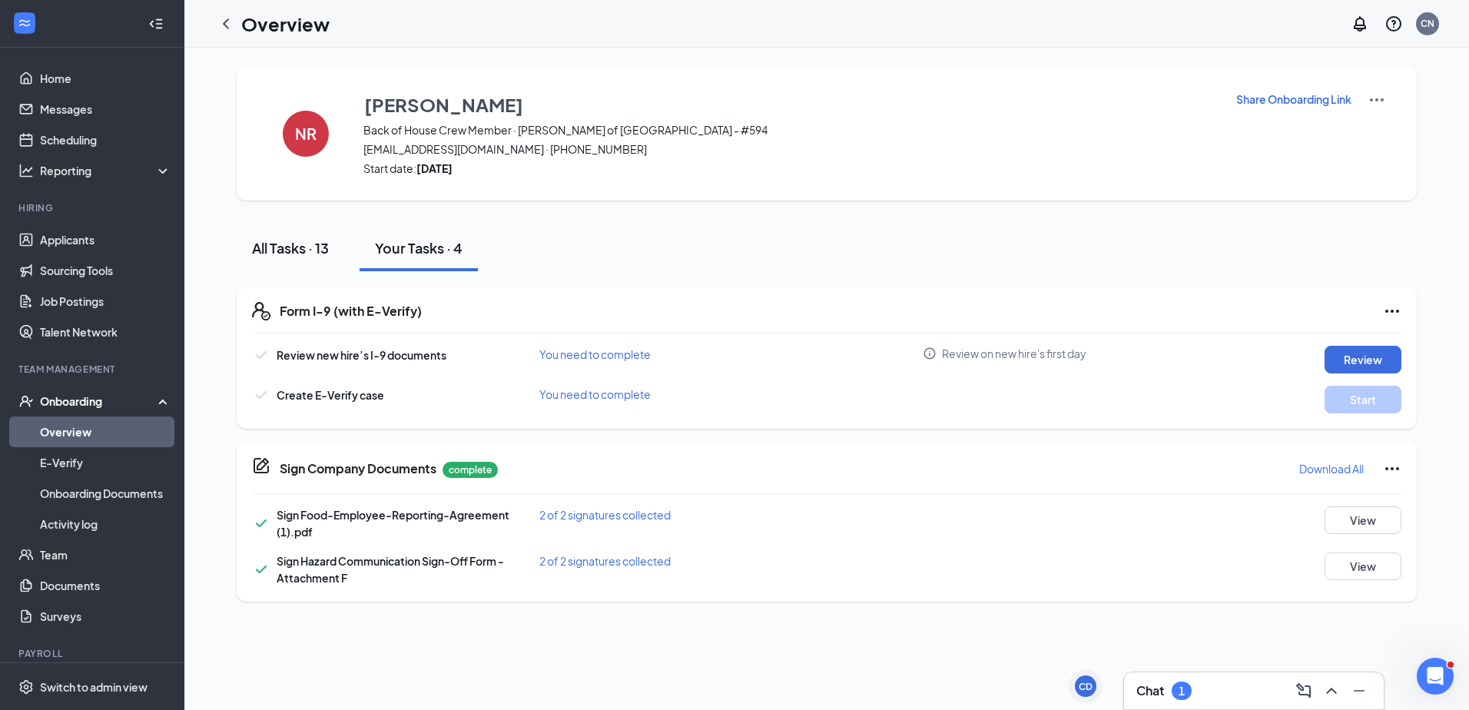
click at [281, 249] on div "All Tasks · 13" at bounding box center [290, 247] width 77 height 19
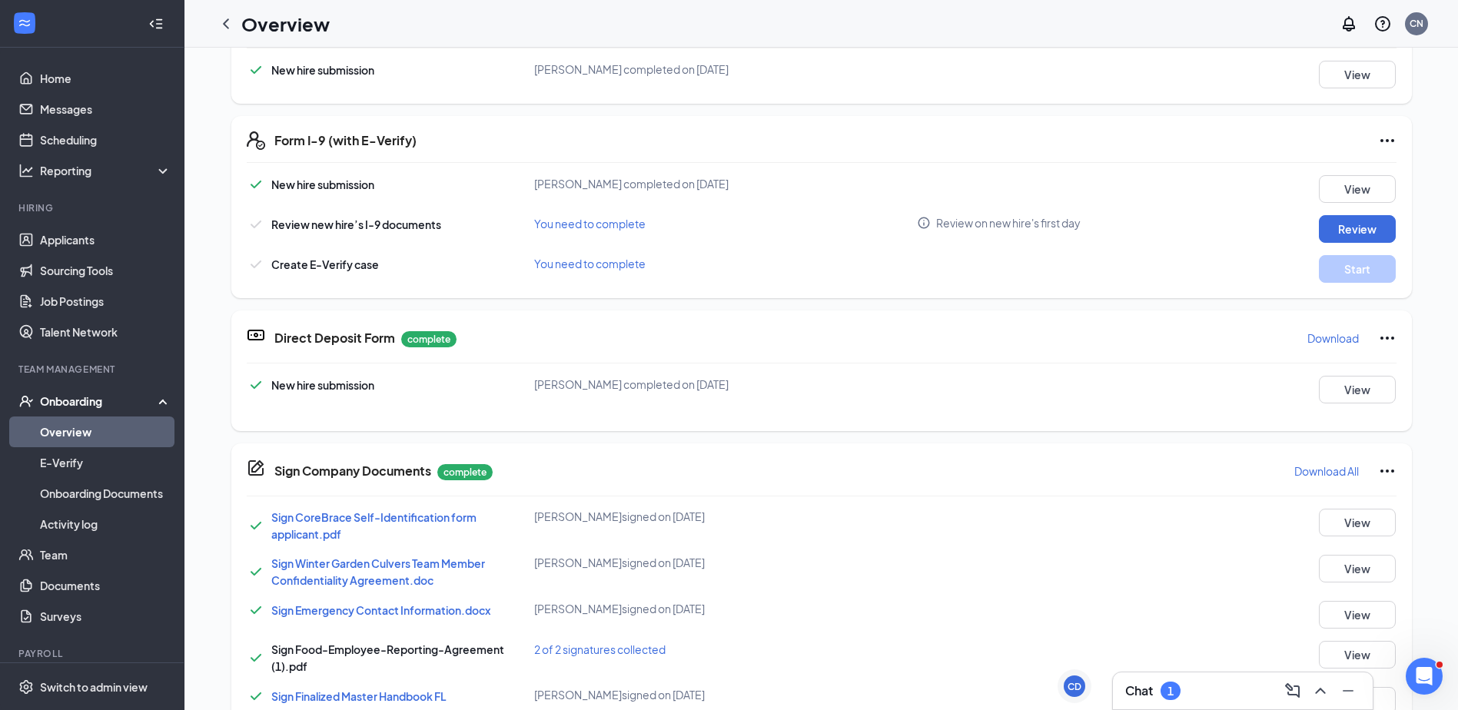
scroll to position [416, 0]
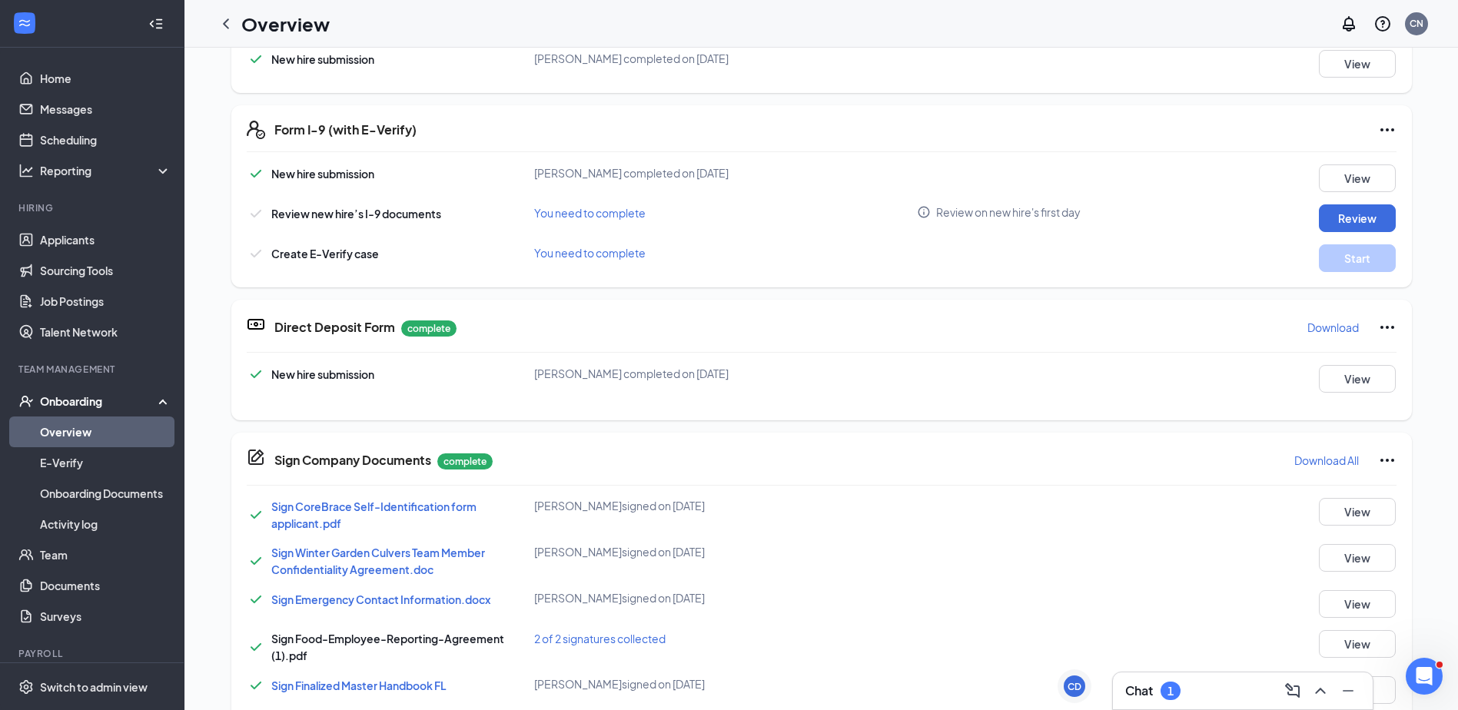
click at [73, 409] on div "Onboarding" at bounding box center [99, 400] width 118 height 15
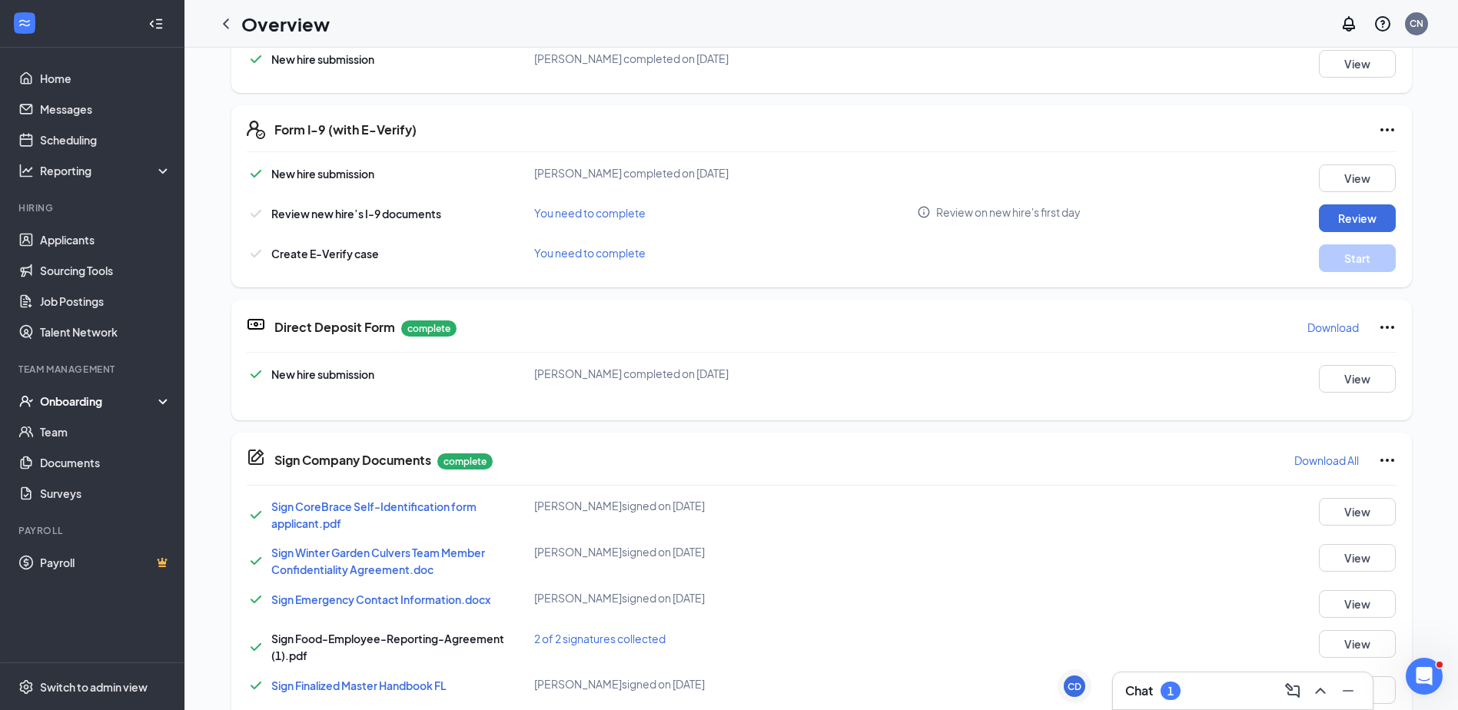
click at [78, 401] on div "Onboarding" at bounding box center [99, 400] width 118 height 15
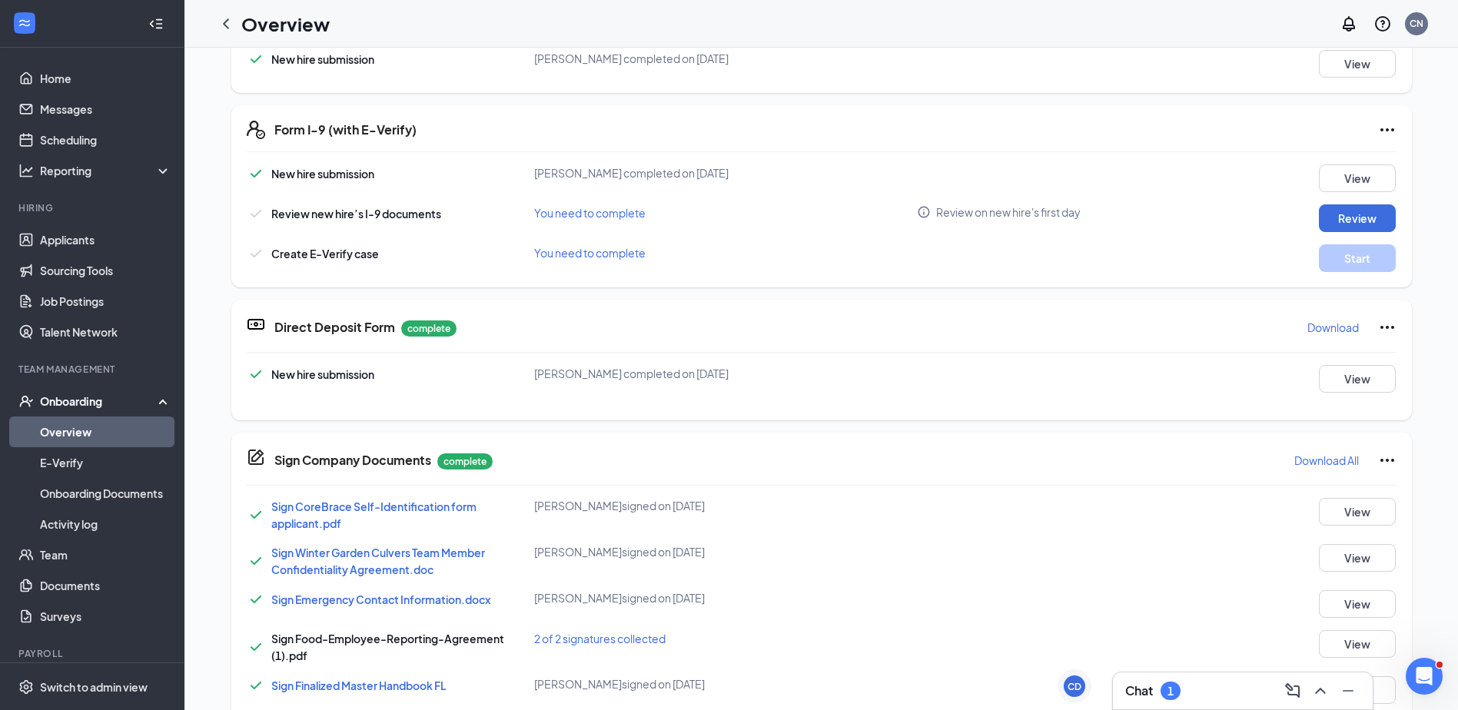
click at [82, 397] on div "Onboarding" at bounding box center [99, 400] width 118 height 15
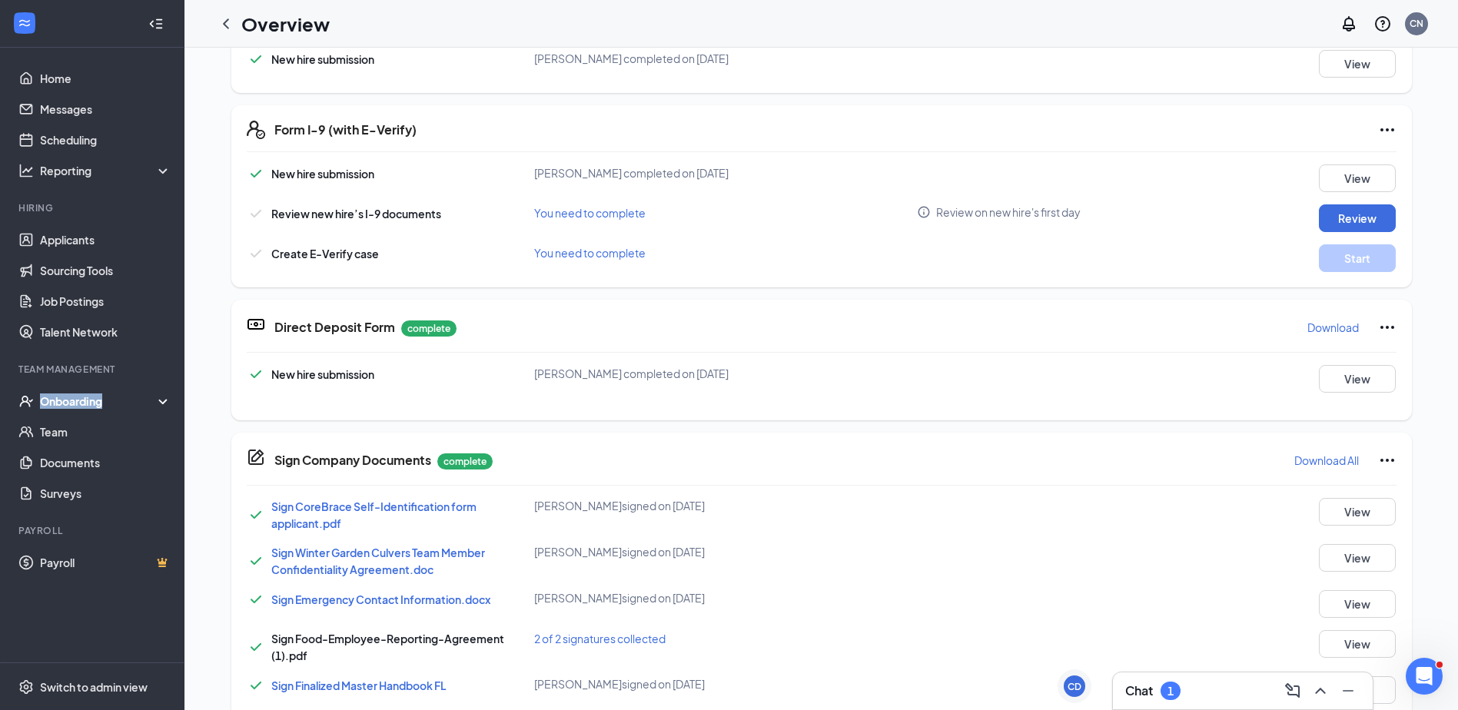
click at [82, 397] on div "Onboarding" at bounding box center [99, 400] width 118 height 15
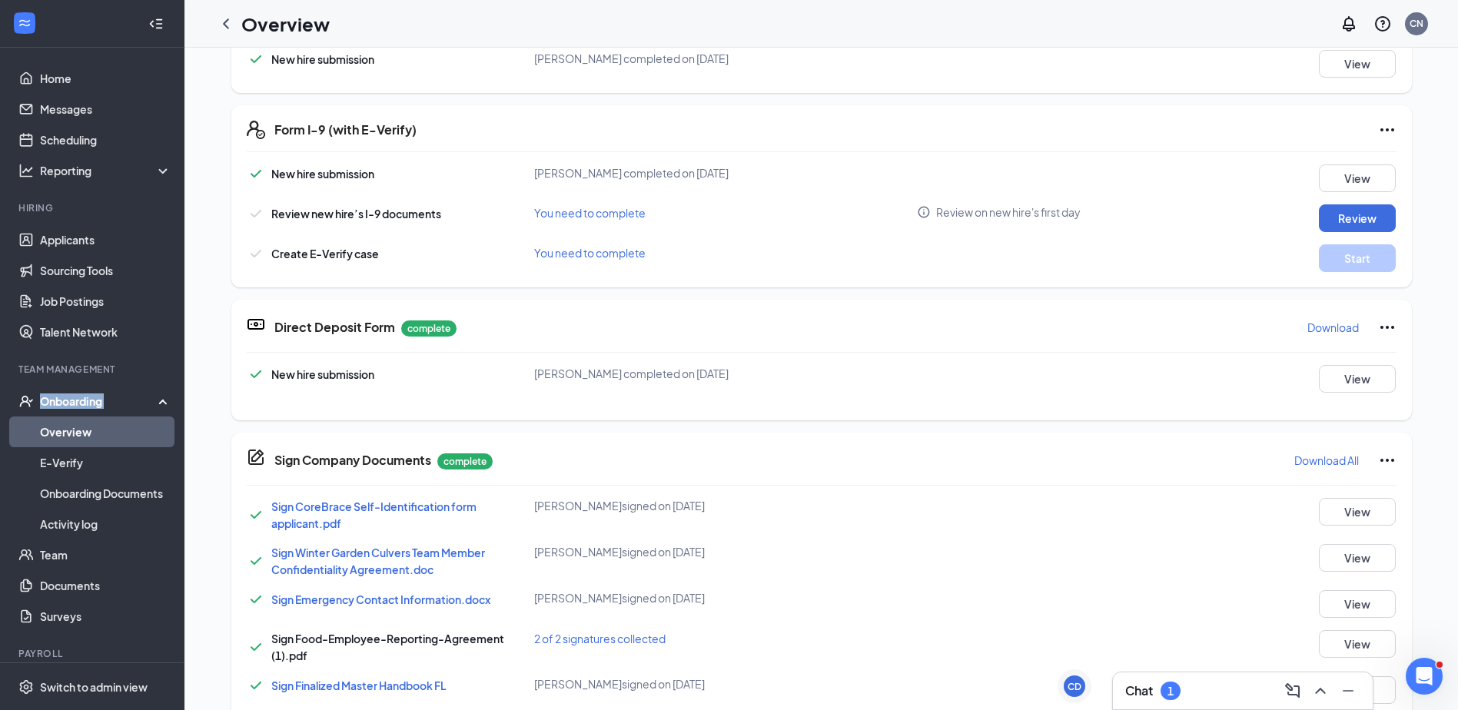
click at [82, 397] on div "Onboarding" at bounding box center [99, 400] width 118 height 15
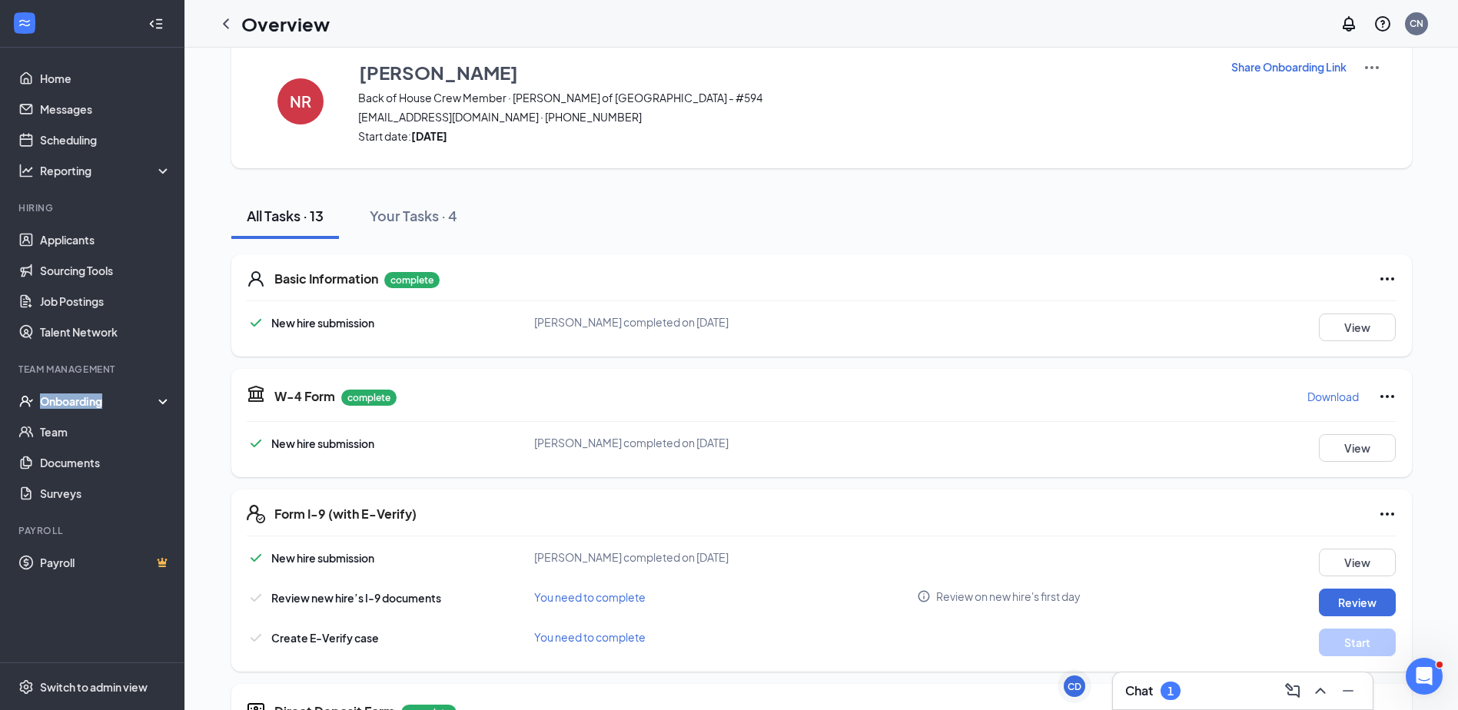
scroll to position [0, 0]
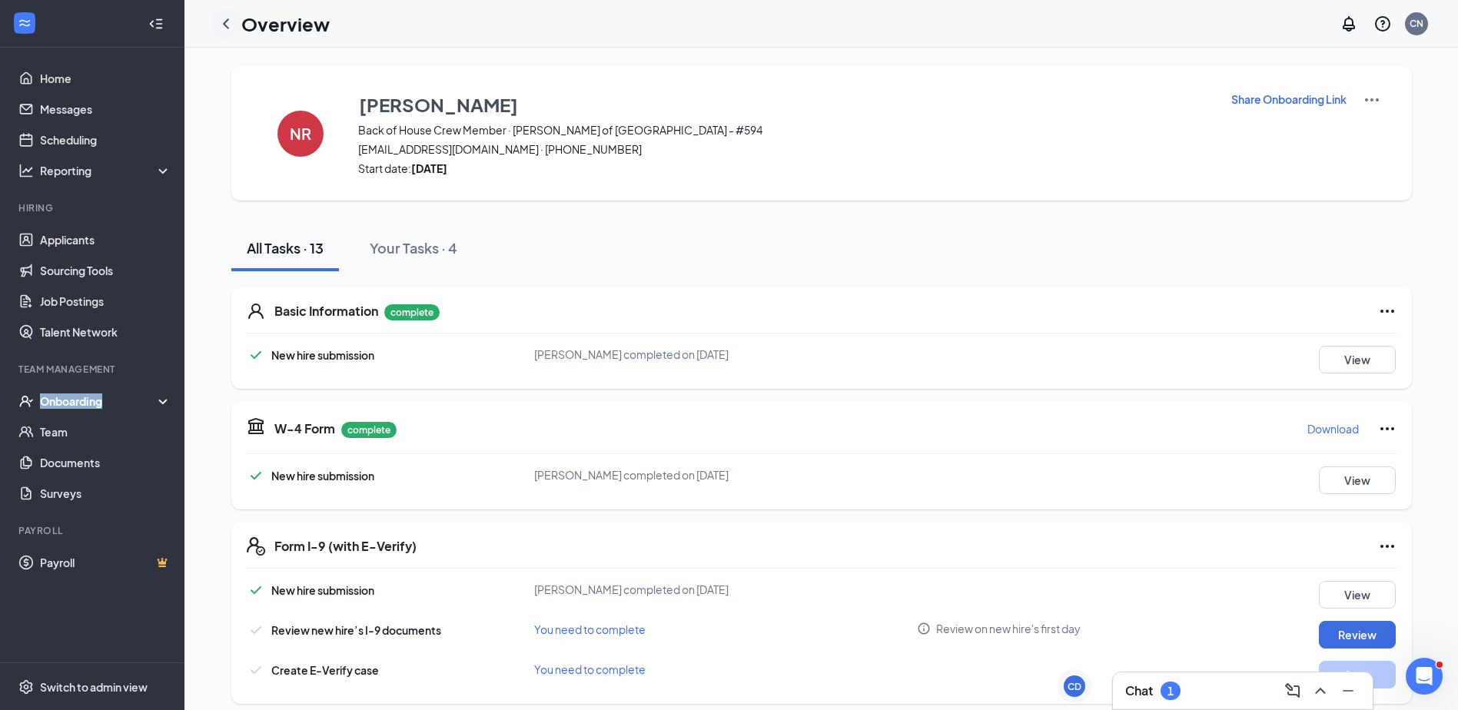
click at [227, 21] on icon "ChevronLeft" at bounding box center [226, 23] width 6 height 10
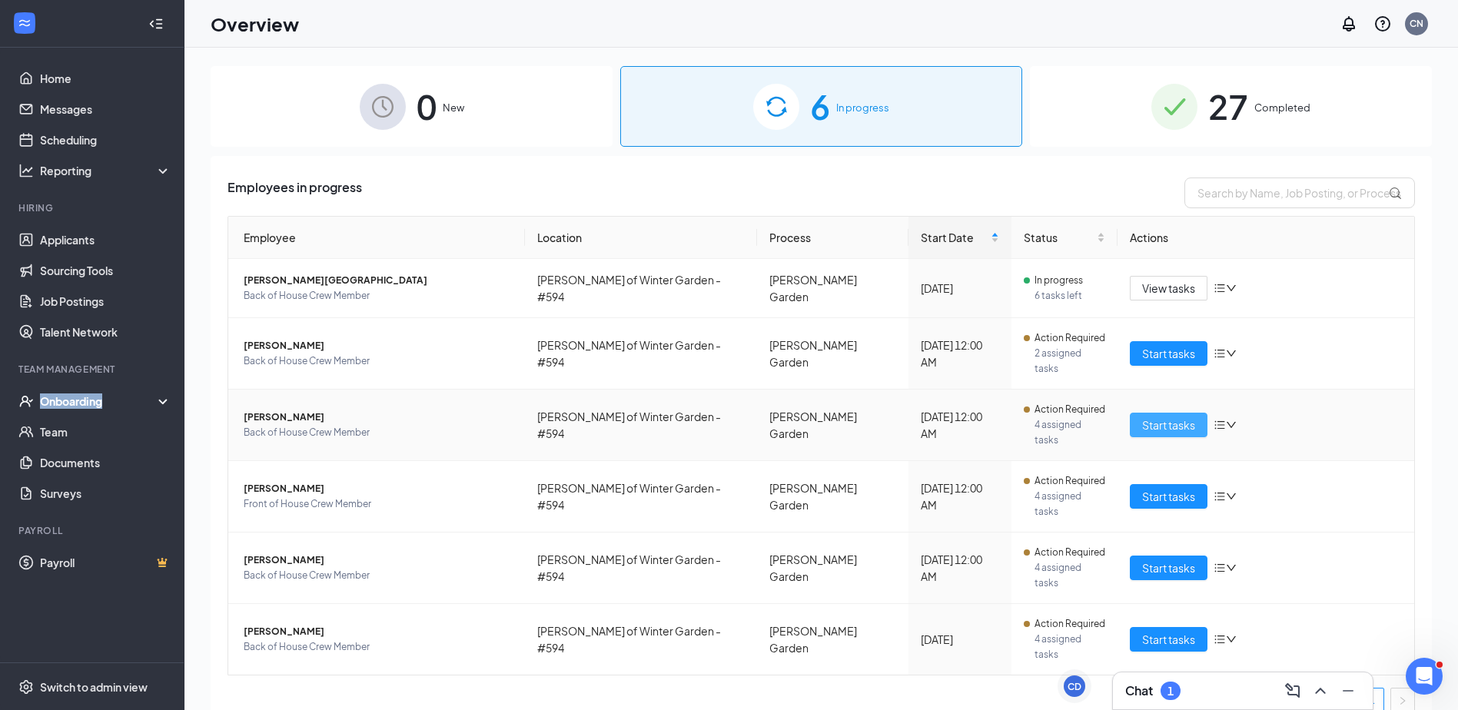
click at [1149, 416] on span "Start tasks" at bounding box center [1168, 424] width 53 height 17
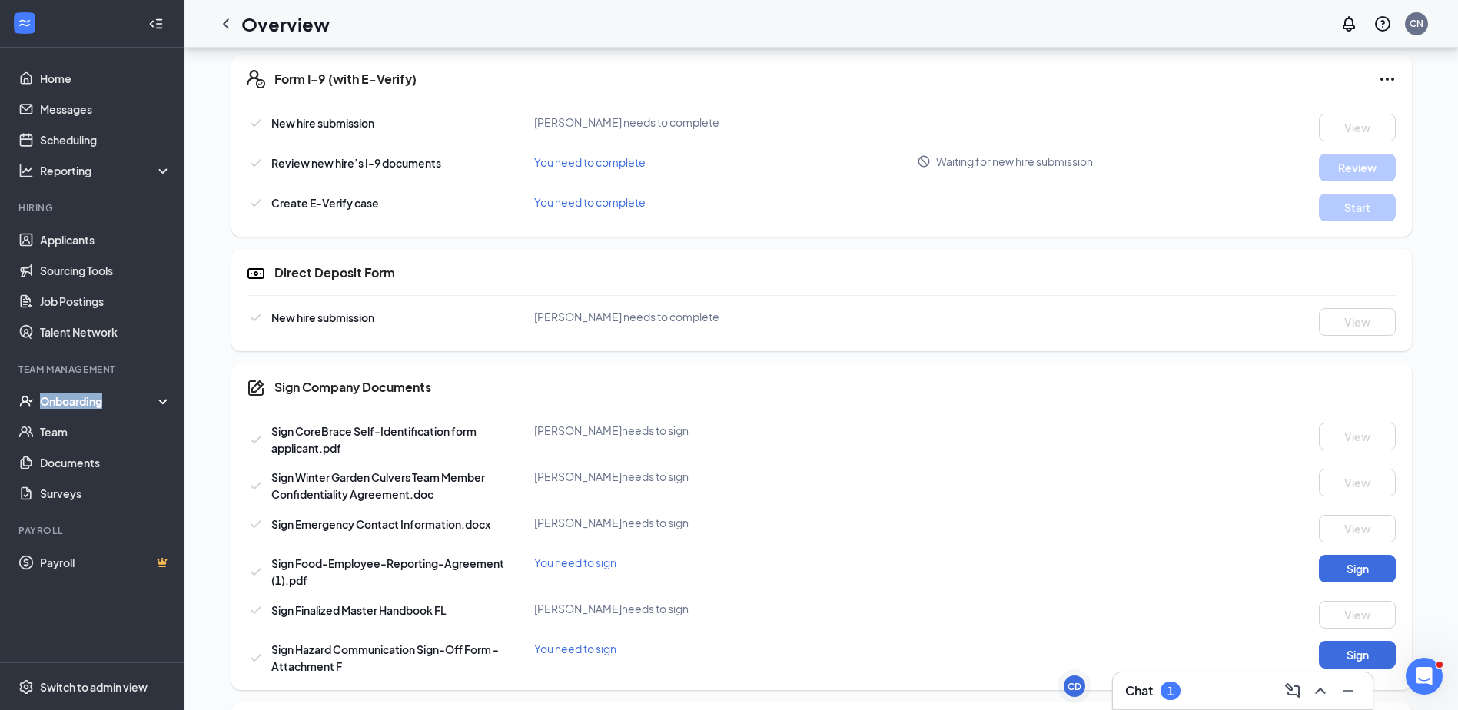
scroll to position [574, 0]
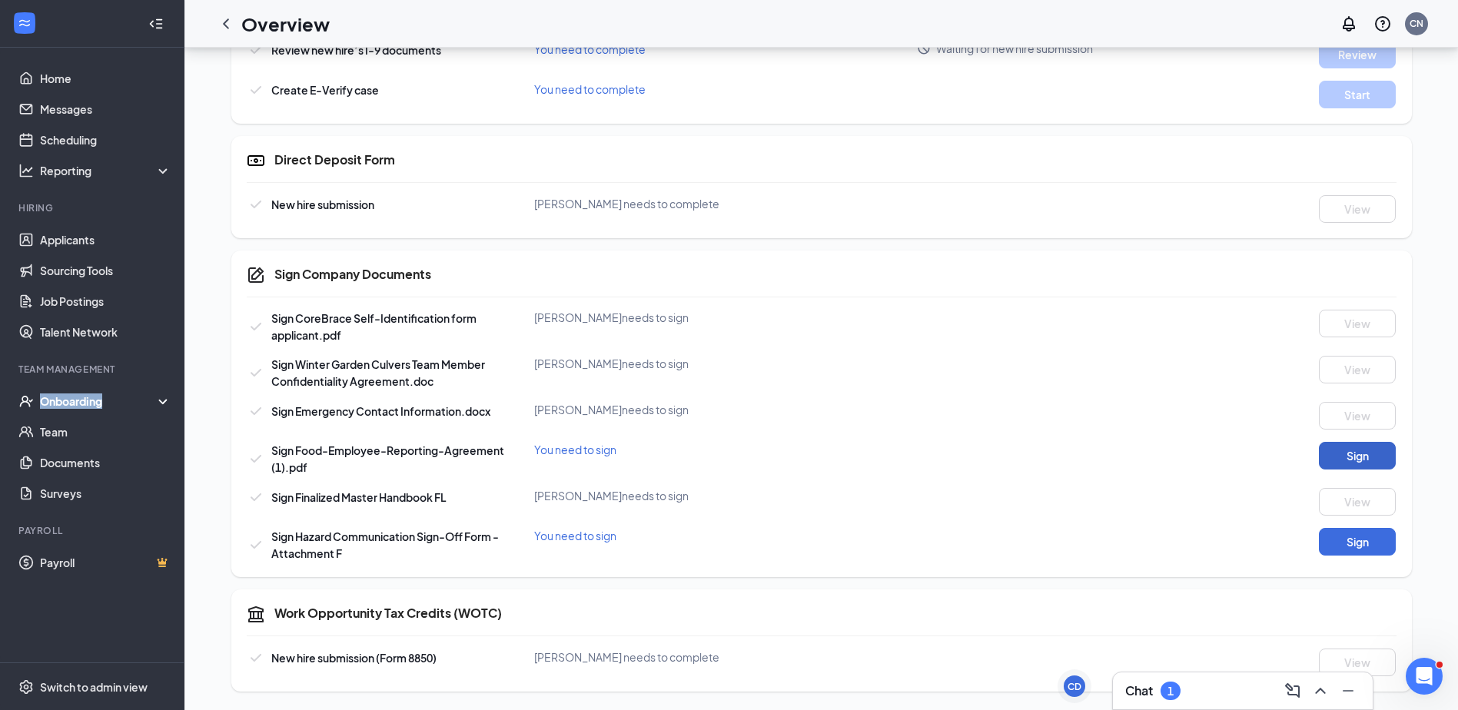
click at [1364, 459] on button "Sign" at bounding box center [1356, 456] width 77 height 28
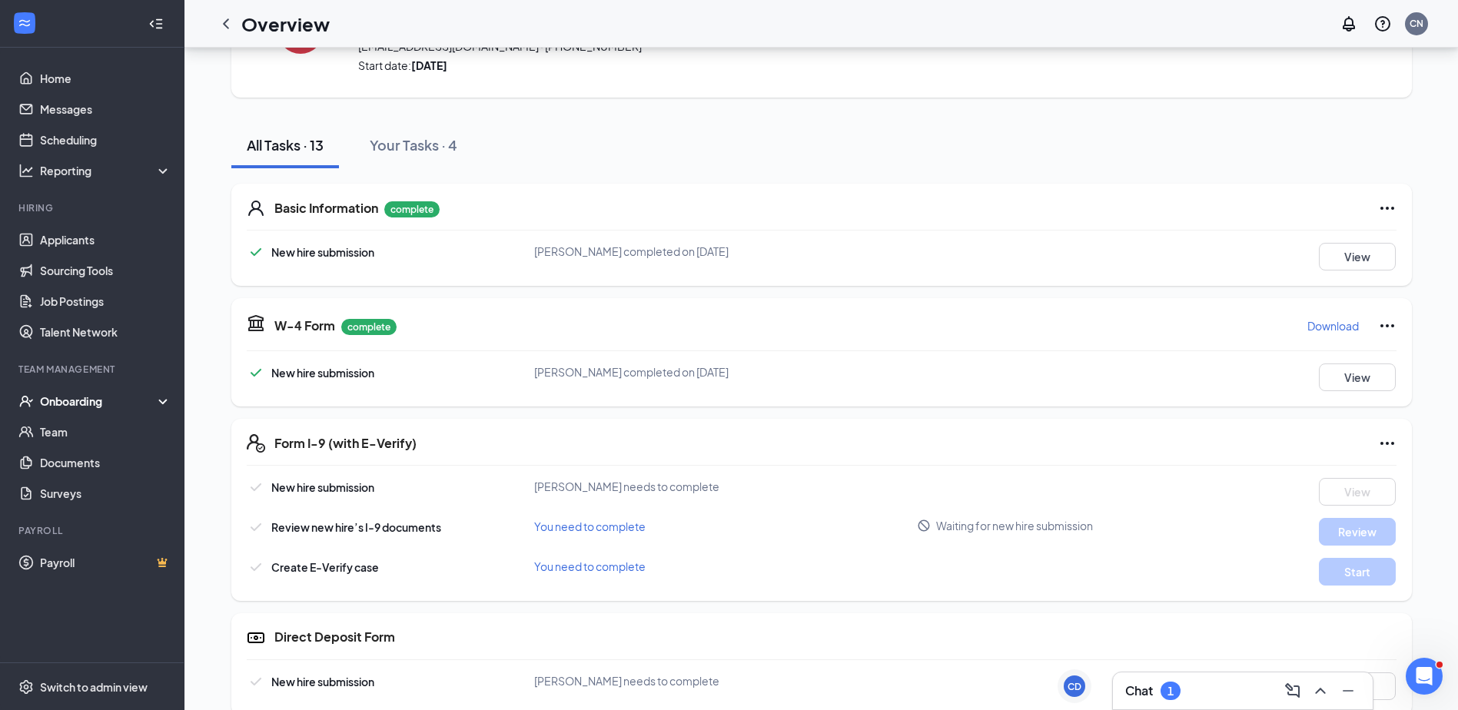
scroll to position [0, 0]
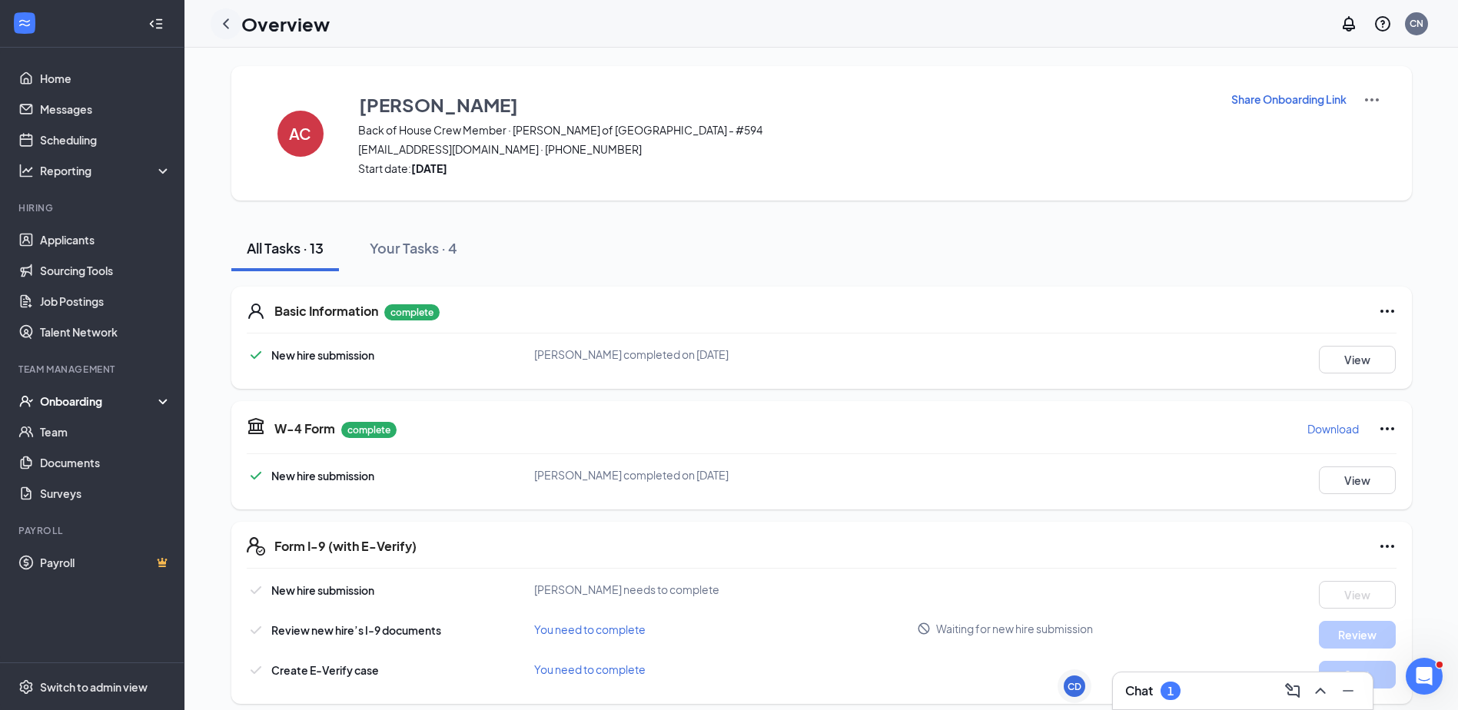
drag, startPoint x: 213, startPoint y: 18, endPoint x: 221, endPoint y: 18, distance: 8.5
click at [215, 18] on div at bounding box center [226, 23] width 31 height 31
click at [227, 20] on icon "ChevronLeft" at bounding box center [226, 23] width 6 height 10
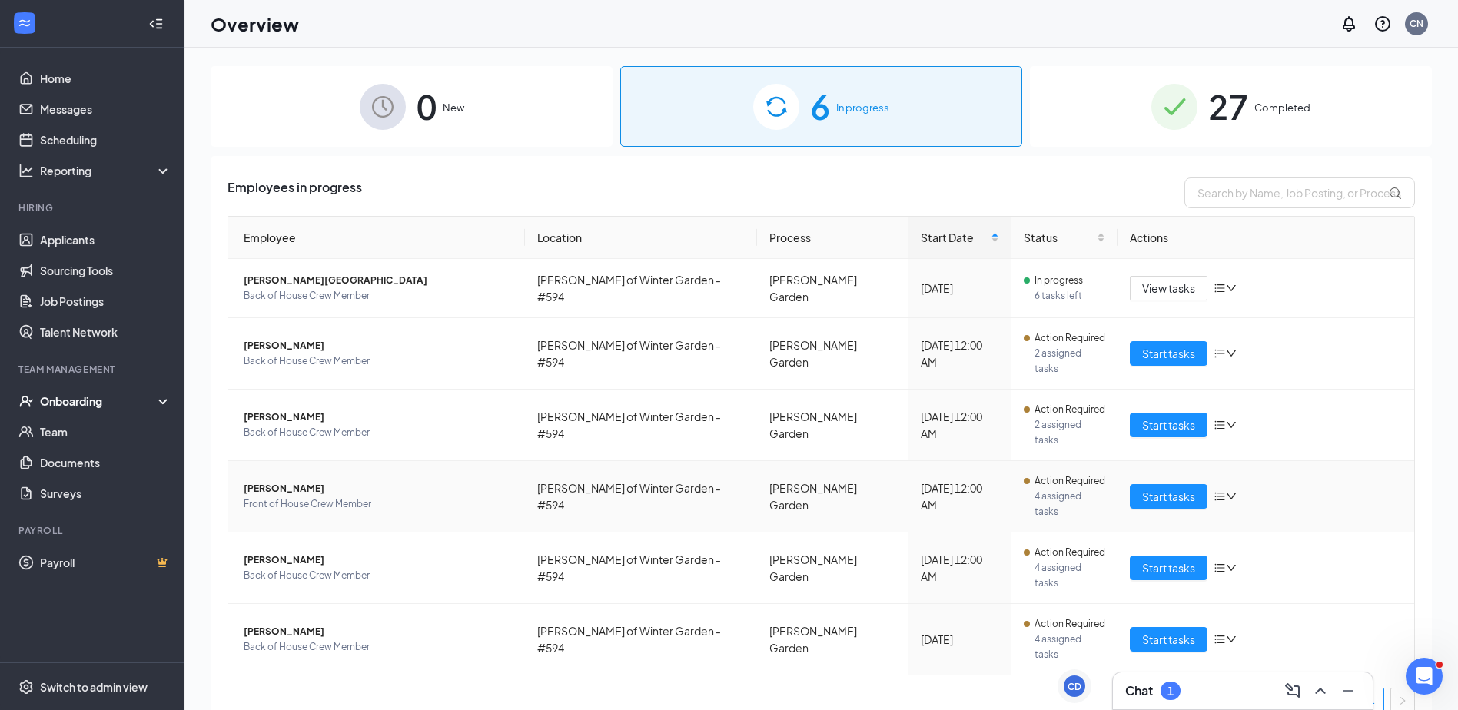
click at [1074, 473] on span "Action Required" at bounding box center [1069, 480] width 71 height 15
click at [1144, 488] on span "Start tasks" at bounding box center [1168, 496] width 53 height 17
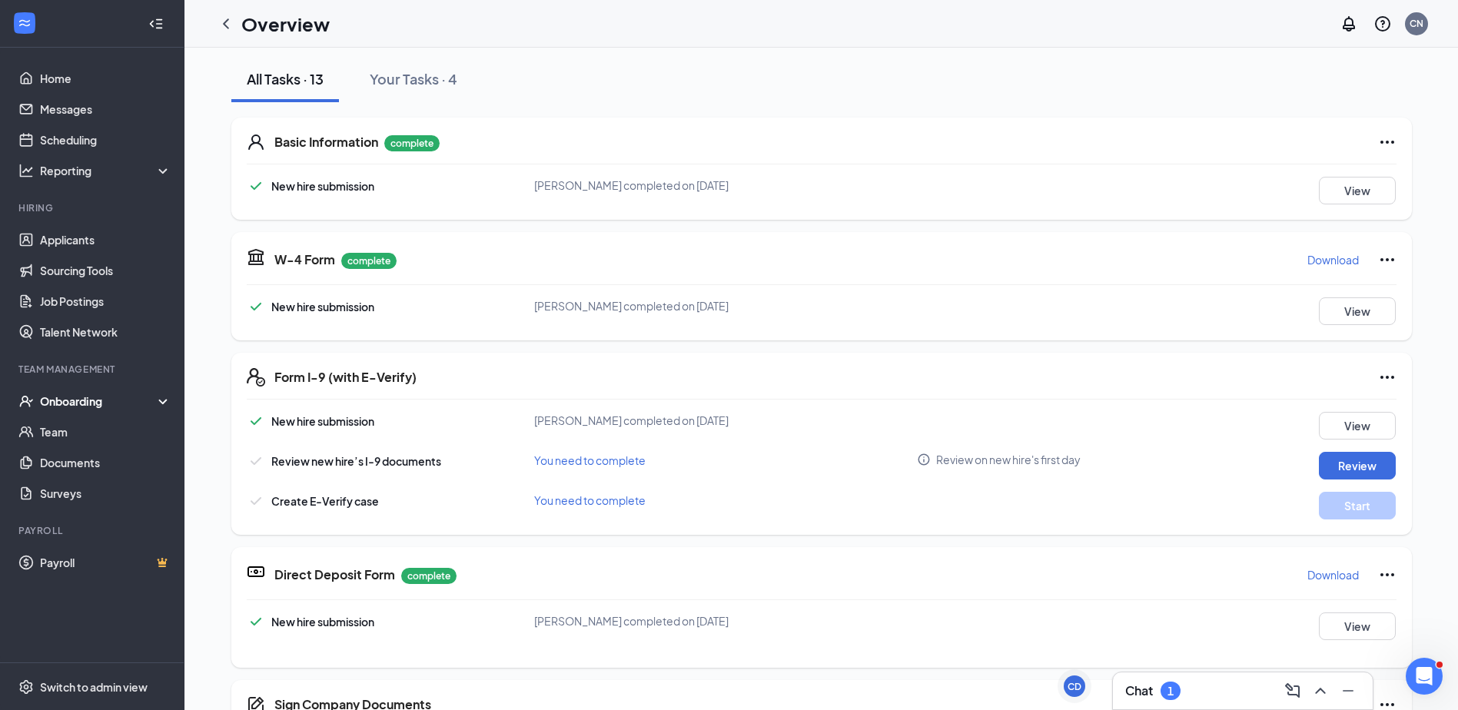
scroll to position [154, 0]
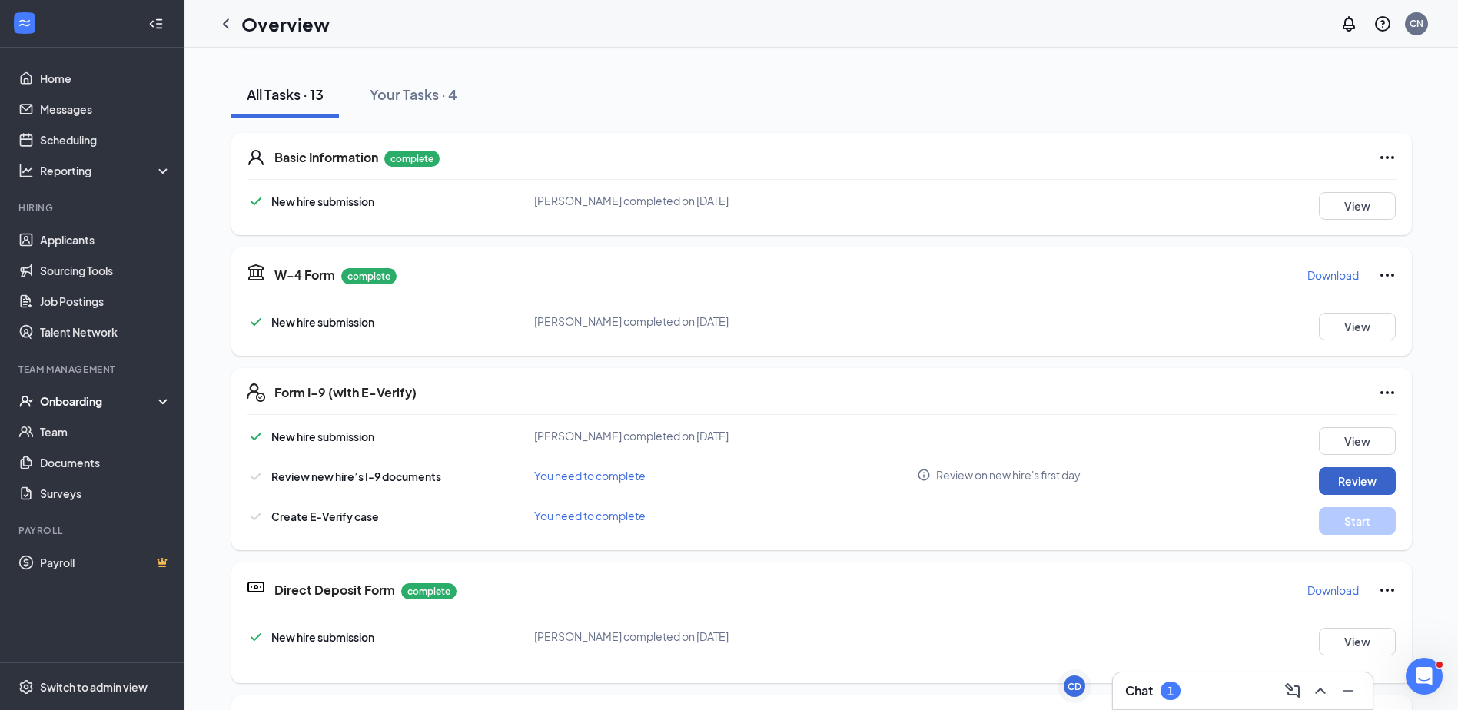
click at [1349, 475] on button "Review" at bounding box center [1356, 481] width 77 height 28
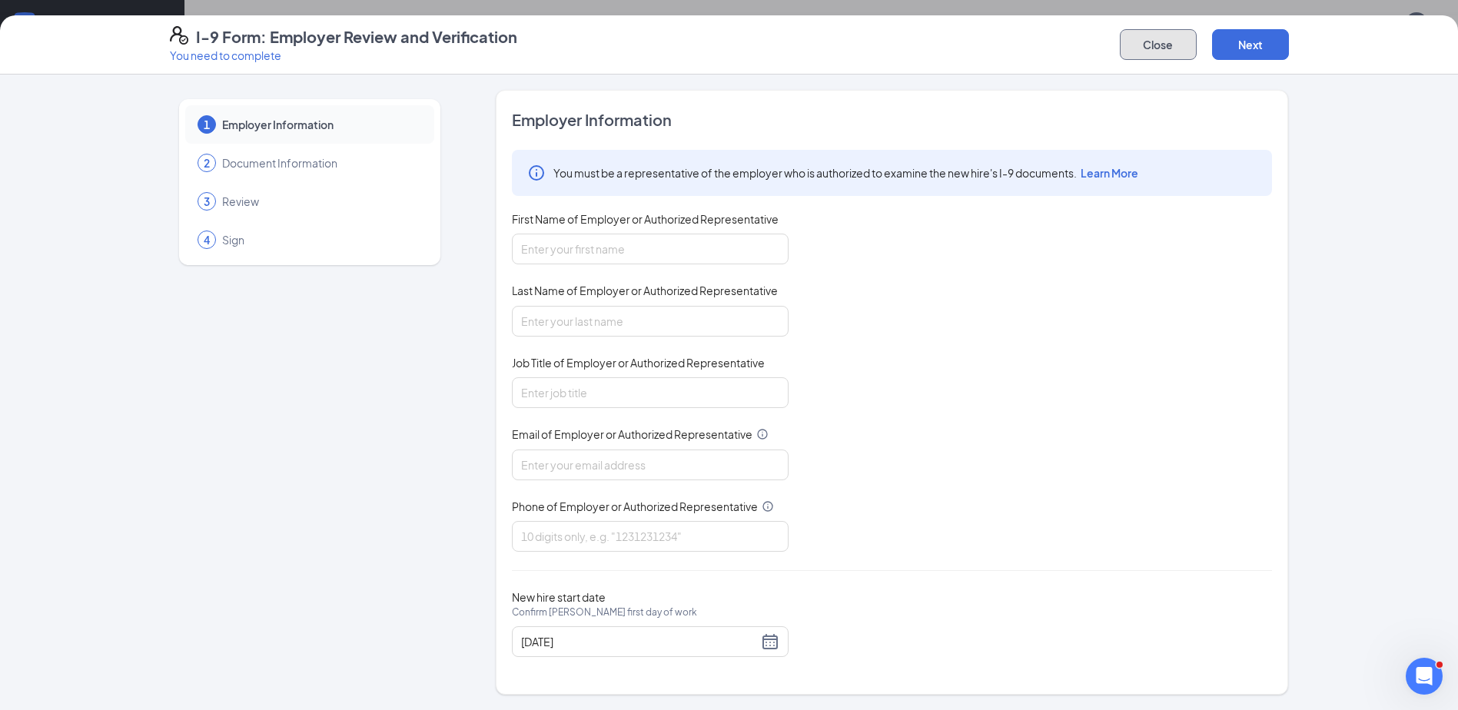
click at [1179, 41] on button "Close" at bounding box center [1157, 44] width 77 height 31
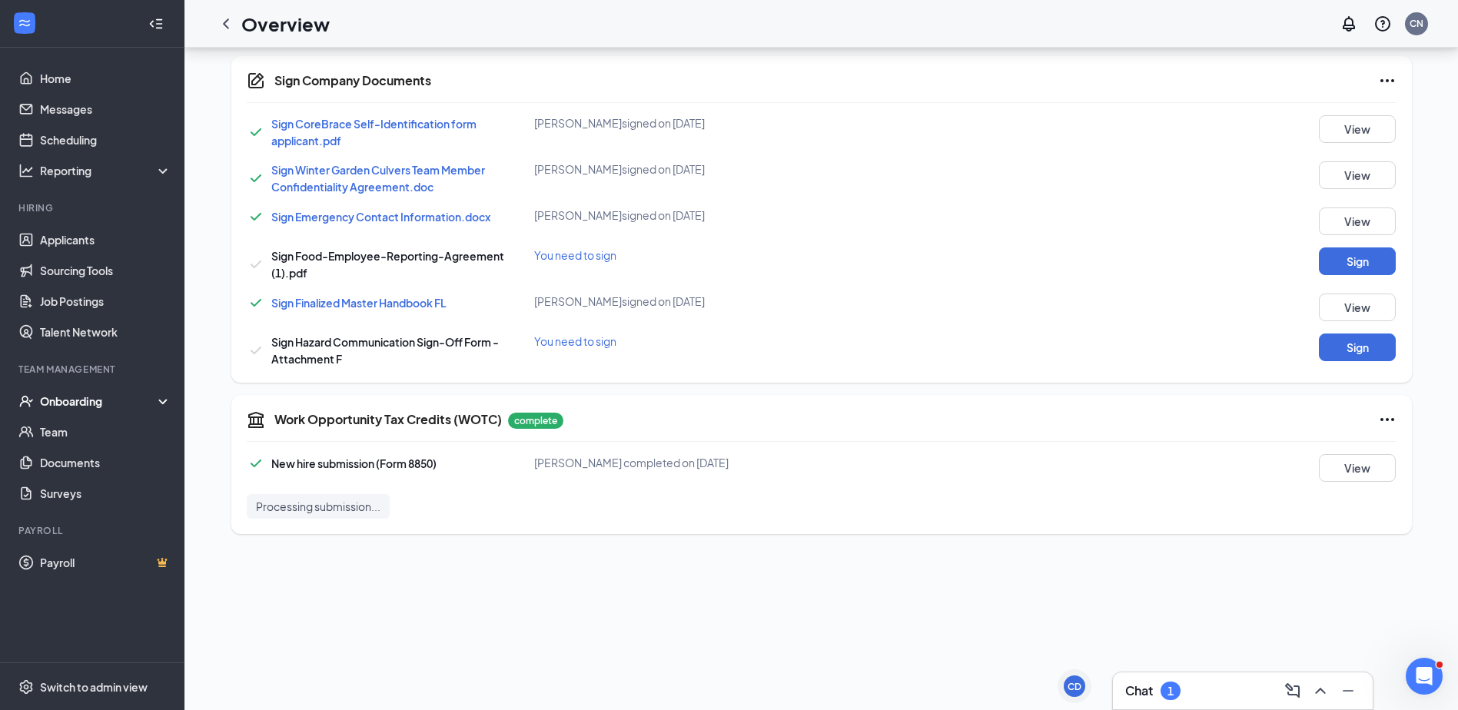
scroll to position [384, 0]
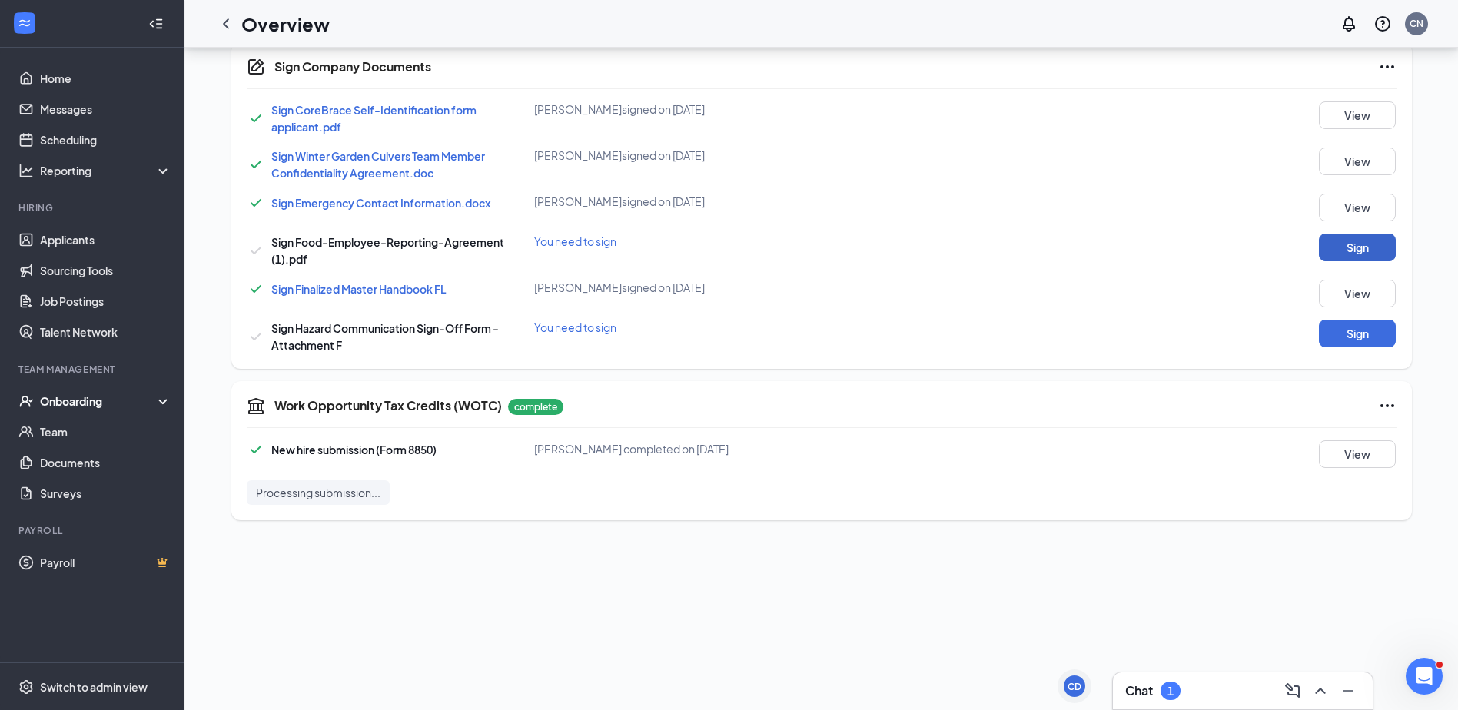
click at [1360, 246] on button "Sign" at bounding box center [1356, 248] width 77 height 28
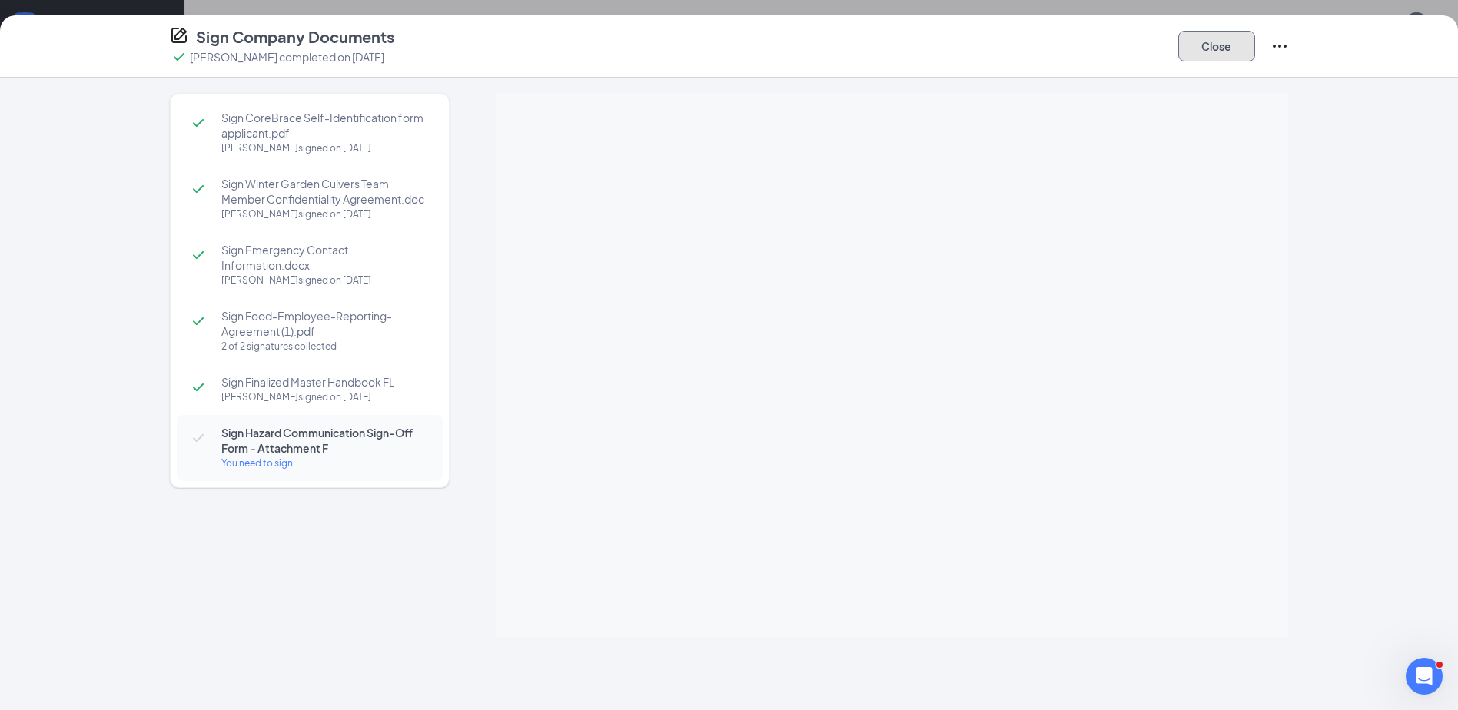
click at [1224, 45] on button "Close" at bounding box center [1216, 46] width 77 height 31
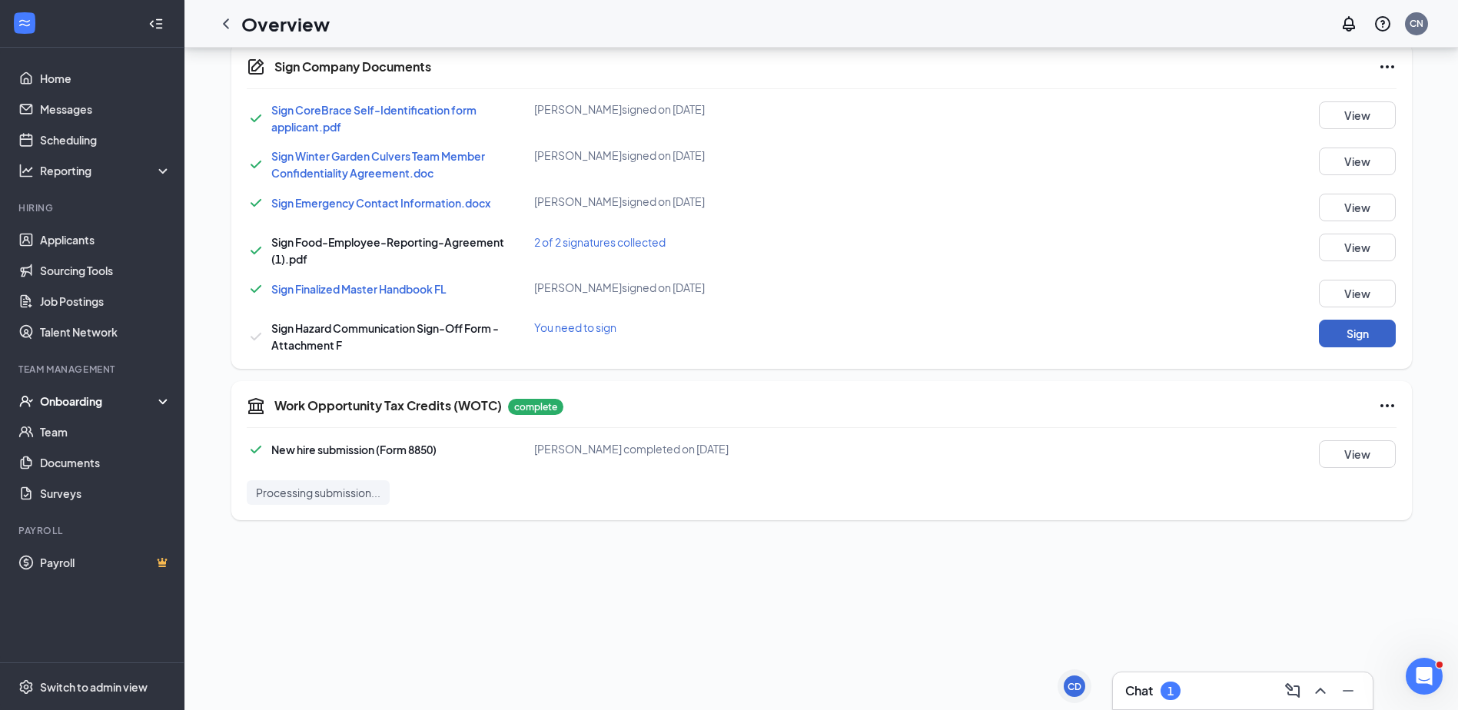
click at [1366, 334] on button "Sign" at bounding box center [1356, 334] width 77 height 28
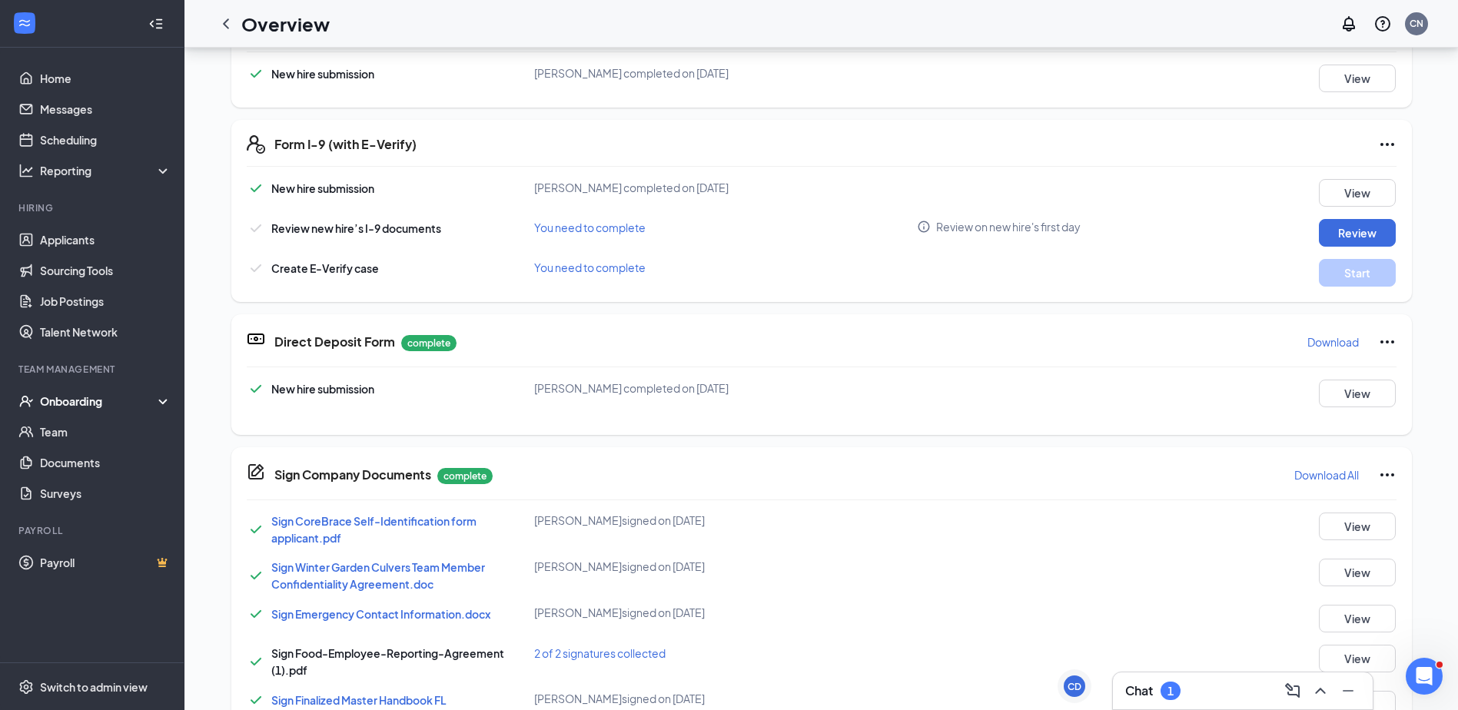
scroll to position [0, 0]
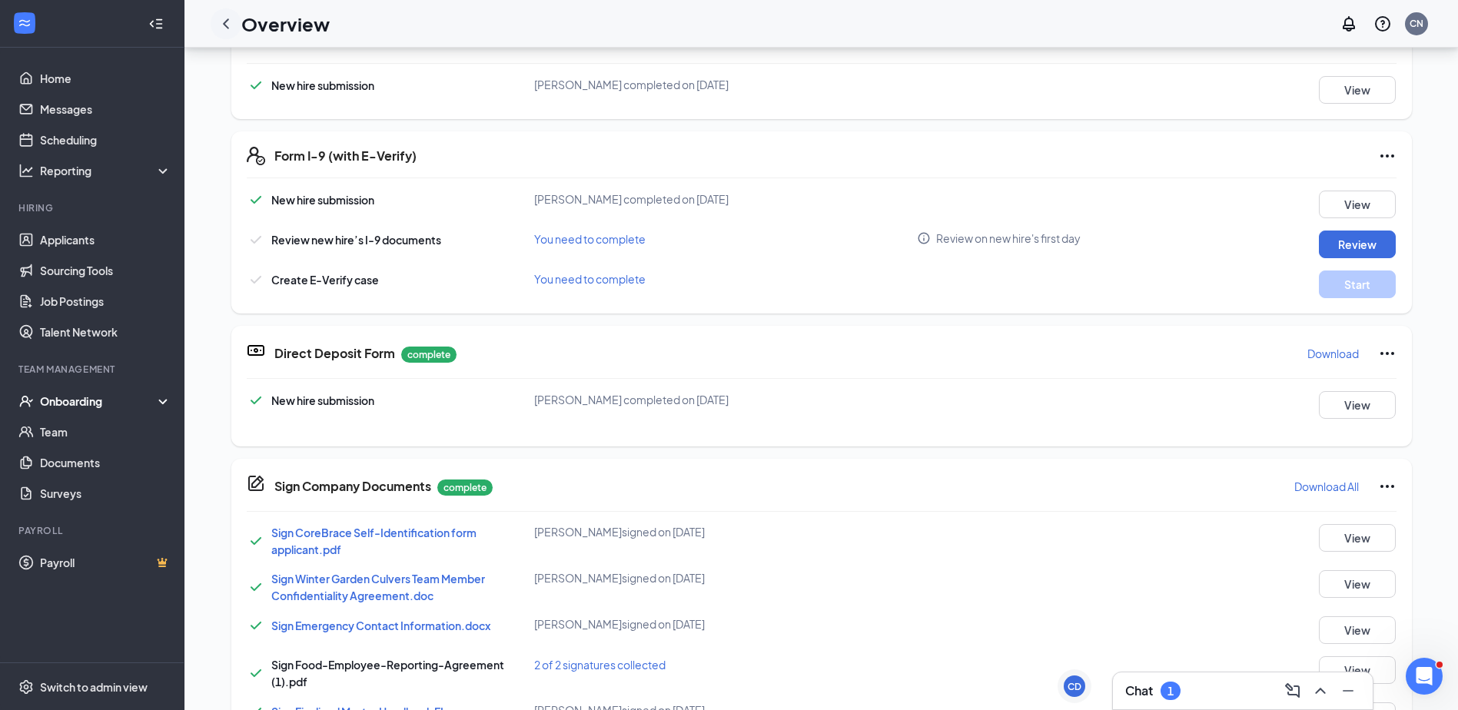
click at [236, 26] on div at bounding box center [226, 23] width 31 height 31
click at [229, 25] on icon "ChevronLeft" at bounding box center [226, 24] width 18 height 18
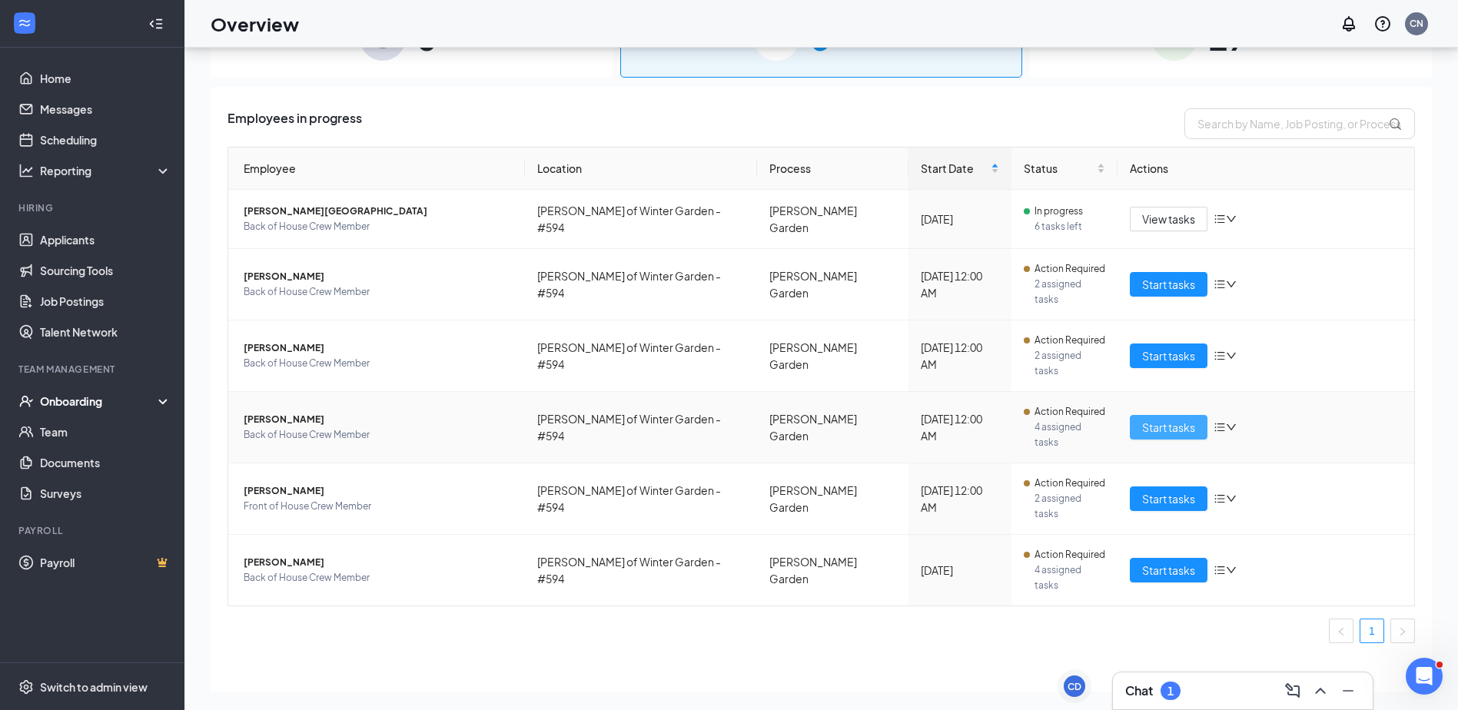
click at [1182, 419] on span "Start tasks" at bounding box center [1168, 427] width 53 height 17
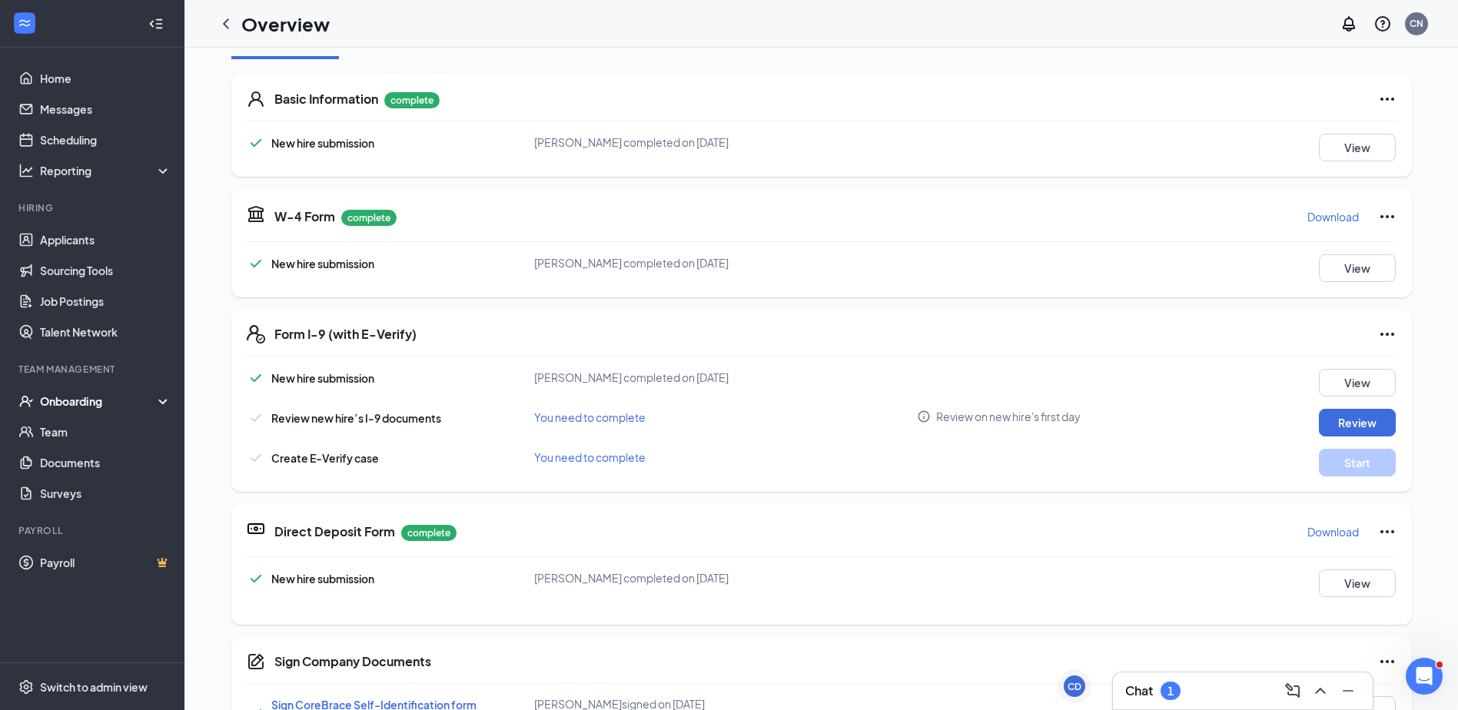
scroll to position [192, 0]
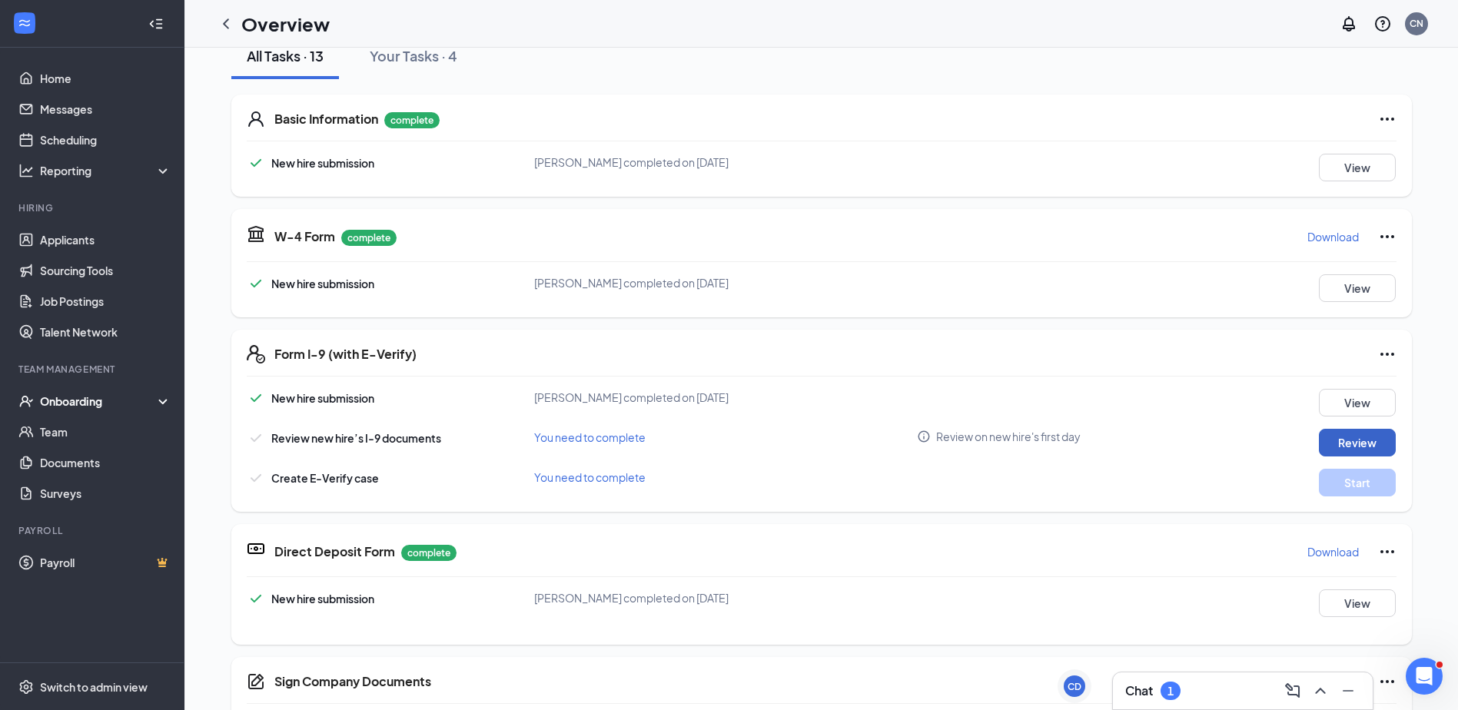
click at [1363, 445] on button "Review" at bounding box center [1356, 443] width 77 height 28
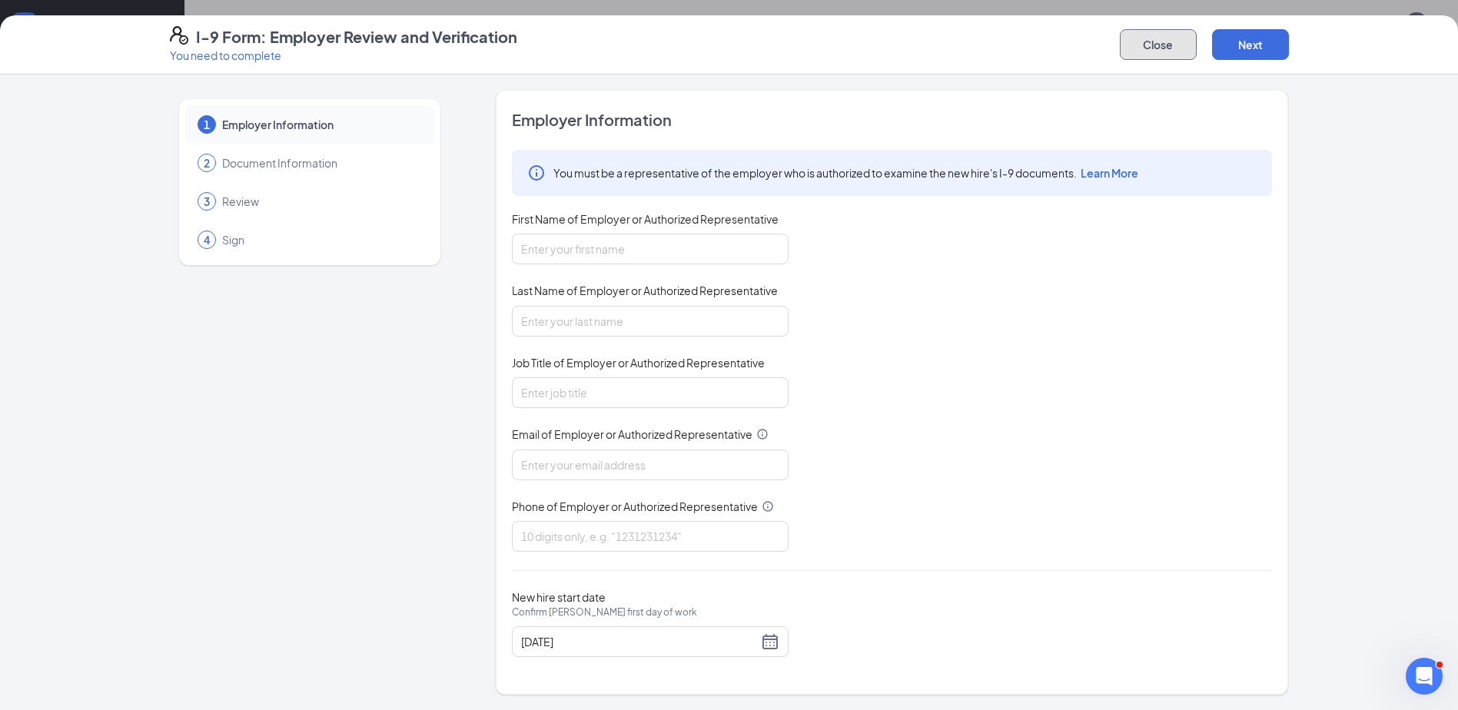
click at [1186, 40] on button "Close" at bounding box center [1157, 44] width 77 height 31
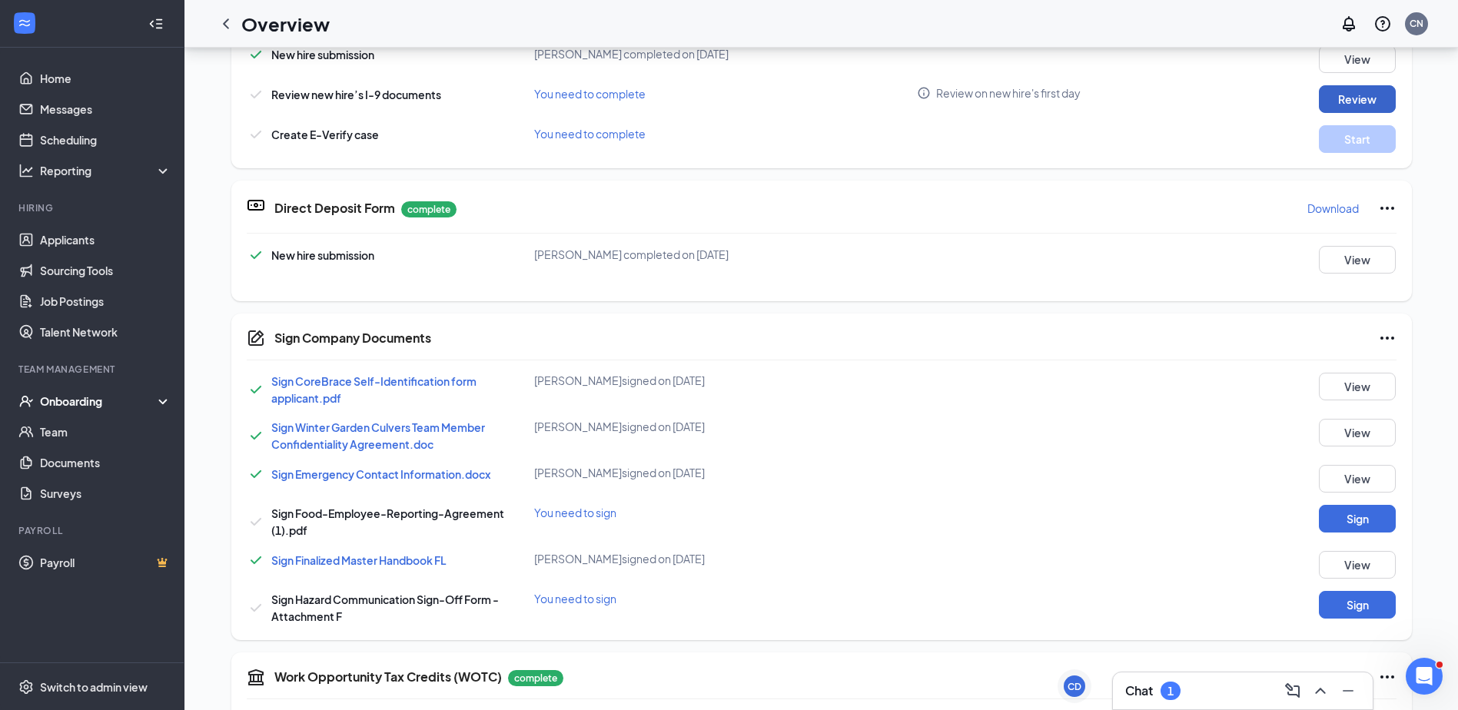
scroll to position [307, 0]
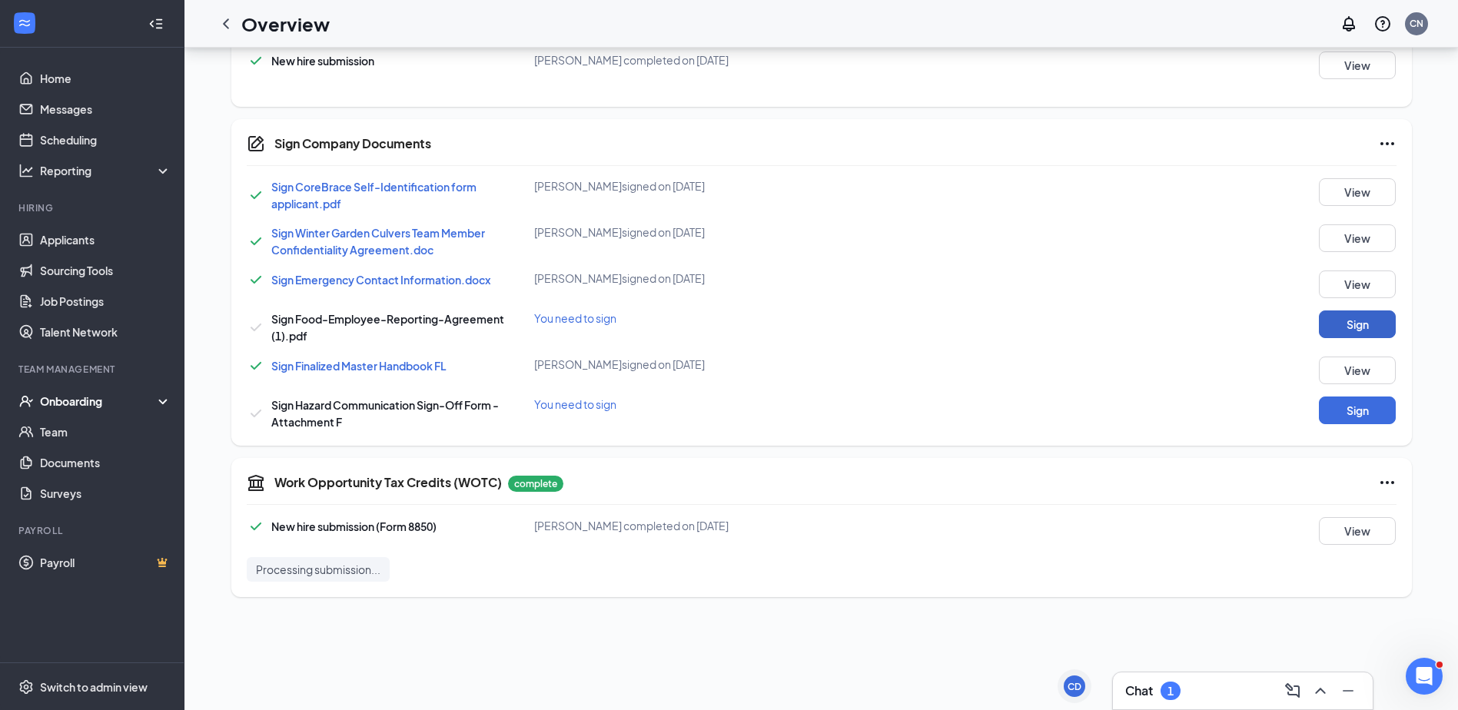
click at [1356, 318] on button "Sign" at bounding box center [1356, 324] width 77 height 28
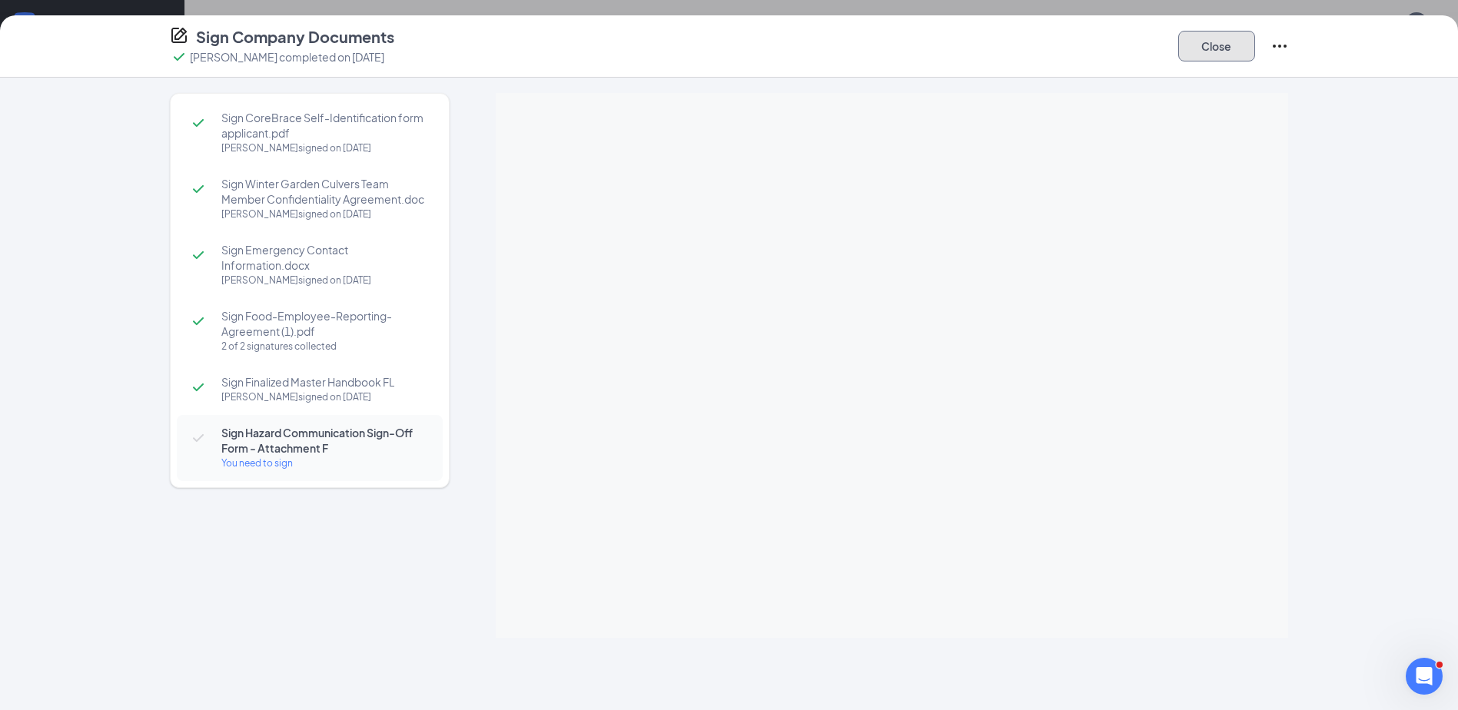
click at [1219, 35] on button "Close" at bounding box center [1216, 46] width 77 height 31
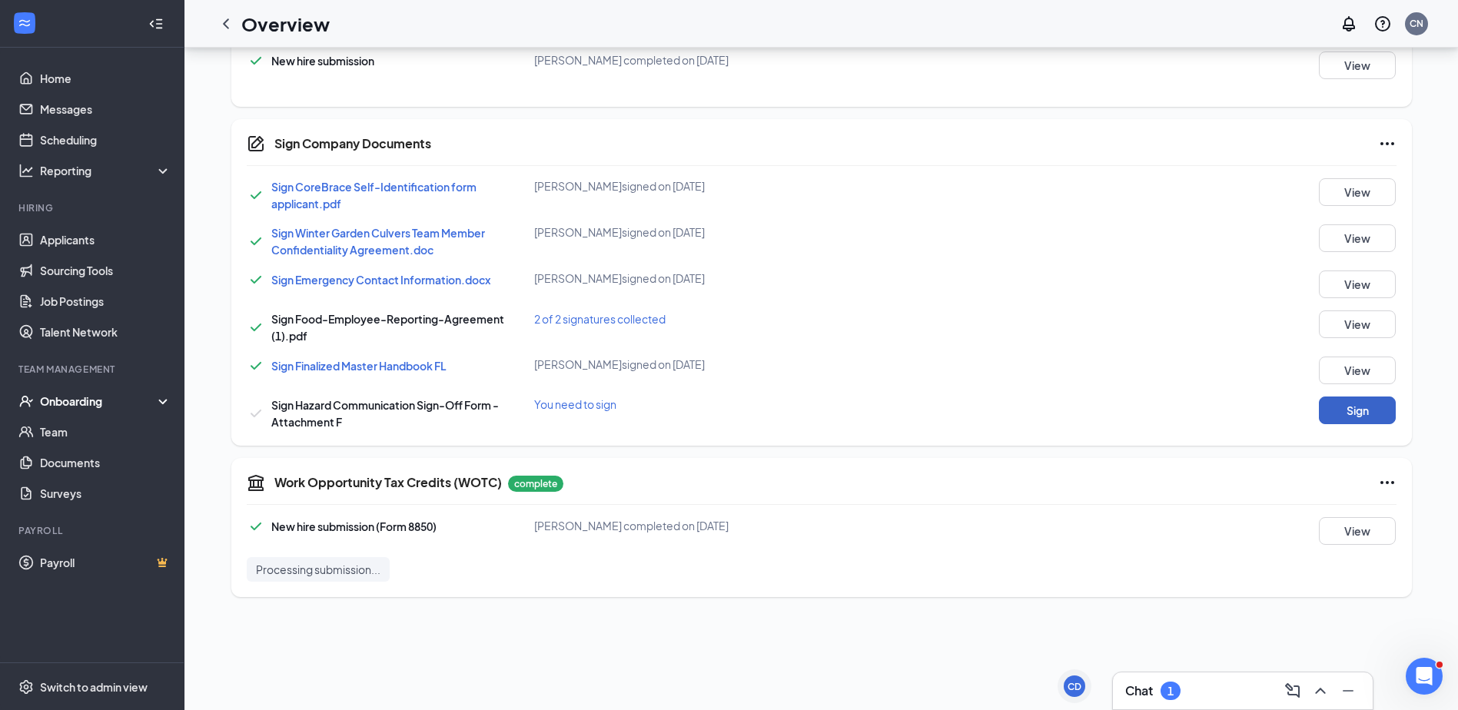
click at [1361, 405] on button "Sign" at bounding box center [1356, 410] width 77 height 28
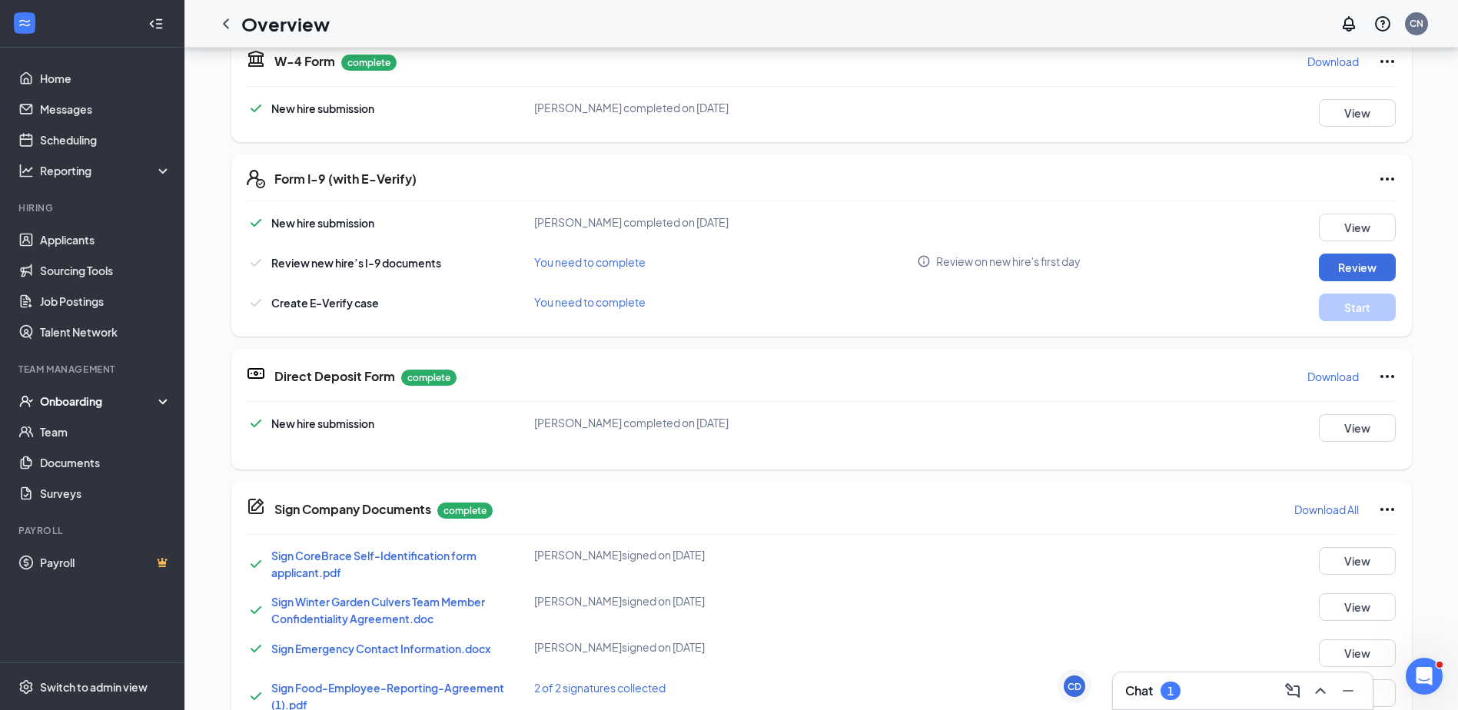
scroll to position [0, 0]
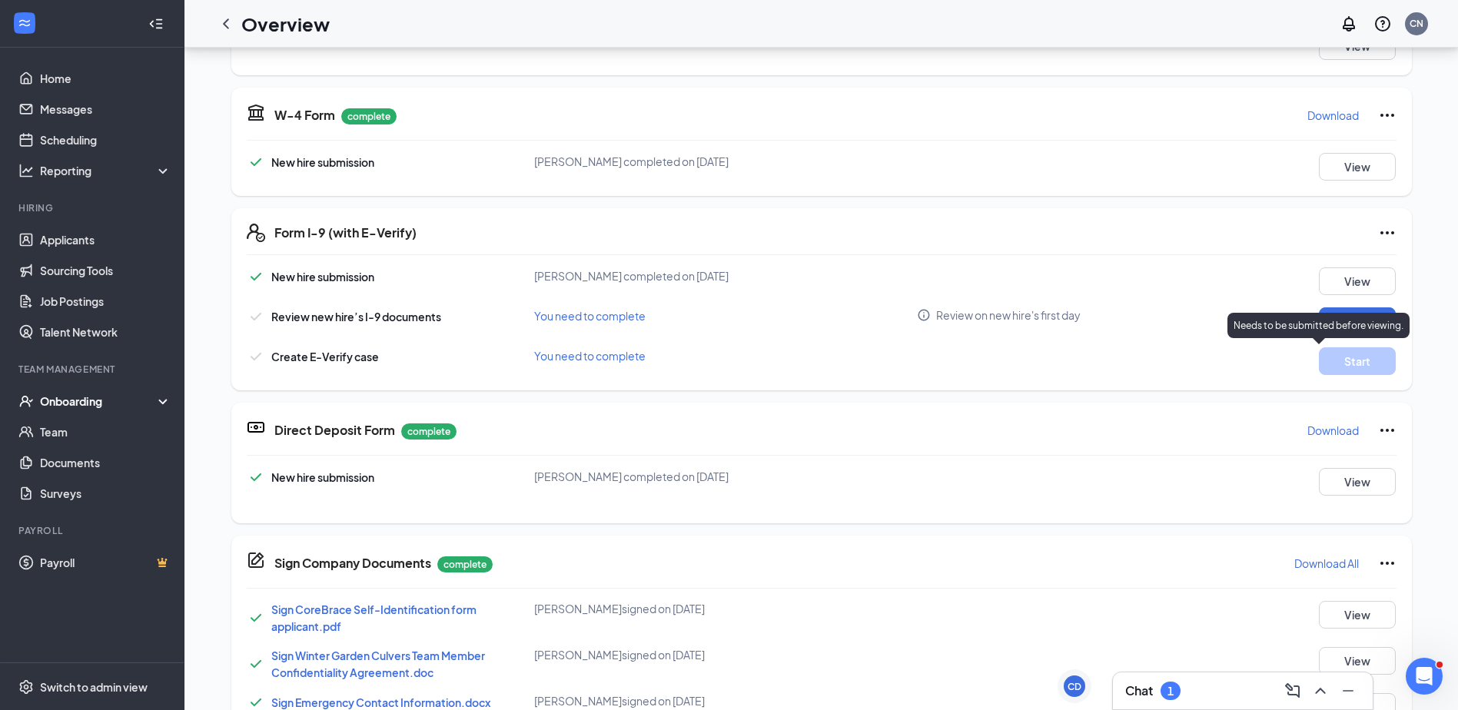
click at [1366, 320] on p "Needs to be submitted before viewing." at bounding box center [1318, 325] width 170 height 13
click at [1354, 319] on button "Review" at bounding box center [1356, 321] width 77 height 28
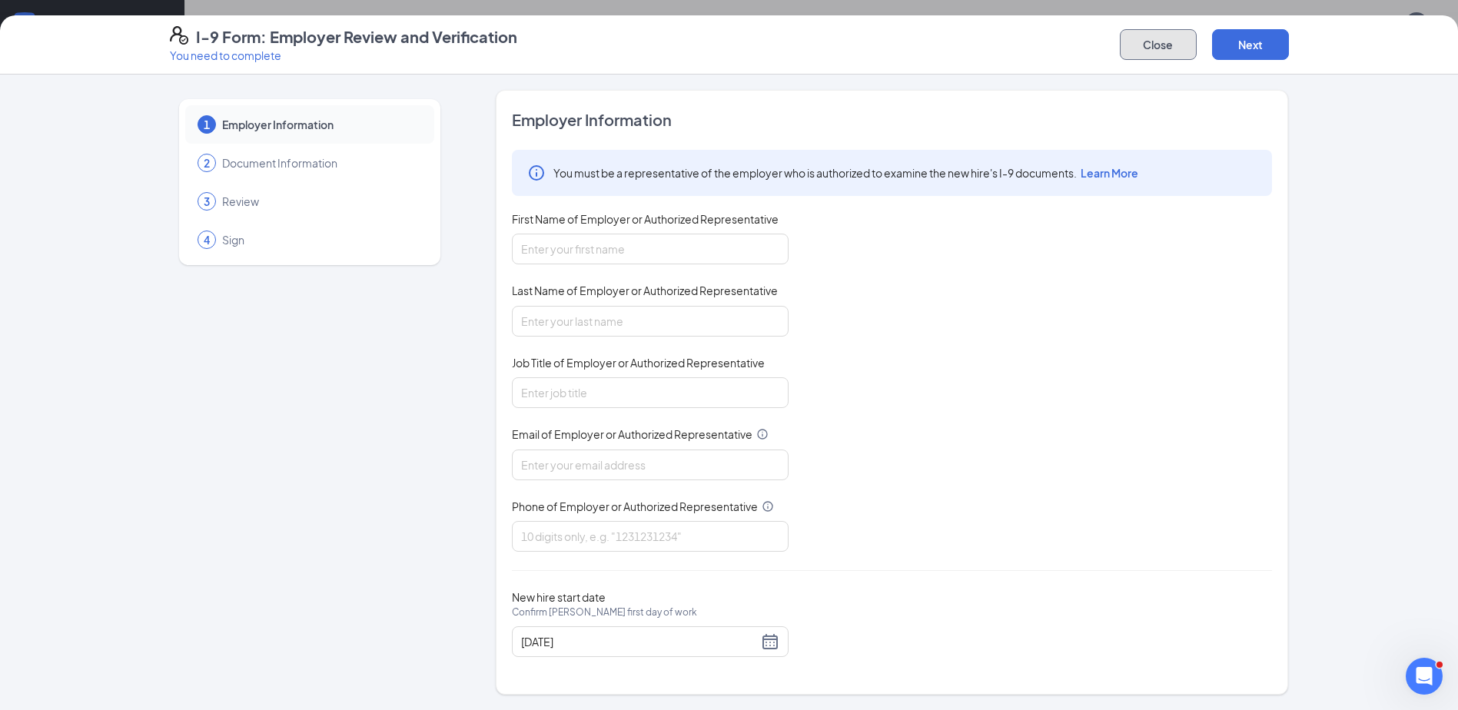
click at [1157, 44] on button "Close" at bounding box center [1157, 44] width 77 height 31
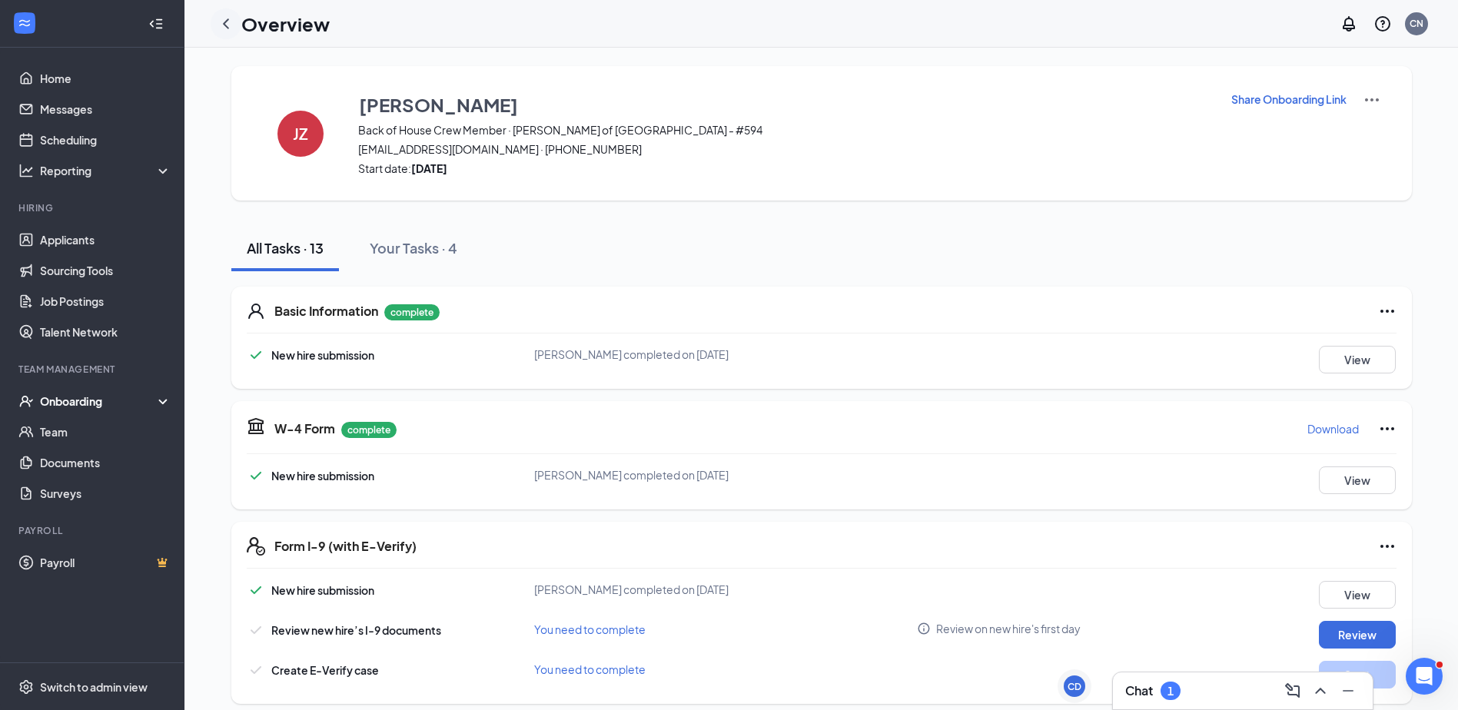
click at [226, 22] on icon "ChevronLeft" at bounding box center [226, 23] width 6 height 10
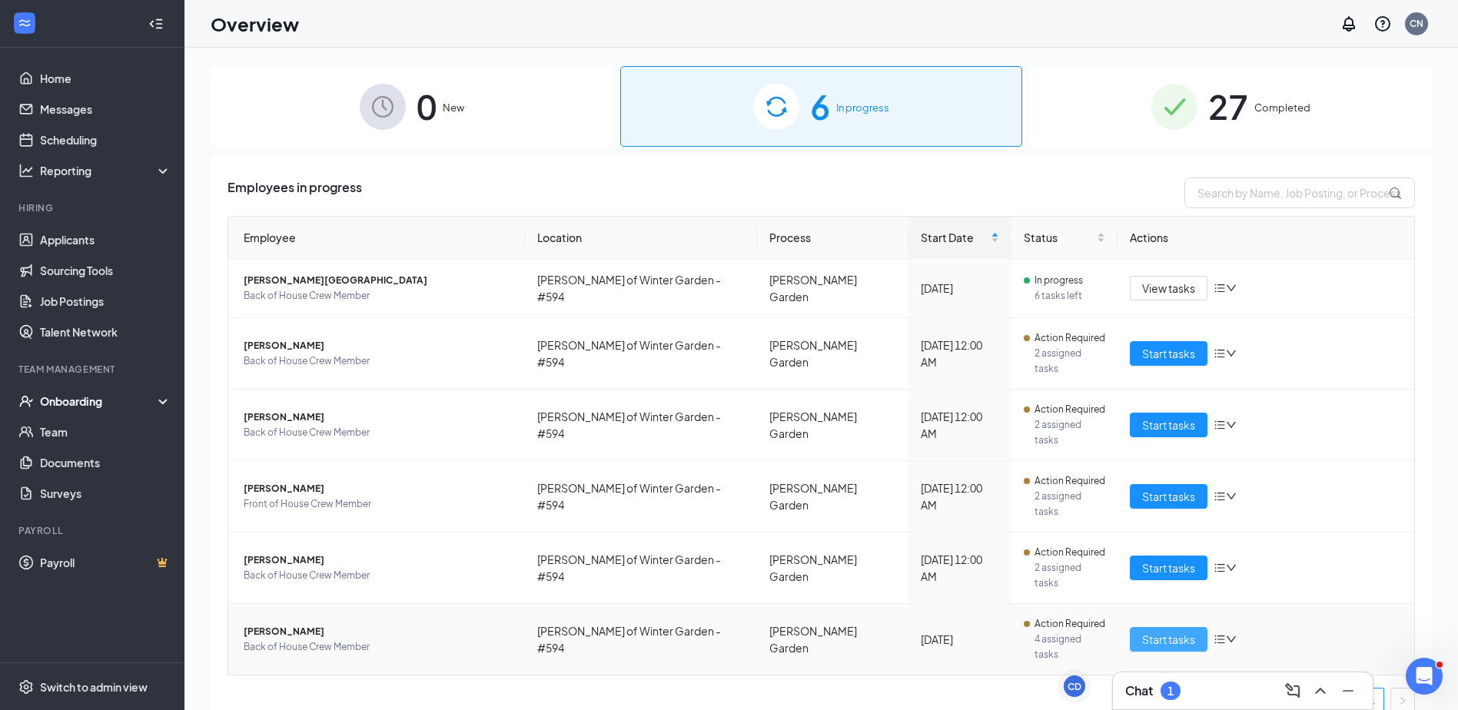
click at [1165, 631] on span "Start tasks" at bounding box center [1168, 639] width 53 height 17
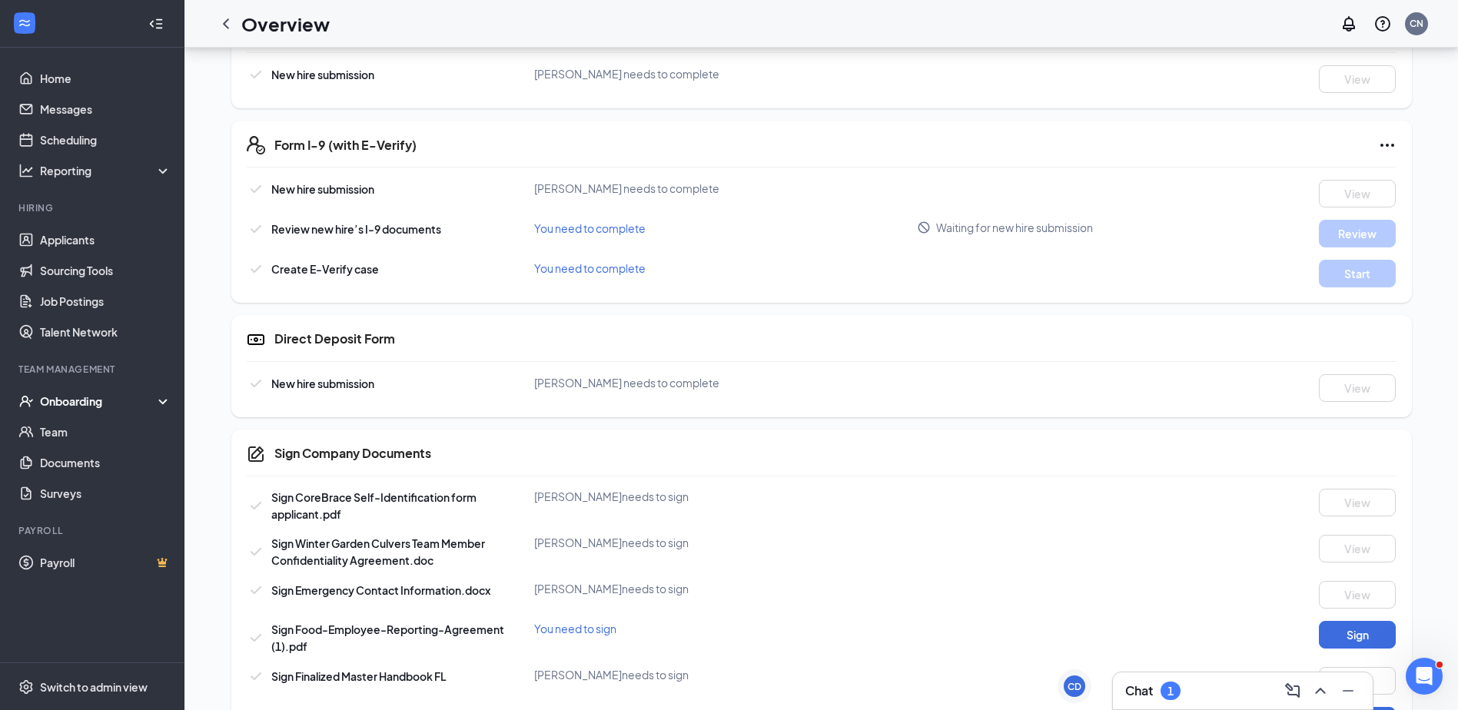
scroll to position [574, 0]
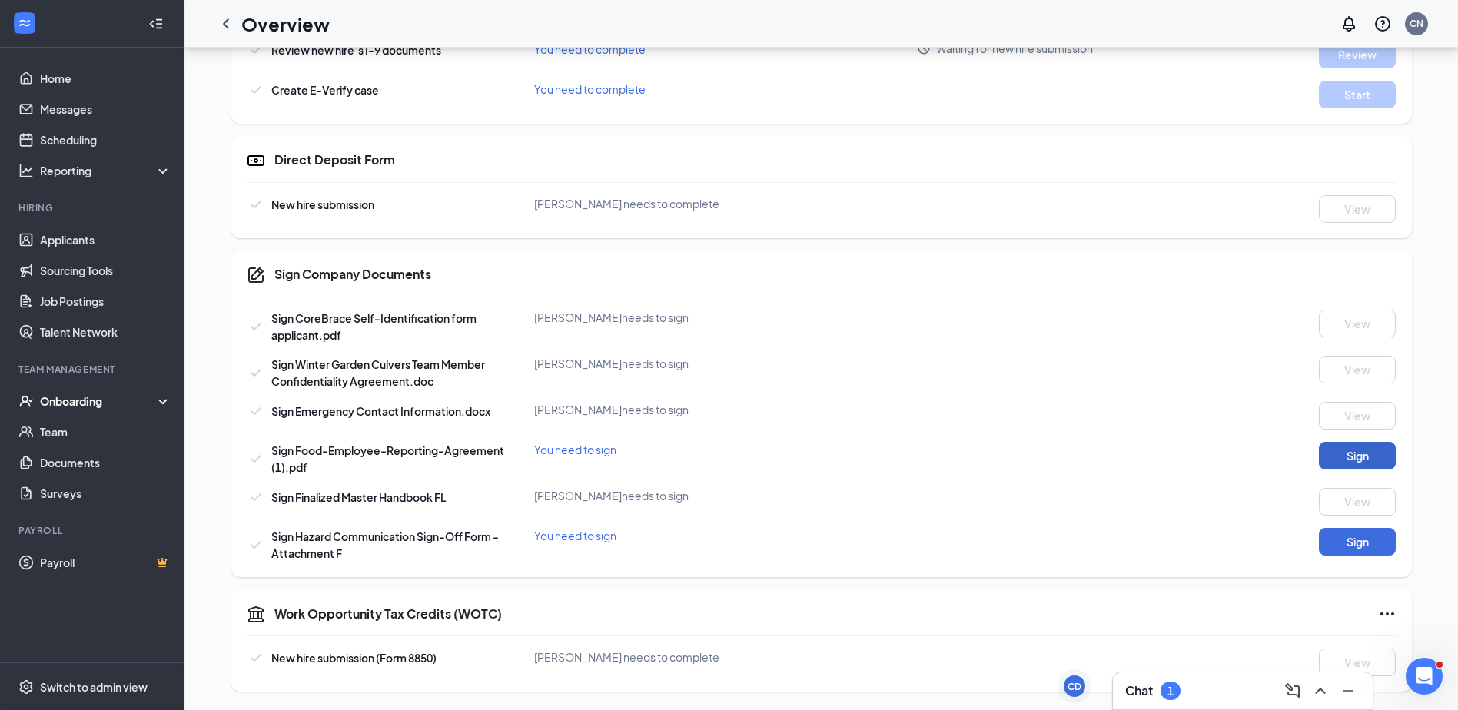
click at [1345, 453] on button "Sign" at bounding box center [1356, 456] width 77 height 28
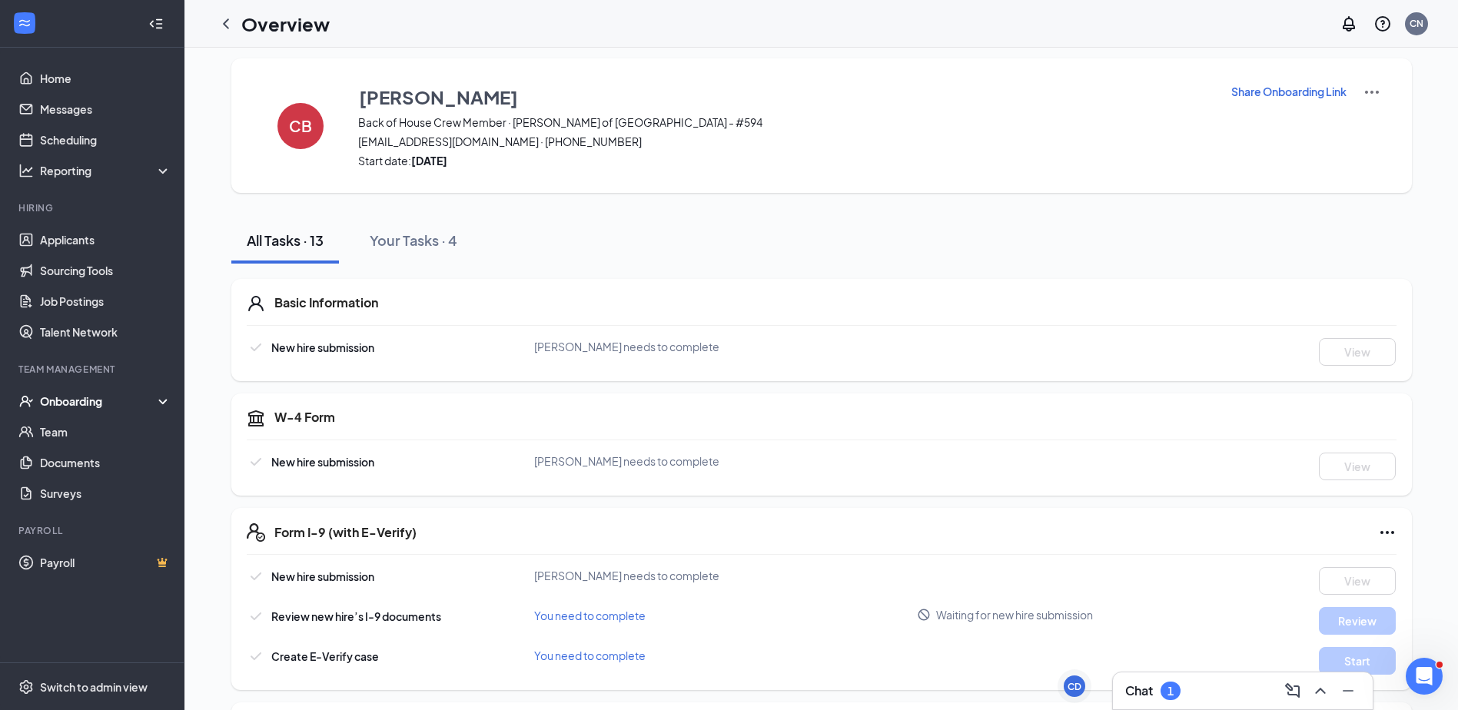
scroll to position [0, 0]
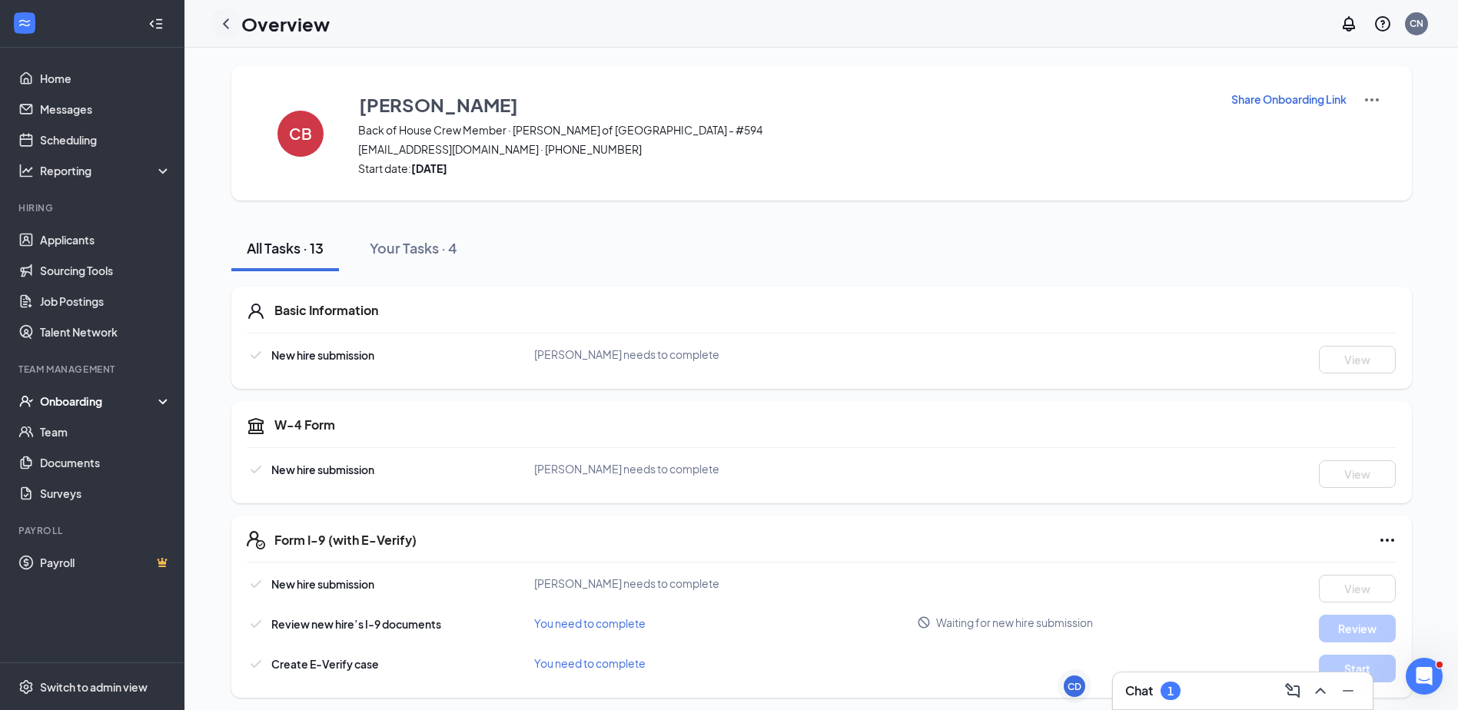
click at [228, 25] on icon "ChevronLeft" at bounding box center [226, 24] width 18 height 18
